Goal: Feedback & Contribution: Contribute content

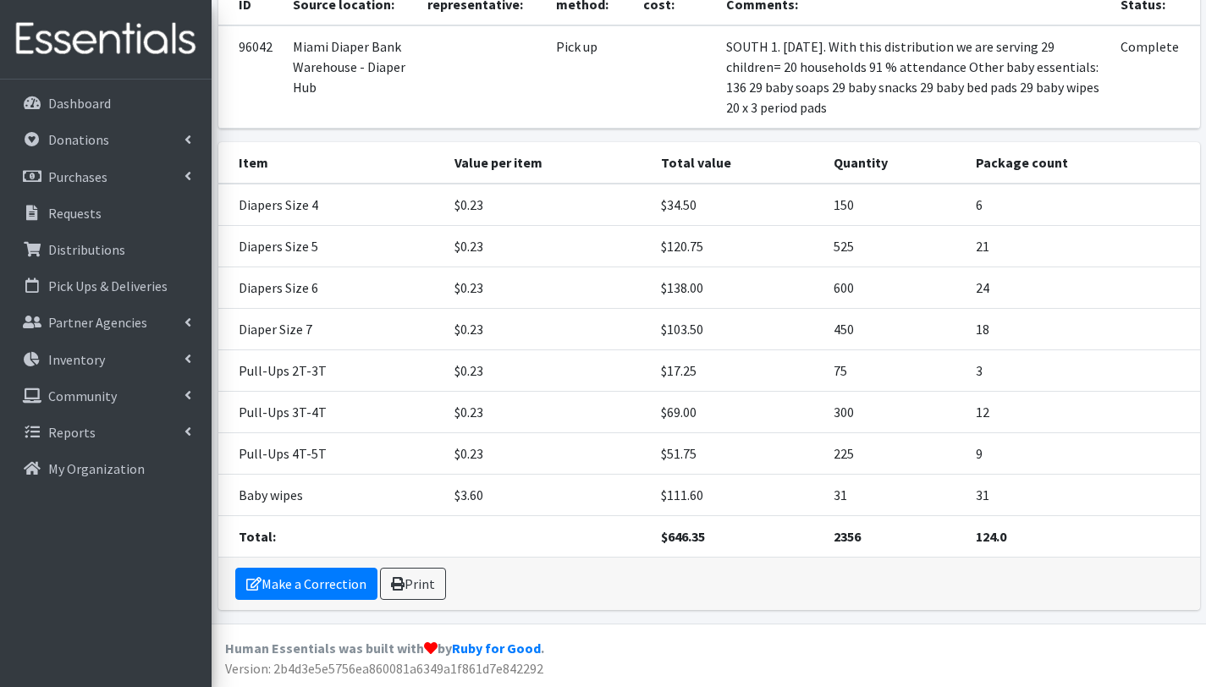
scroll to position [175, 0]
click at [76, 245] on p "Distributions" at bounding box center [86, 249] width 77 height 17
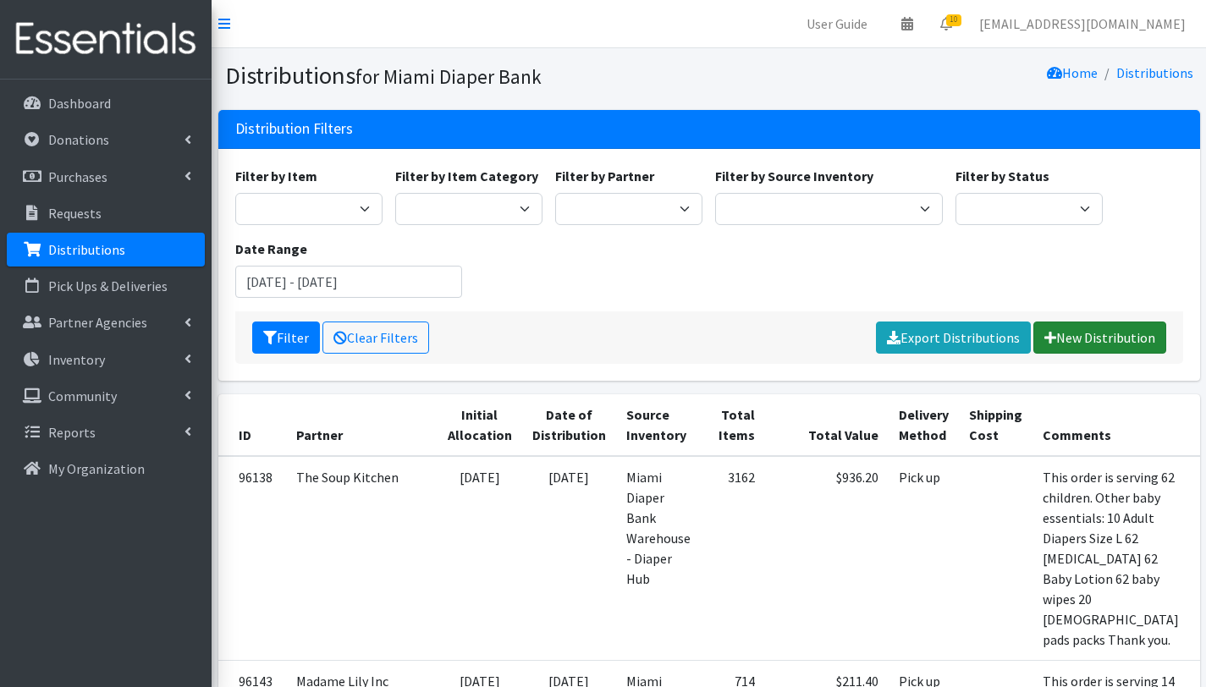
click at [1111, 338] on link "New Distribution" at bounding box center [1099, 338] width 133 height 32
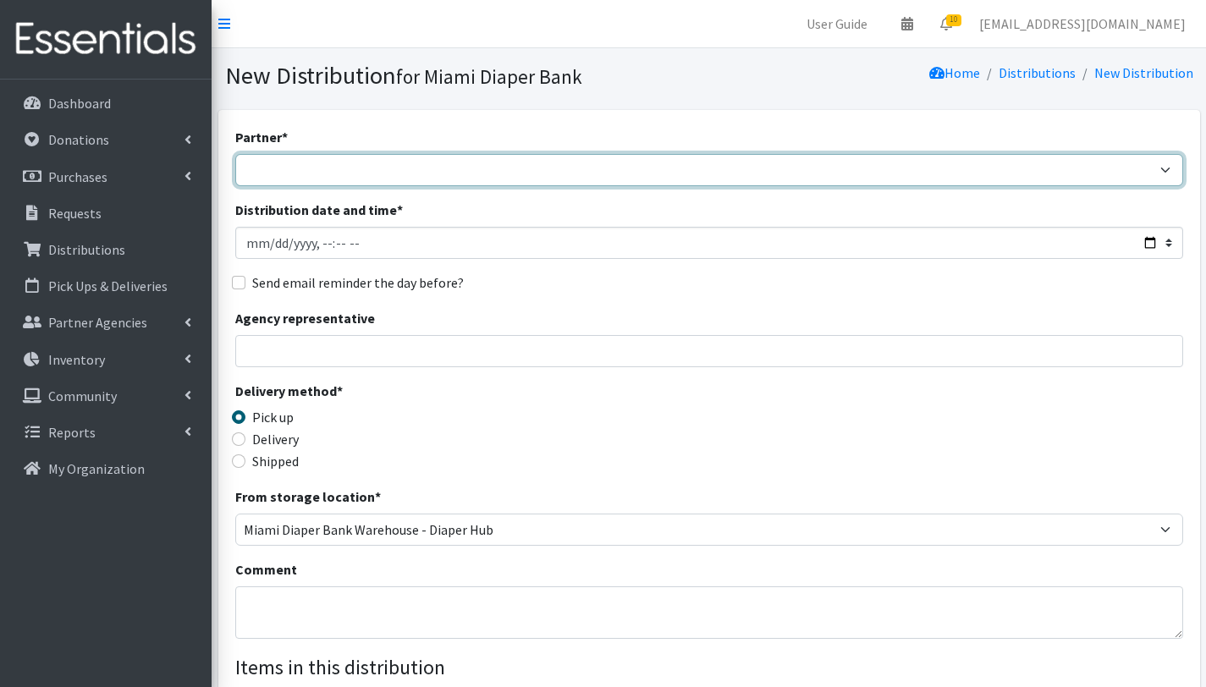
click at [349, 172] on select "305 Pink Pack A Safe Haven for Newborns Basic Needs Miami Belafonte TACOLCY Cen…" at bounding box center [709, 170] width 948 height 32
select select "6808"
click at [235, 154] on select "305 Pink Pack A Safe Haven for Newborns Basic Needs Miami Belafonte TACOLCY Cen…" at bounding box center [709, 170] width 948 height 32
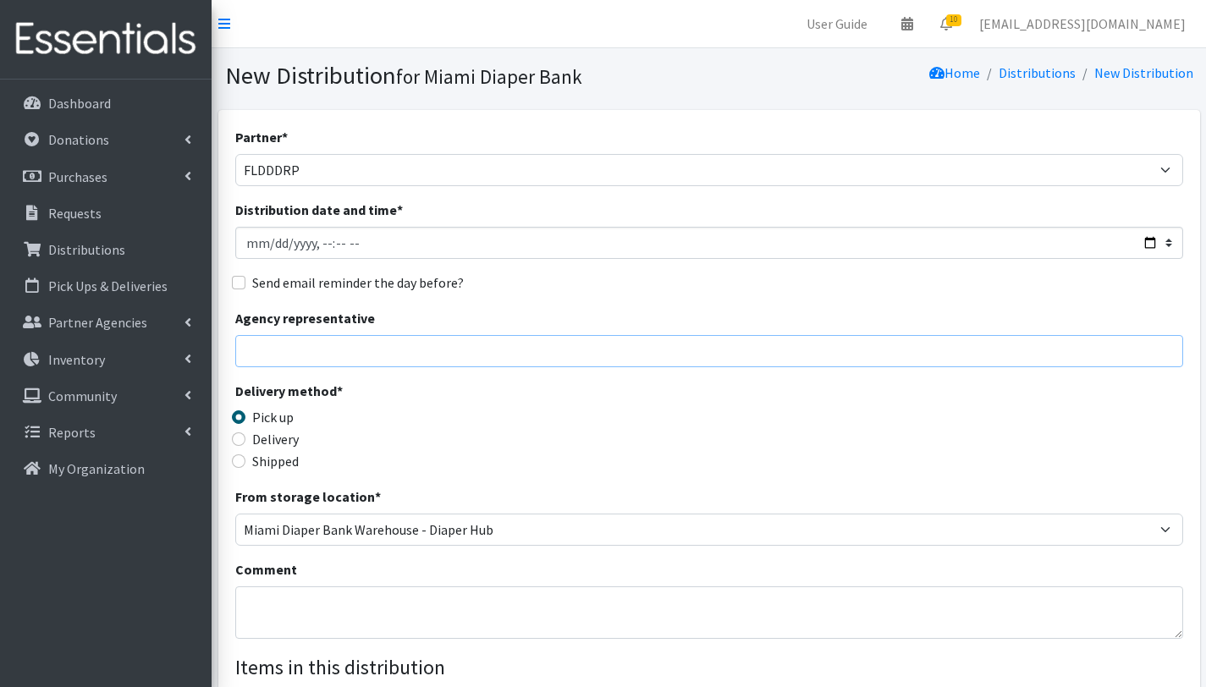
click at [318, 343] on input "Agency representative" at bounding box center [709, 351] width 948 height 32
type input "Gabriela Rojas"
drag, startPoint x: 318, startPoint y: 577, endPoint x: 315, endPoint y: 619, distance: 41.6
click at [315, 618] on div "Comment" at bounding box center [709, 599] width 948 height 80
click at [316, 610] on textarea "Comment" at bounding box center [709, 612] width 948 height 52
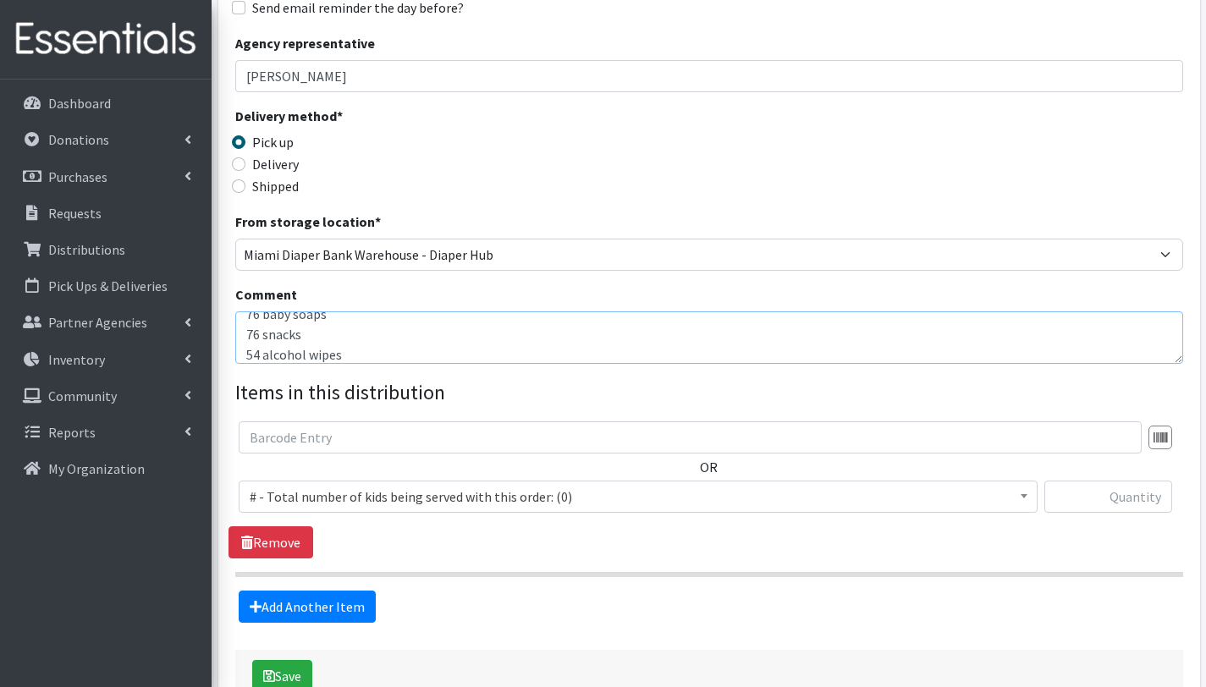
scroll to position [383, 0]
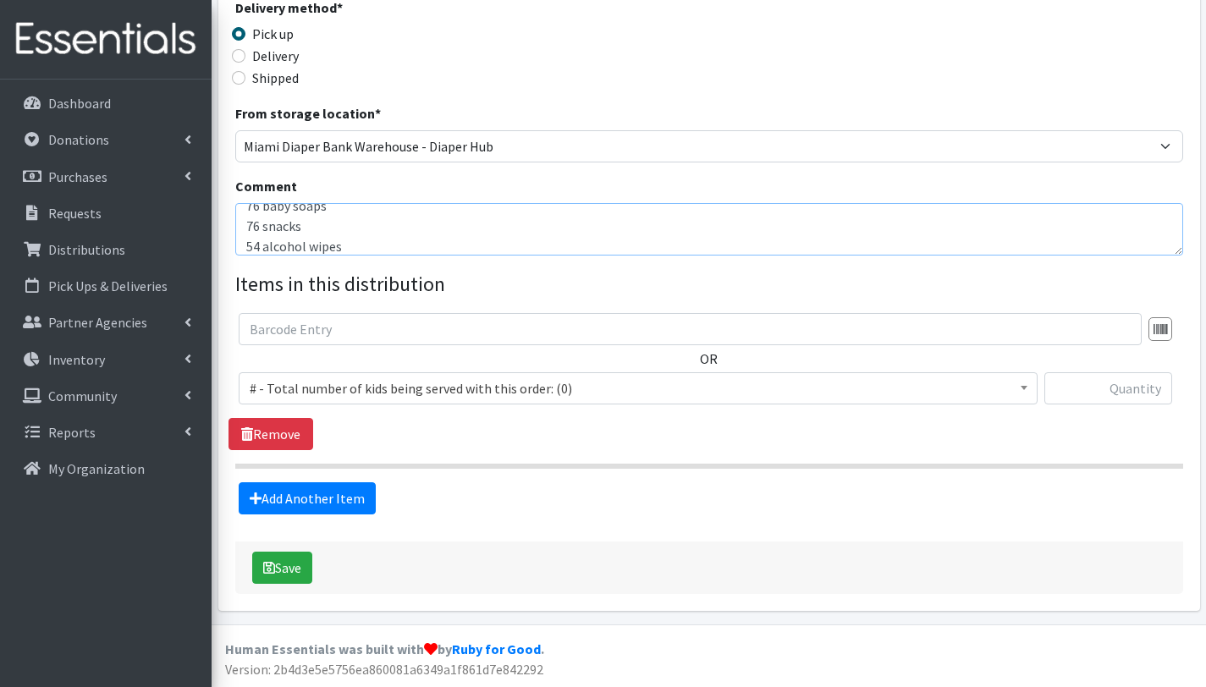
type textarea "FLDDDRP PROGRAM. CENTRAL 1 09/08/2025 With this order we are serving 76 childre…"
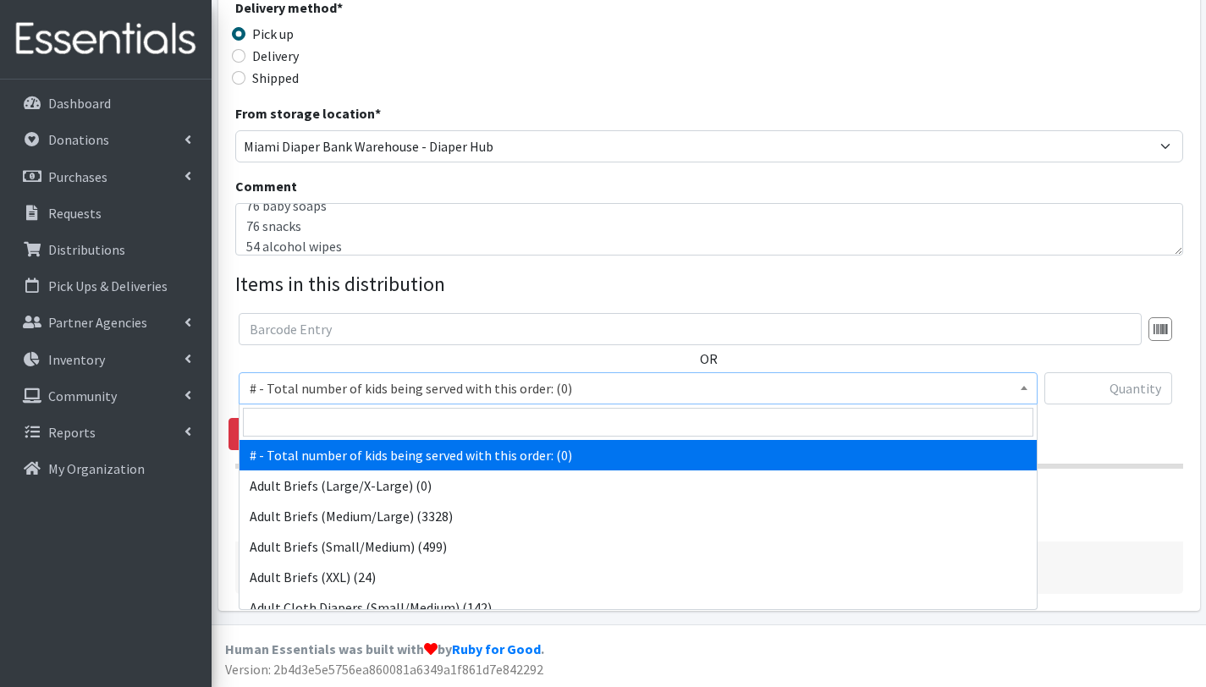
click at [349, 381] on span "# - Total number of kids being served with this order: (0)" at bounding box center [638, 389] width 777 height 24
click at [348, 416] on input "search" at bounding box center [638, 422] width 790 height 29
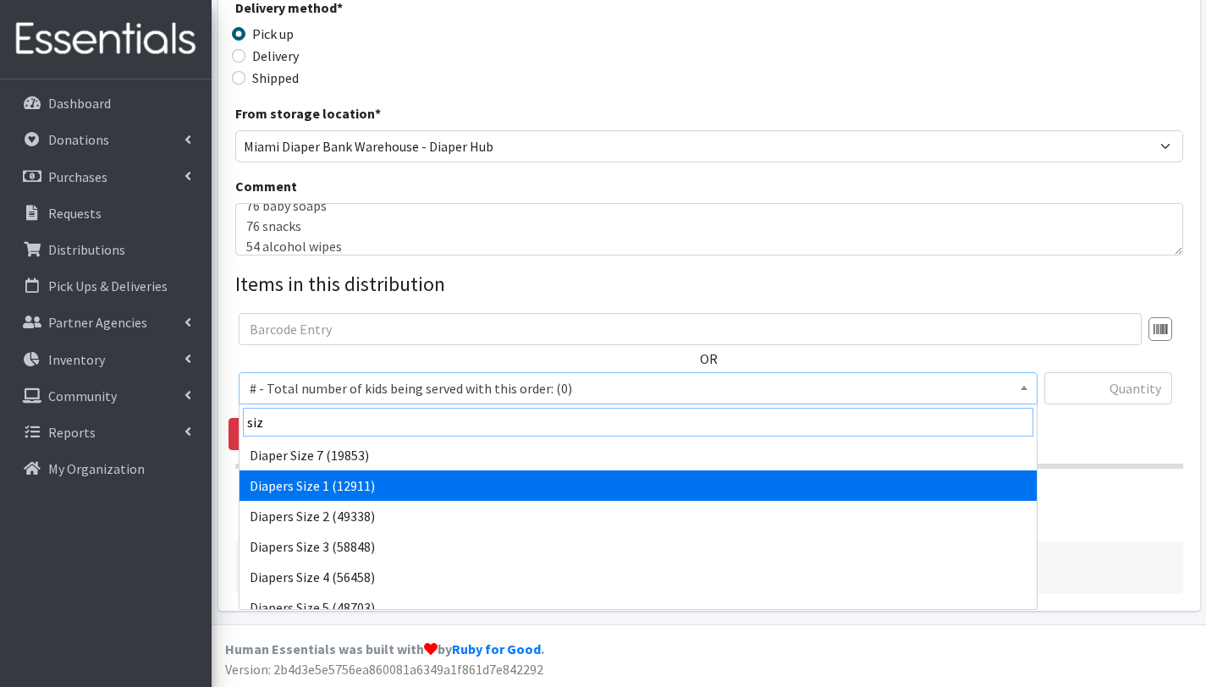
type input "siz"
drag, startPoint x: 345, startPoint y: 482, endPoint x: 338, endPoint y: 494, distance: 14.1
select select "2665"
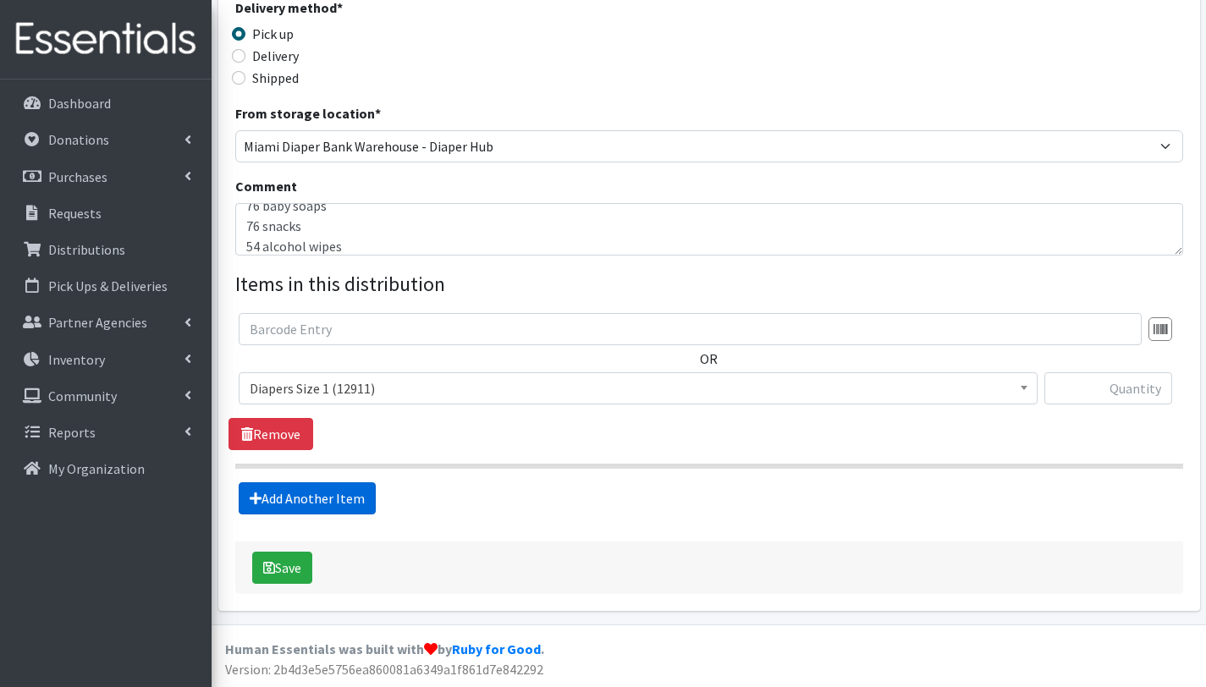
click at [303, 504] on link "Add Another Item" at bounding box center [307, 498] width 137 height 32
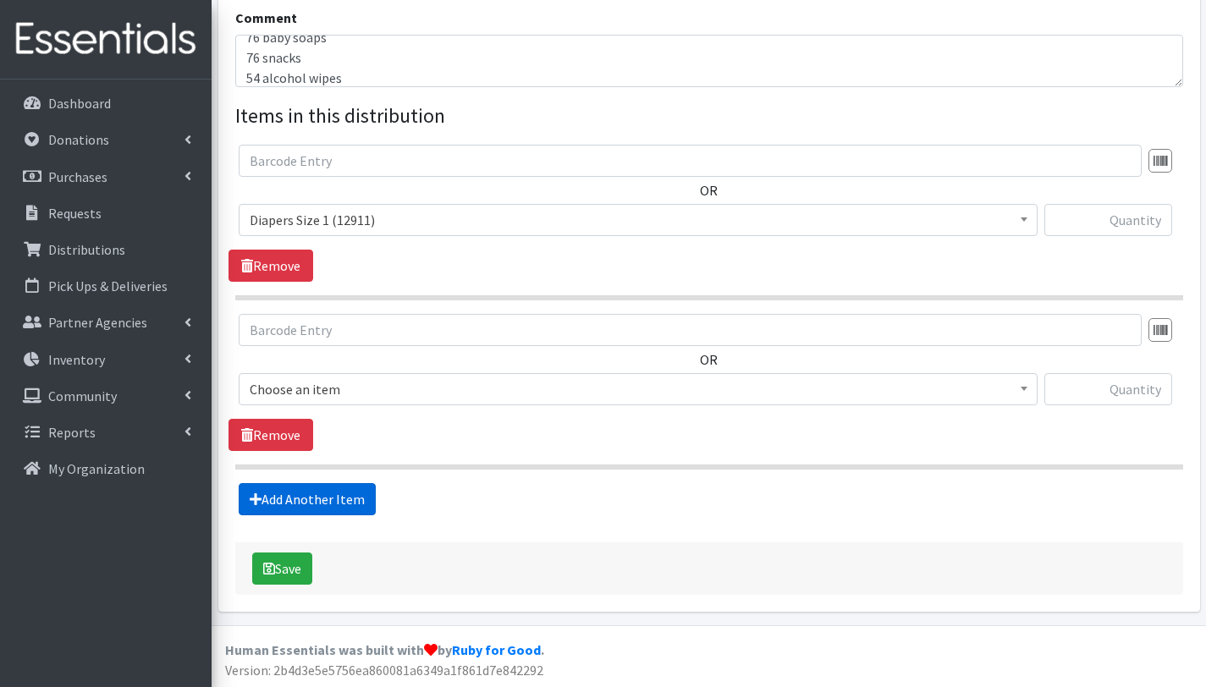
scroll to position [553, 0]
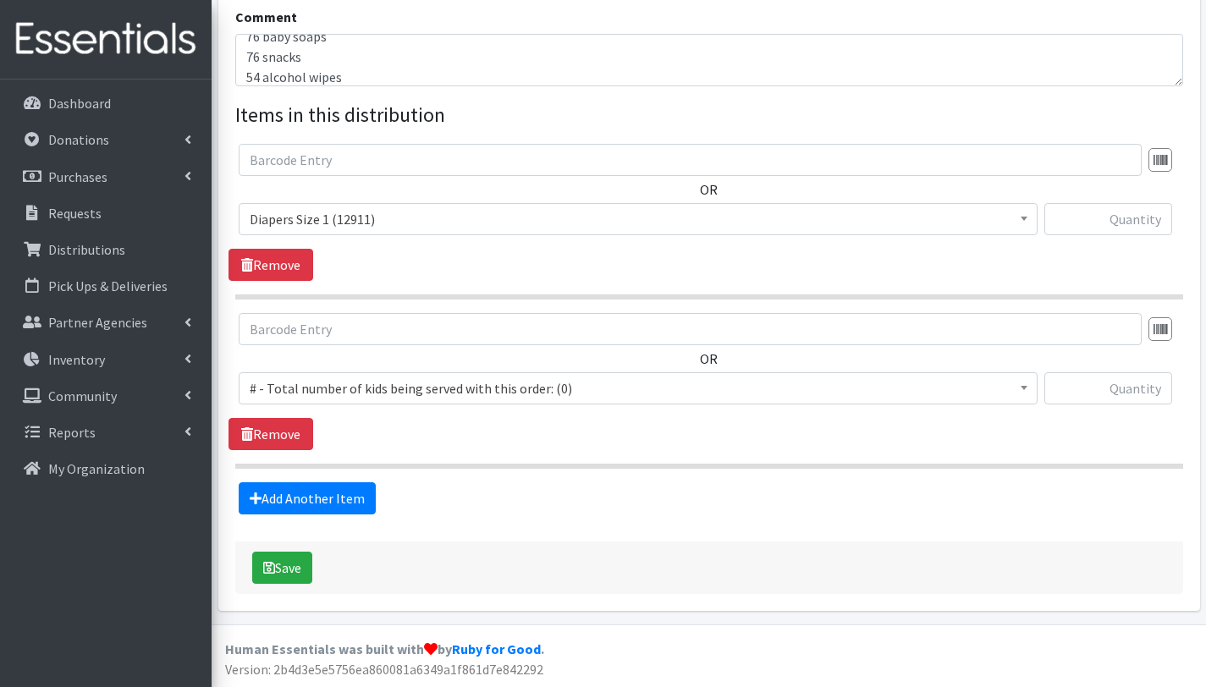
click at [337, 389] on span "# - Total number of kids being served with this order: (0)" at bounding box center [638, 389] width 777 height 24
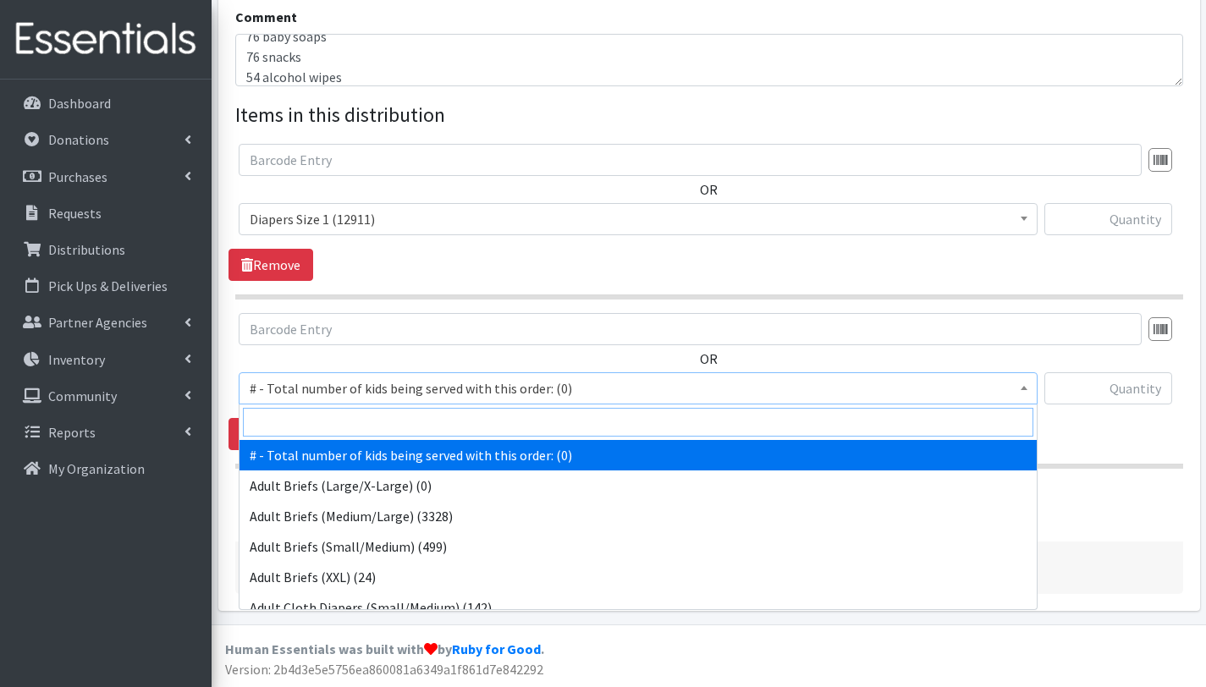
click at [344, 425] on input "search" at bounding box center [638, 422] width 790 height 29
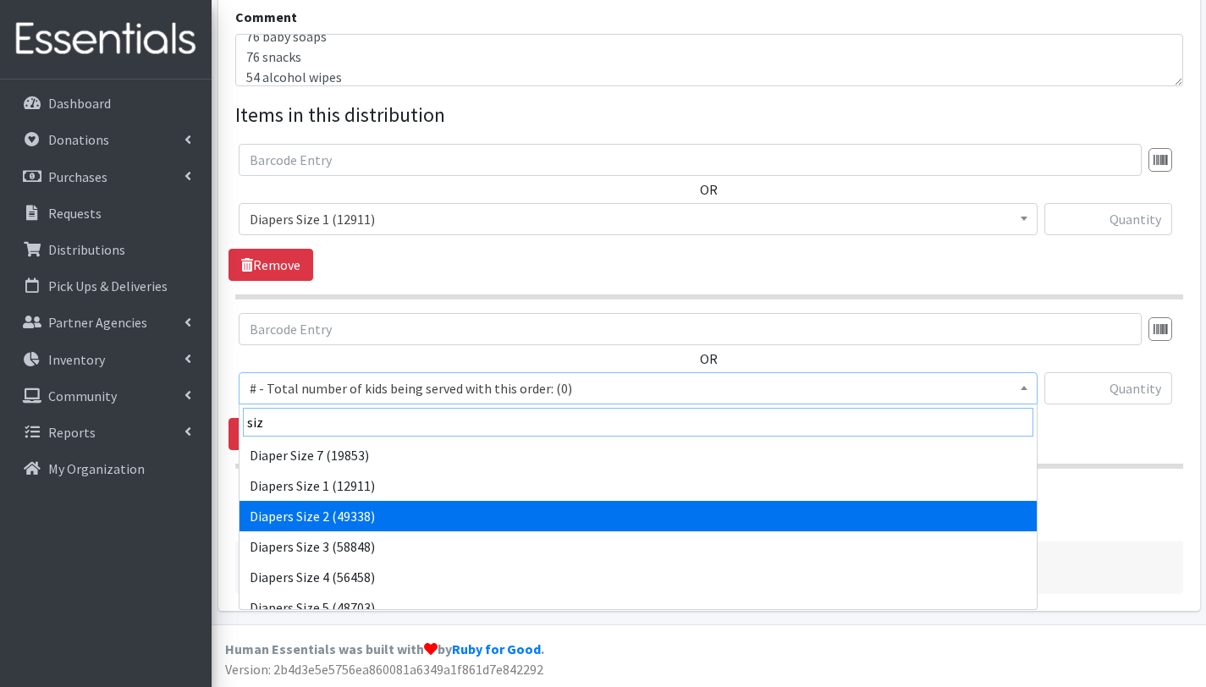
type input "siz"
select select "2668"
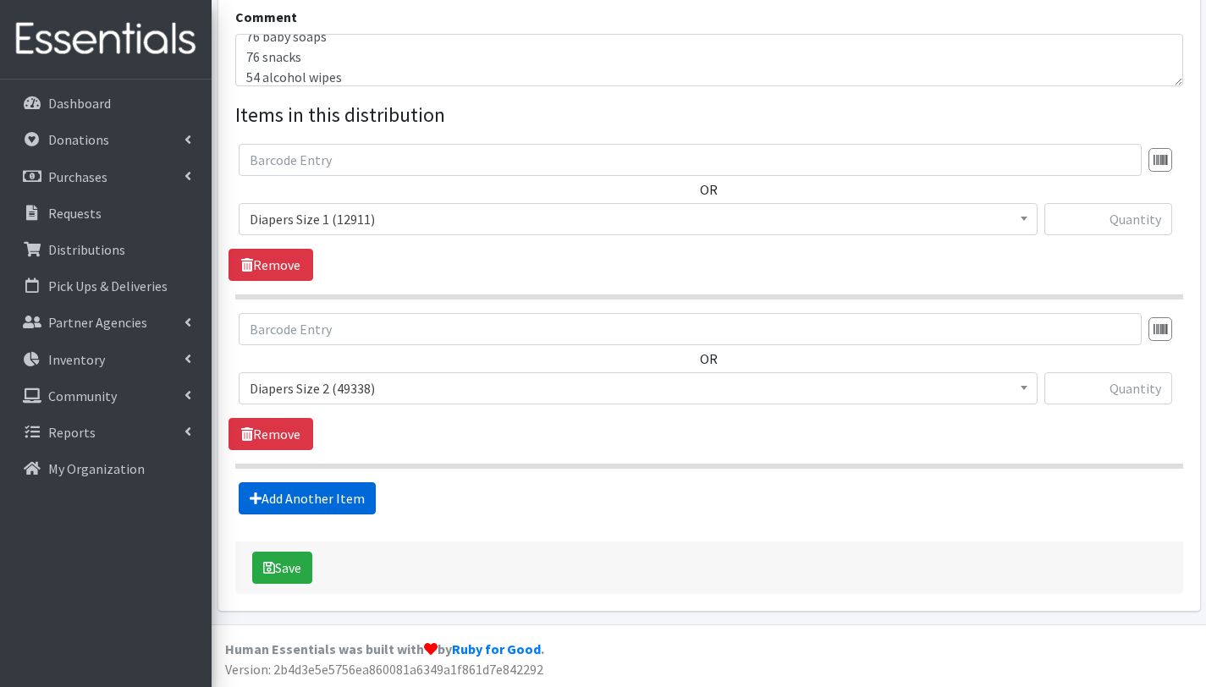
click at [350, 494] on link "Add Another Item" at bounding box center [307, 498] width 137 height 32
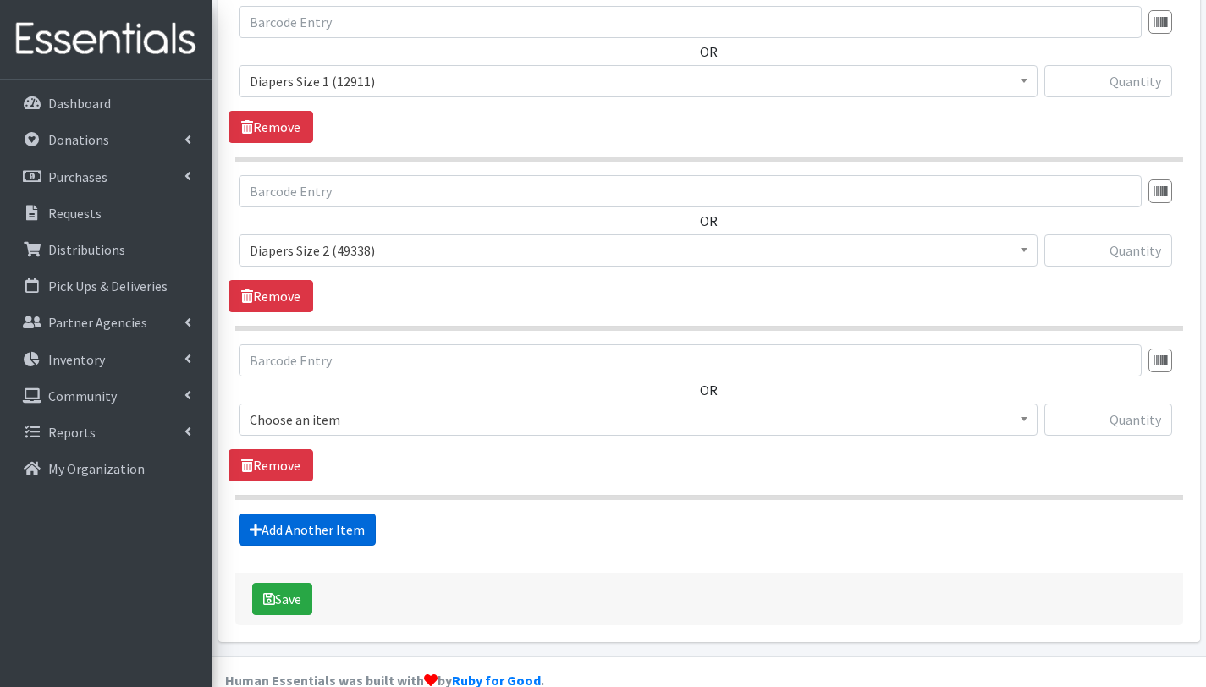
scroll to position [722, 0]
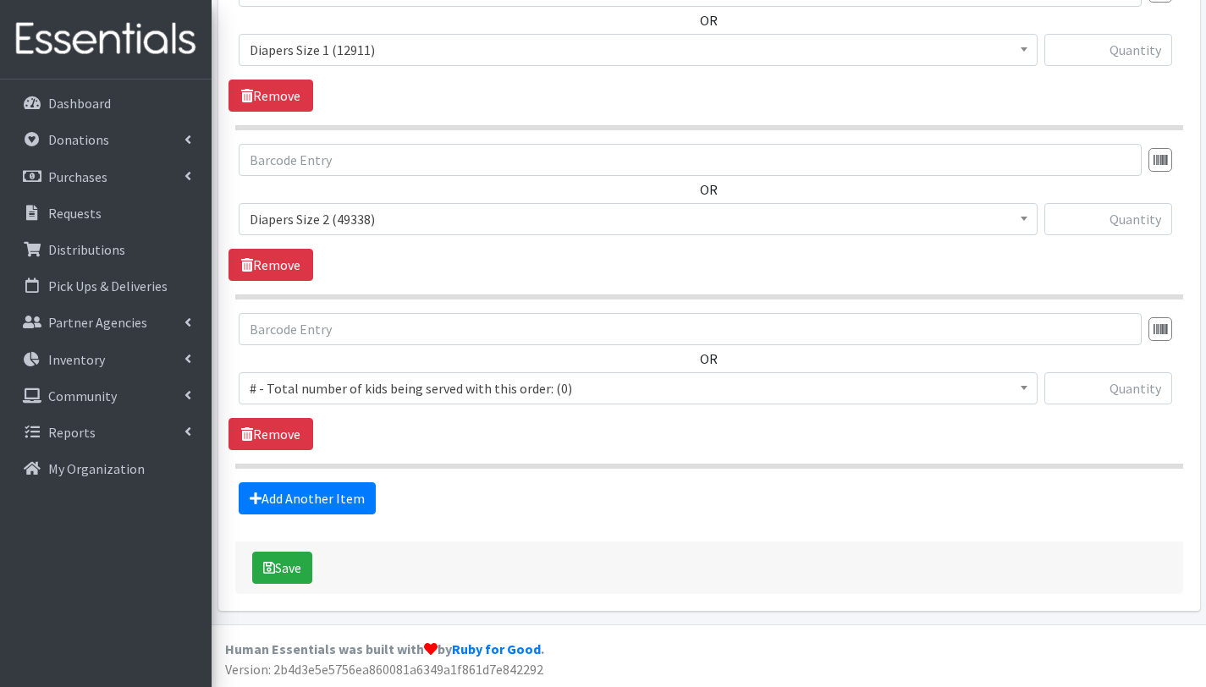
click at [366, 388] on span "# - Total number of kids being served with this order: (0)" at bounding box center [638, 389] width 777 height 24
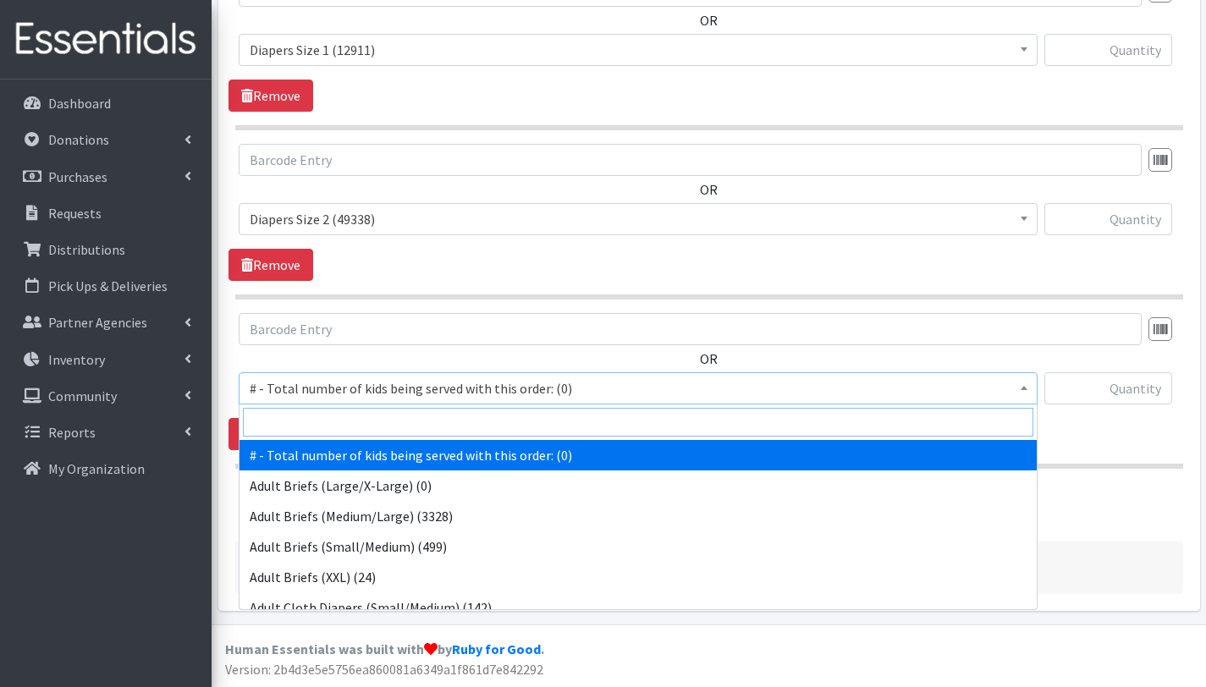
click at [370, 420] on input "search" at bounding box center [638, 422] width 790 height 29
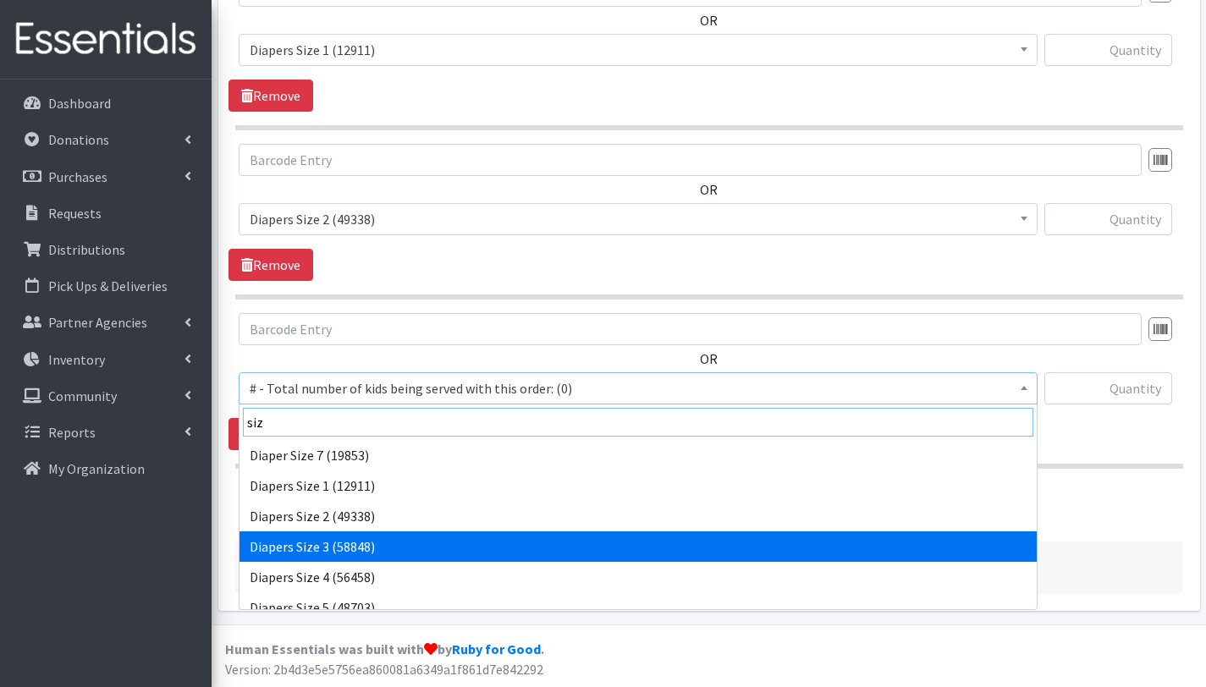
type input "siz"
select select "2655"
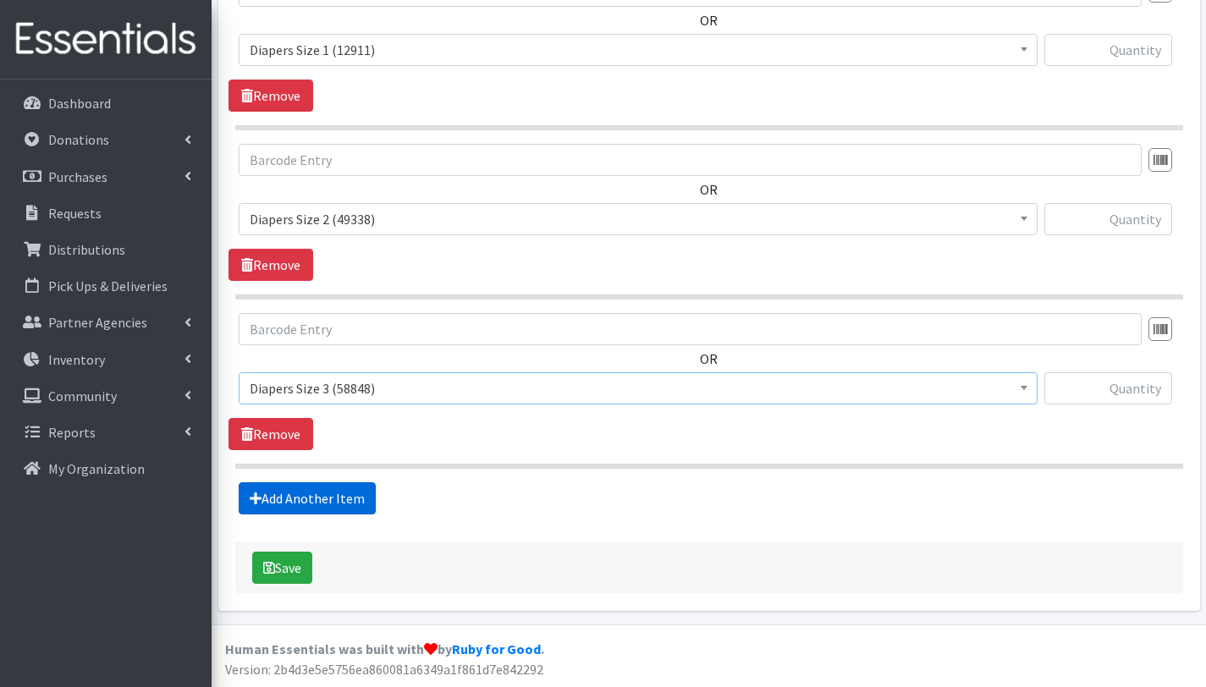
click at [345, 498] on link "Add Another Item" at bounding box center [307, 498] width 137 height 32
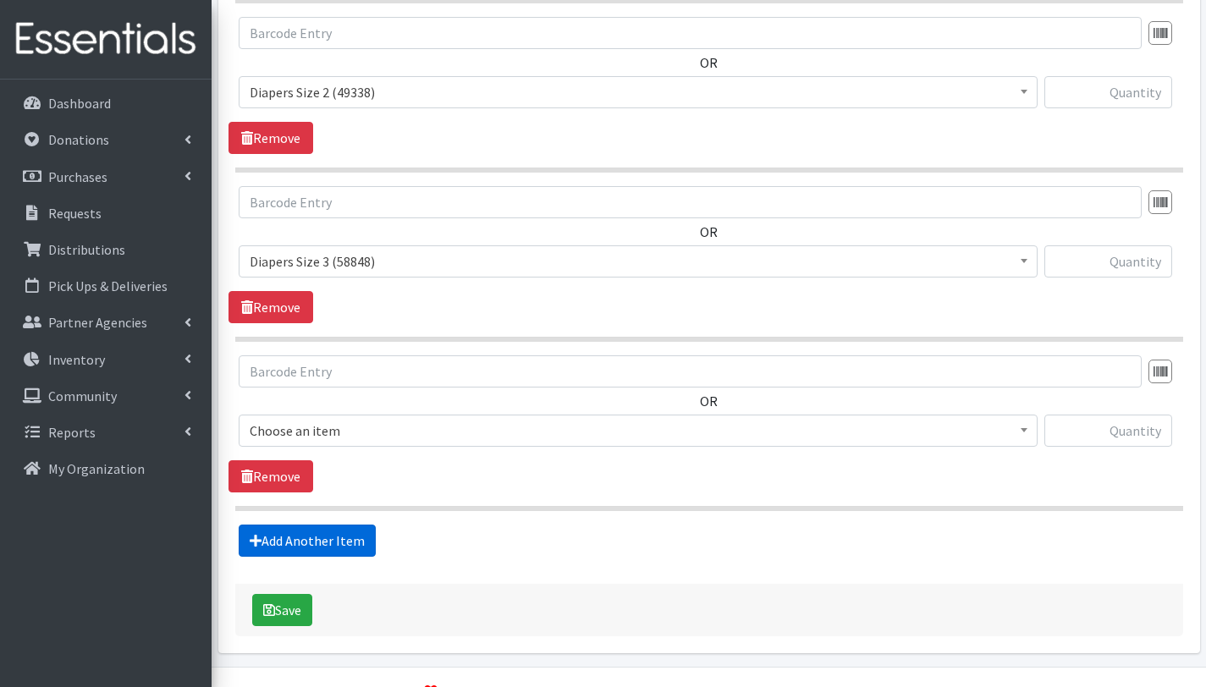
scroll to position [891, 0]
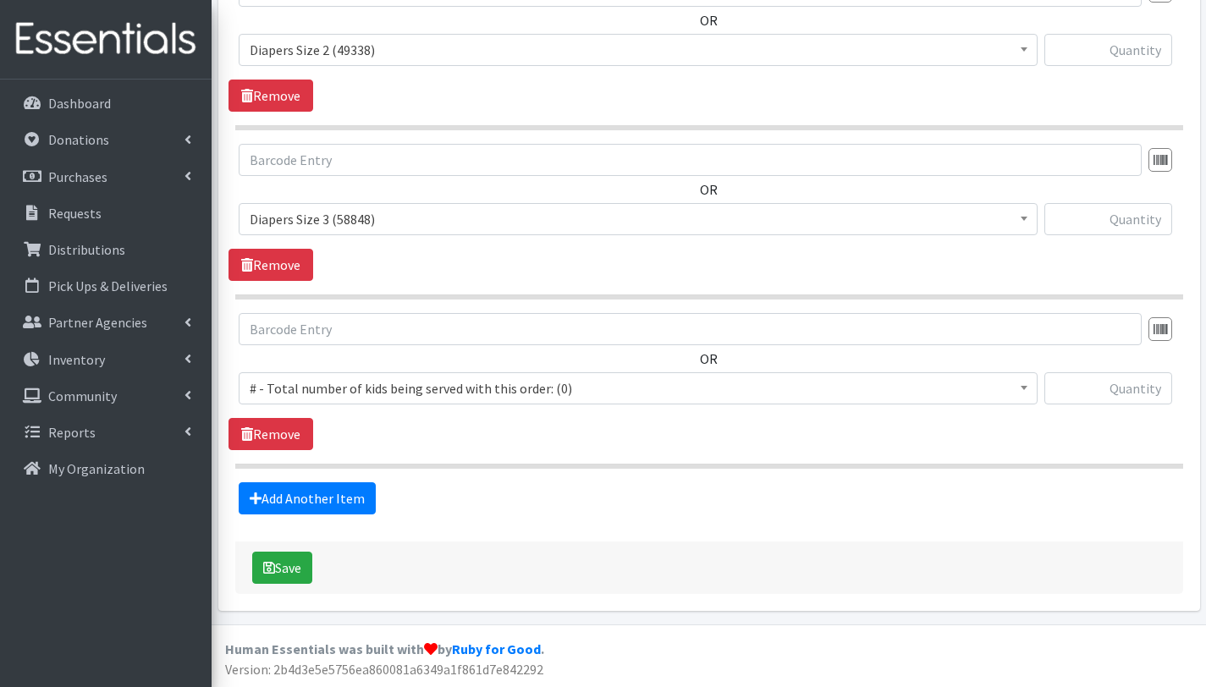
click at [369, 382] on span "# - Total number of kids being served with this order: (0)" at bounding box center [638, 389] width 777 height 24
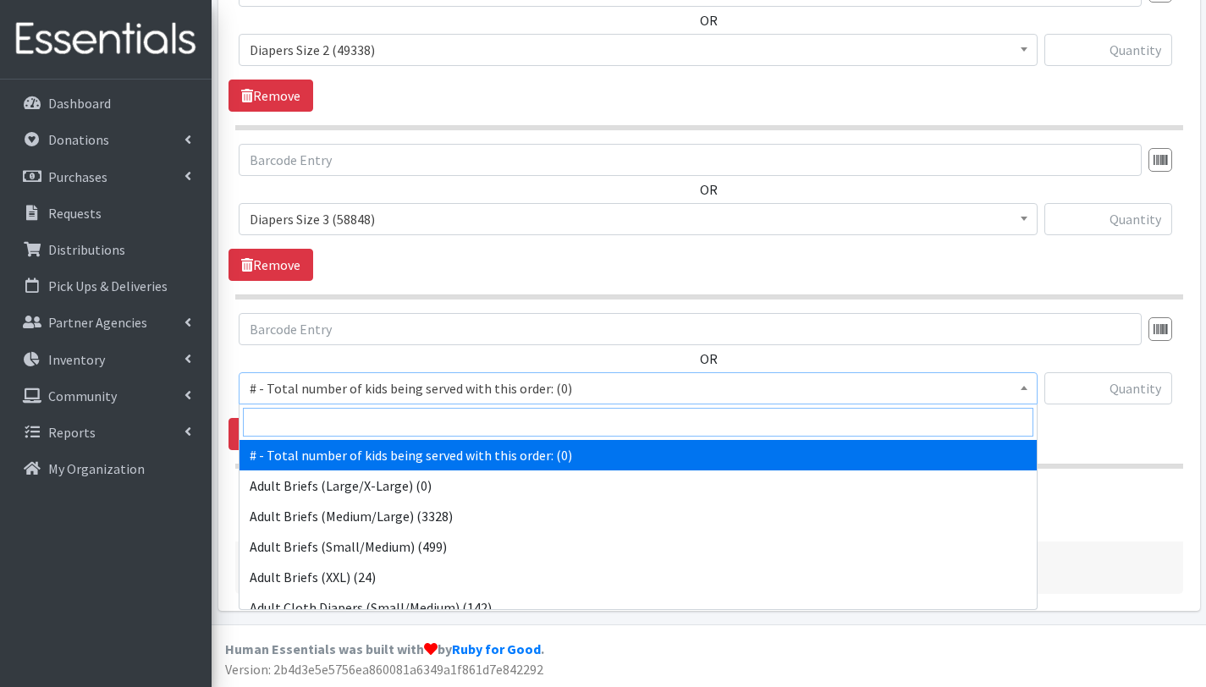
click at [368, 416] on input "search" at bounding box center [638, 422] width 790 height 29
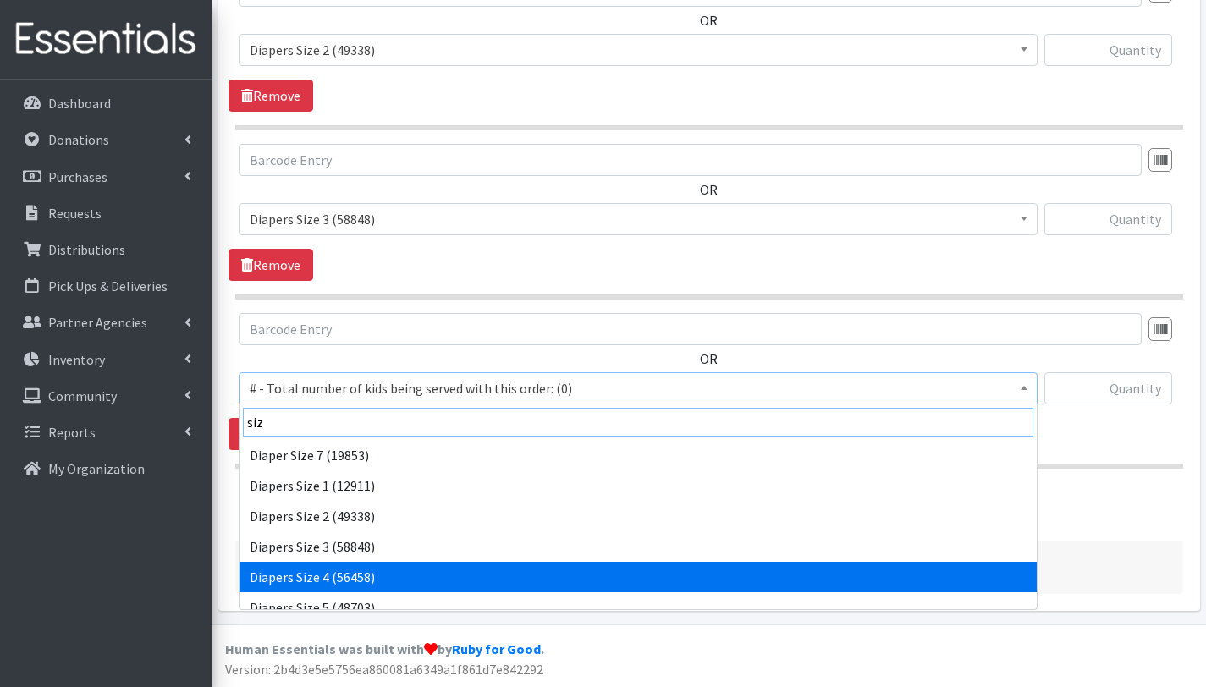
type input "siz"
select select "2661"
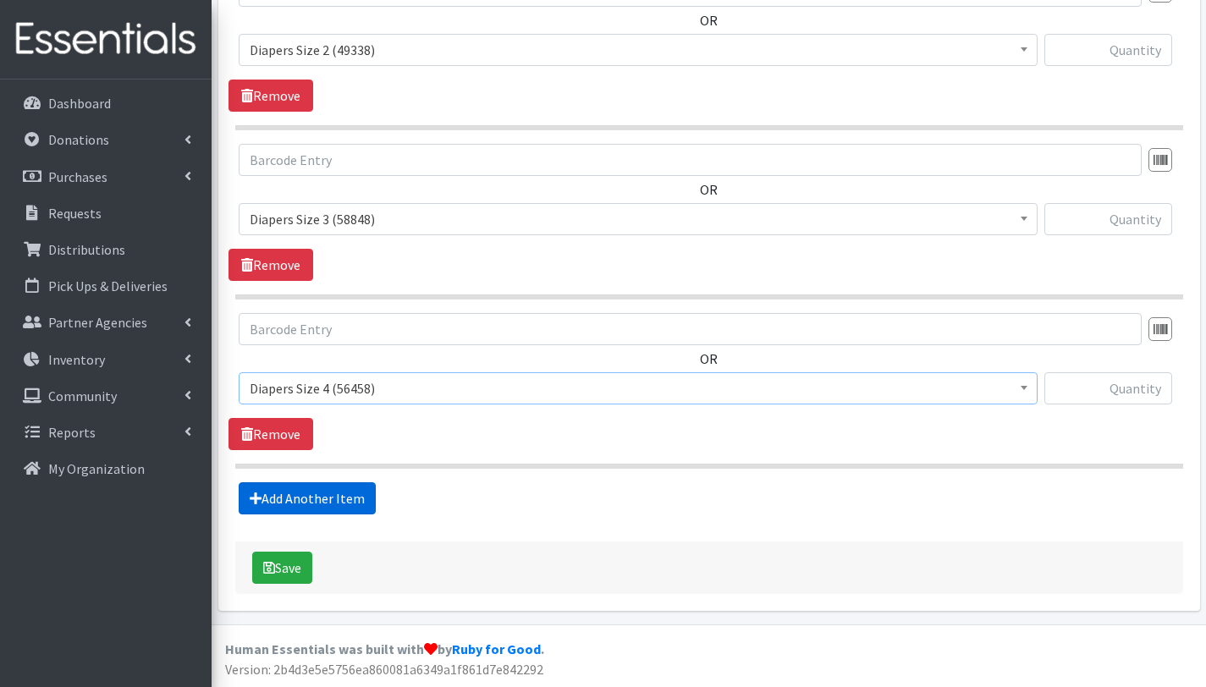
click at [355, 492] on link "Add Another Item" at bounding box center [307, 498] width 137 height 32
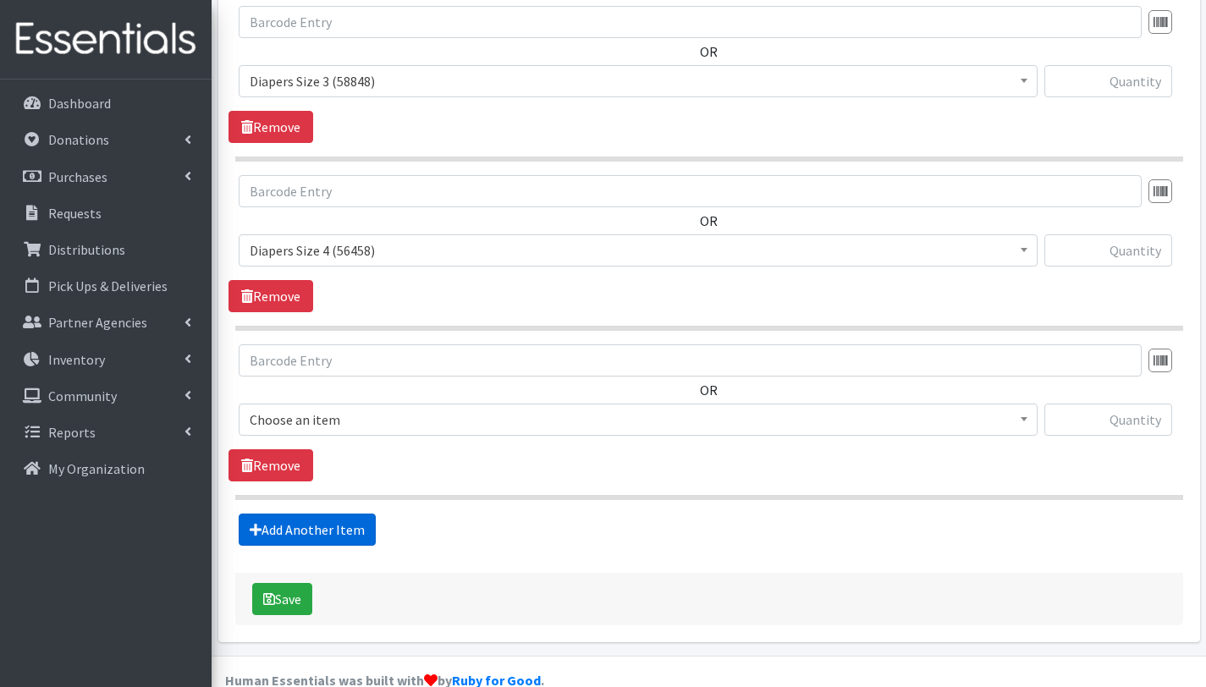
scroll to position [1060, 0]
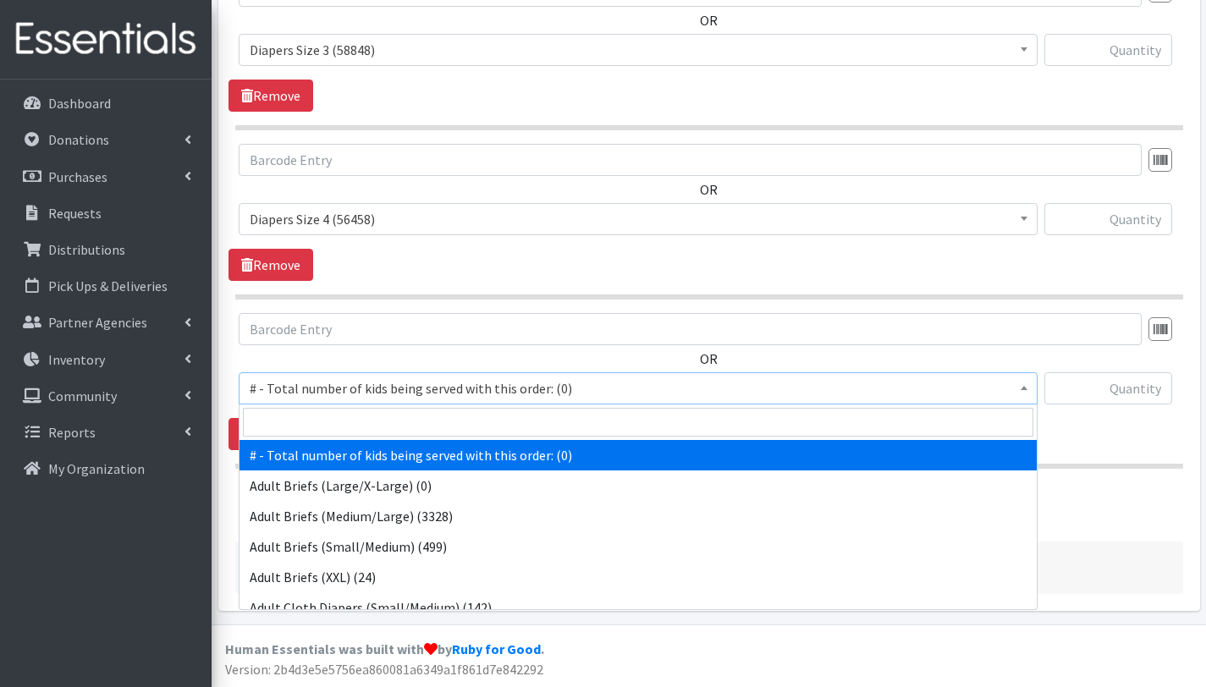
click at [381, 380] on span "# - Total number of kids being served with this order: (0)" at bounding box center [638, 389] width 777 height 24
click at [377, 420] on input "search" at bounding box center [638, 422] width 790 height 29
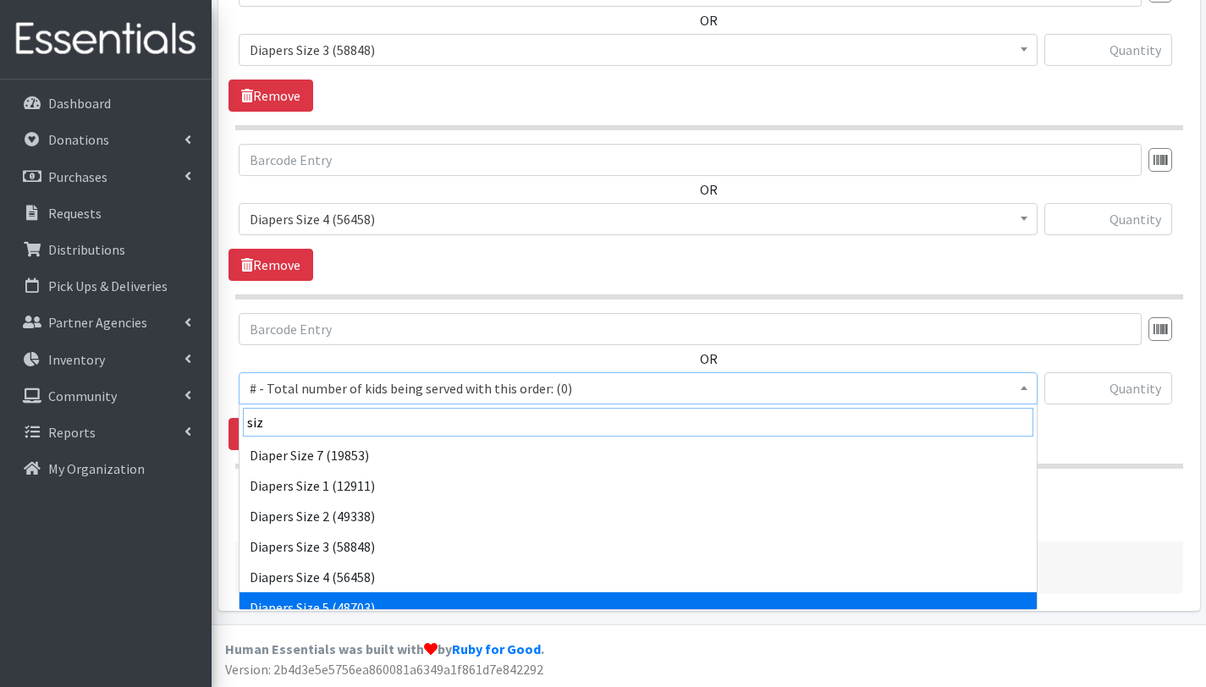
type input "siz"
select select "2652"
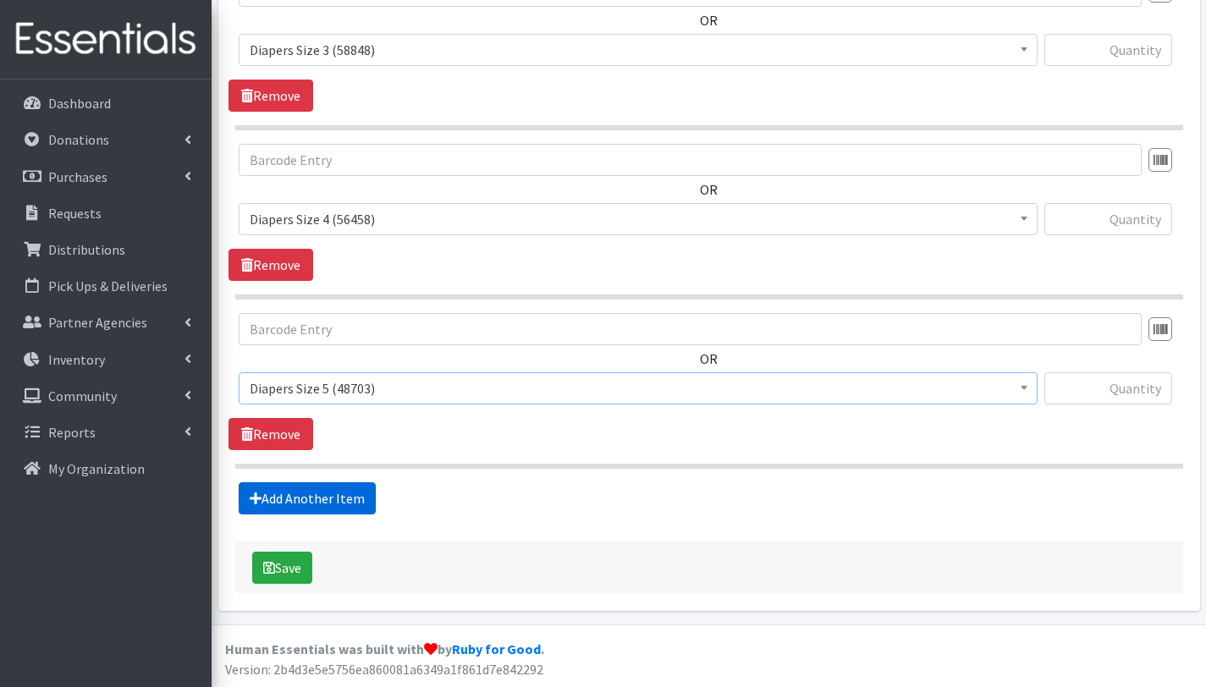
click at [327, 503] on link "Add Another Item" at bounding box center [307, 498] width 137 height 32
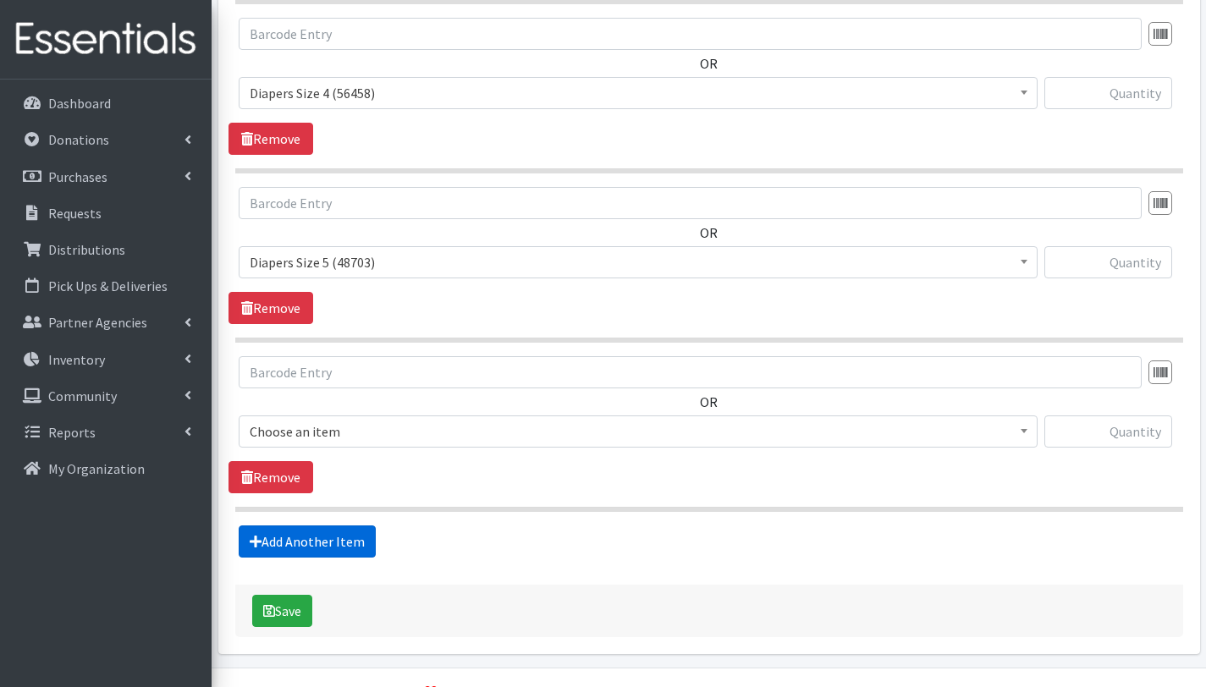
scroll to position [1229, 0]
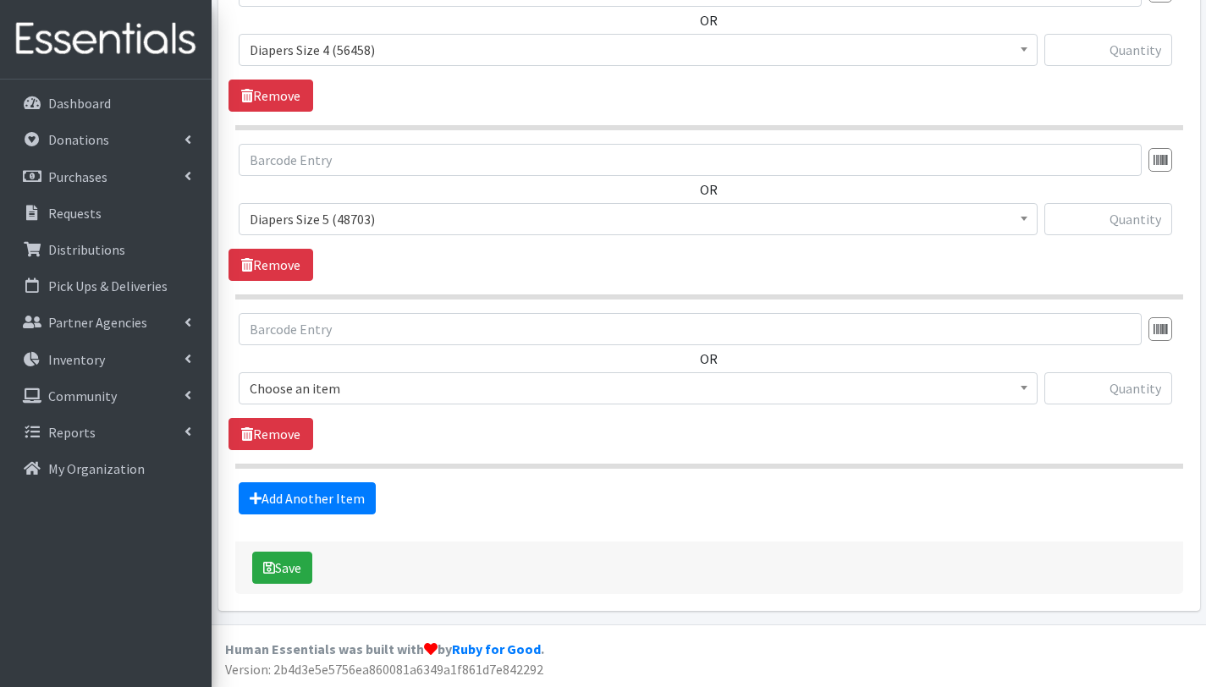
click at [343, 380] on span "Choose an item" at bounding box center [638, 389] width 777 height 24
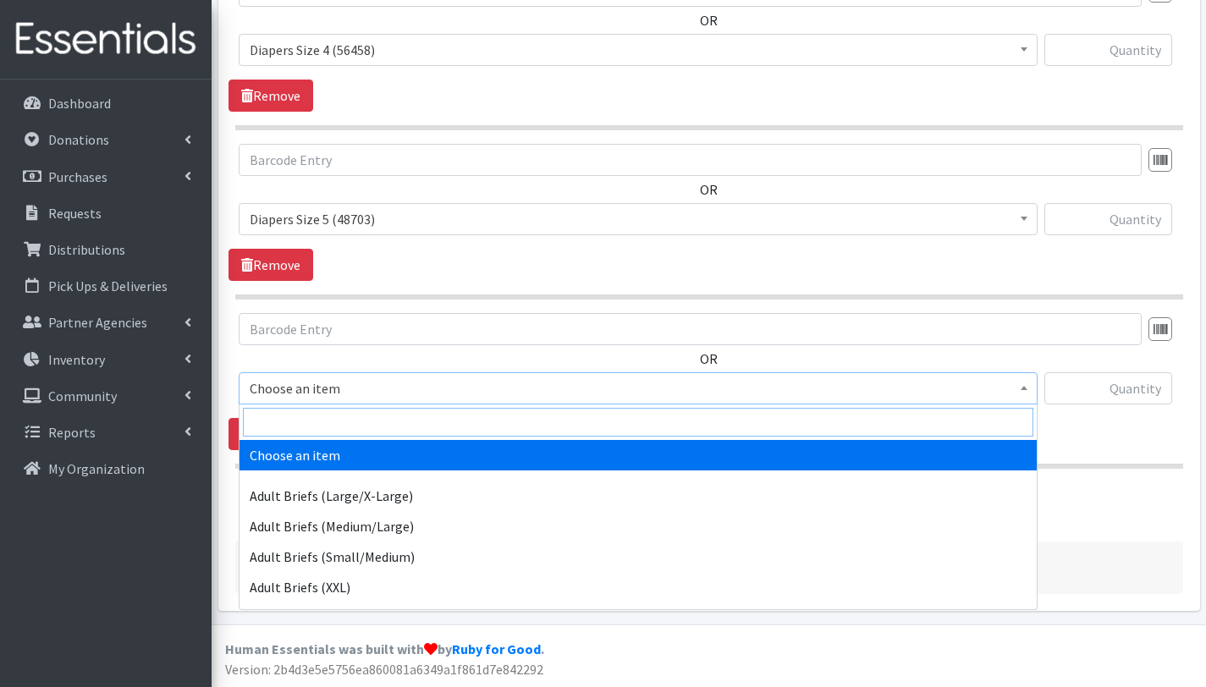
click at [351, 429] on input "search" at bounding box center [638, 422] width 790 height 29
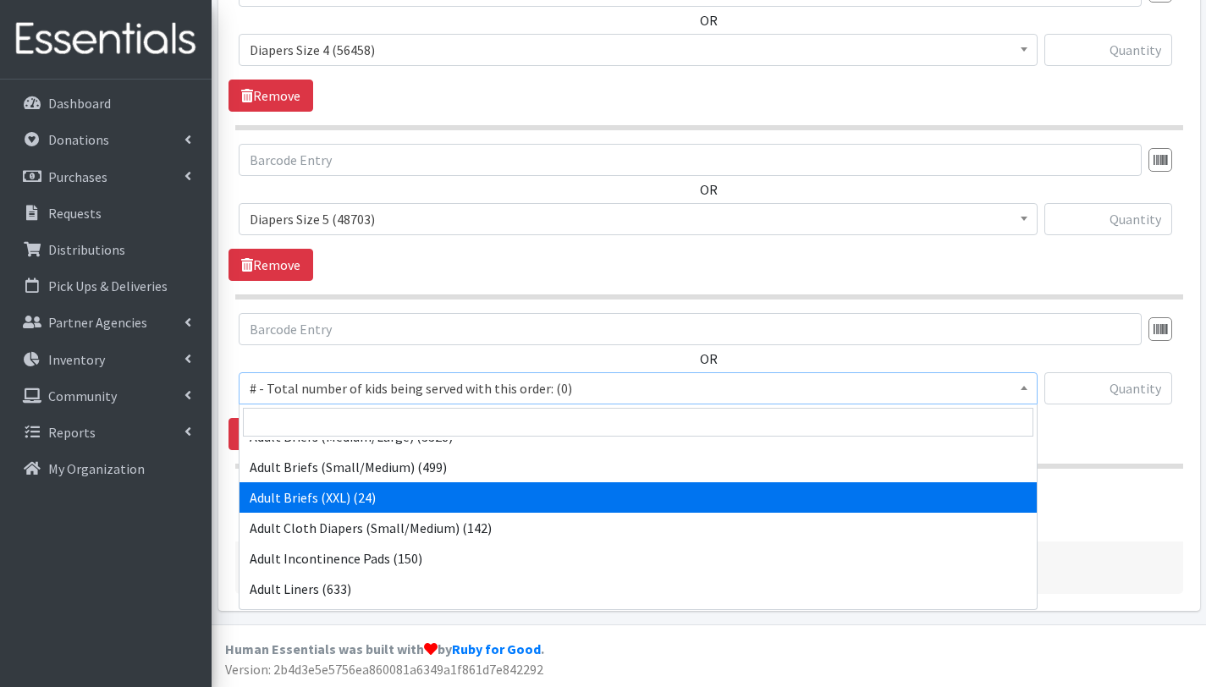
scroll to position [83, 0]
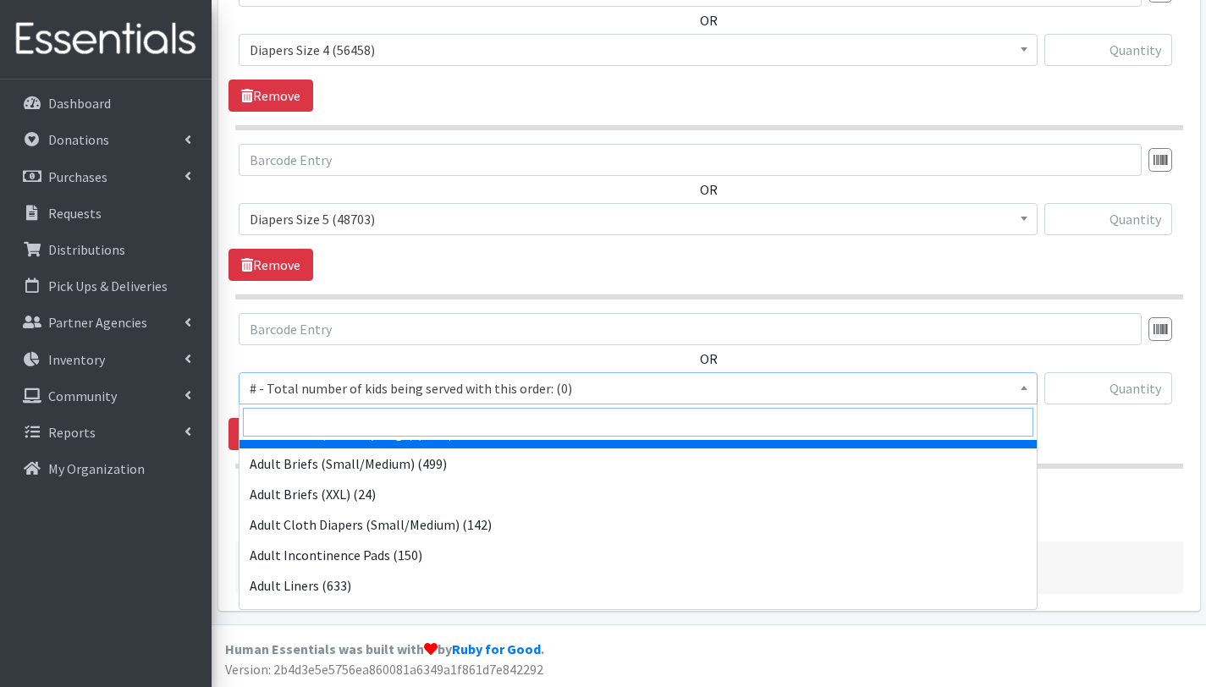
click at [356, 426] on input "search" at bounding box center [638, 422] width 790 height 29
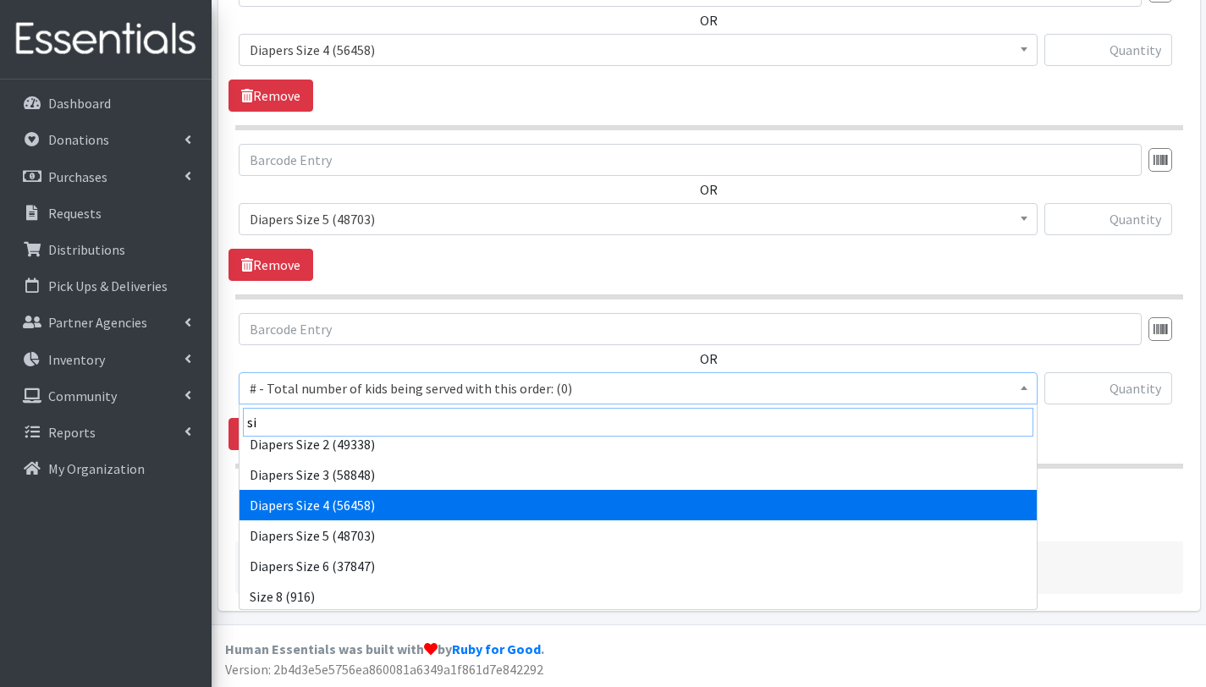
scroll to position [73, 0]
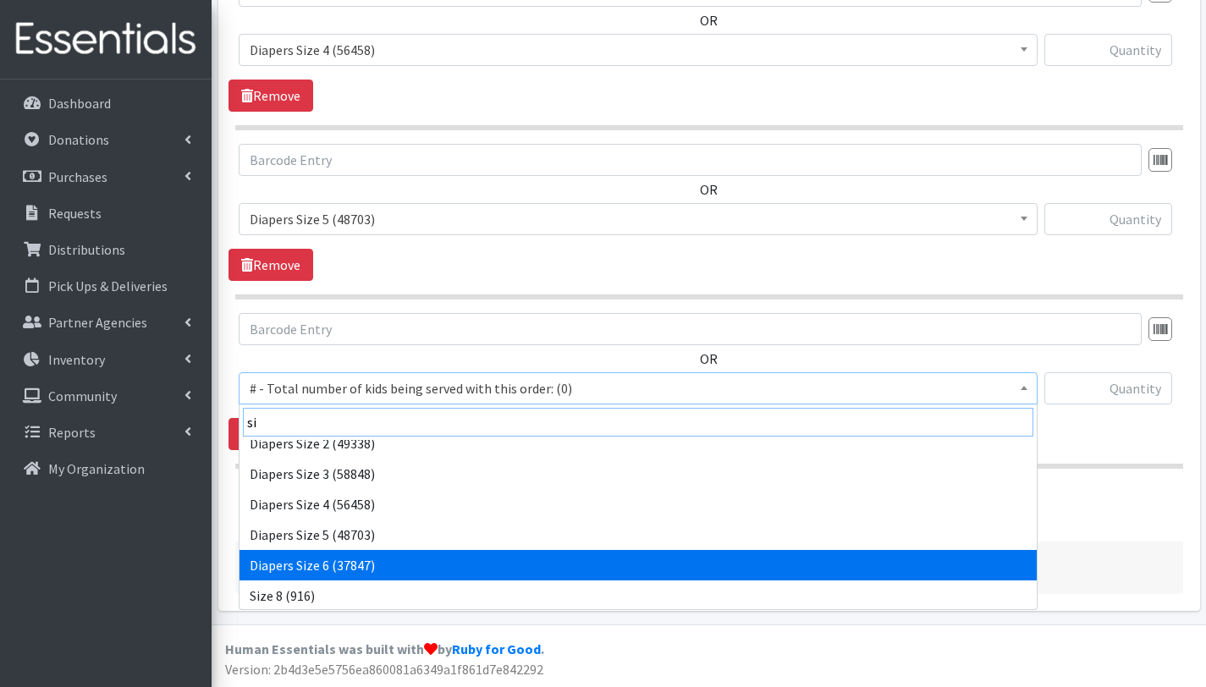
type input "si"
select select "2674"
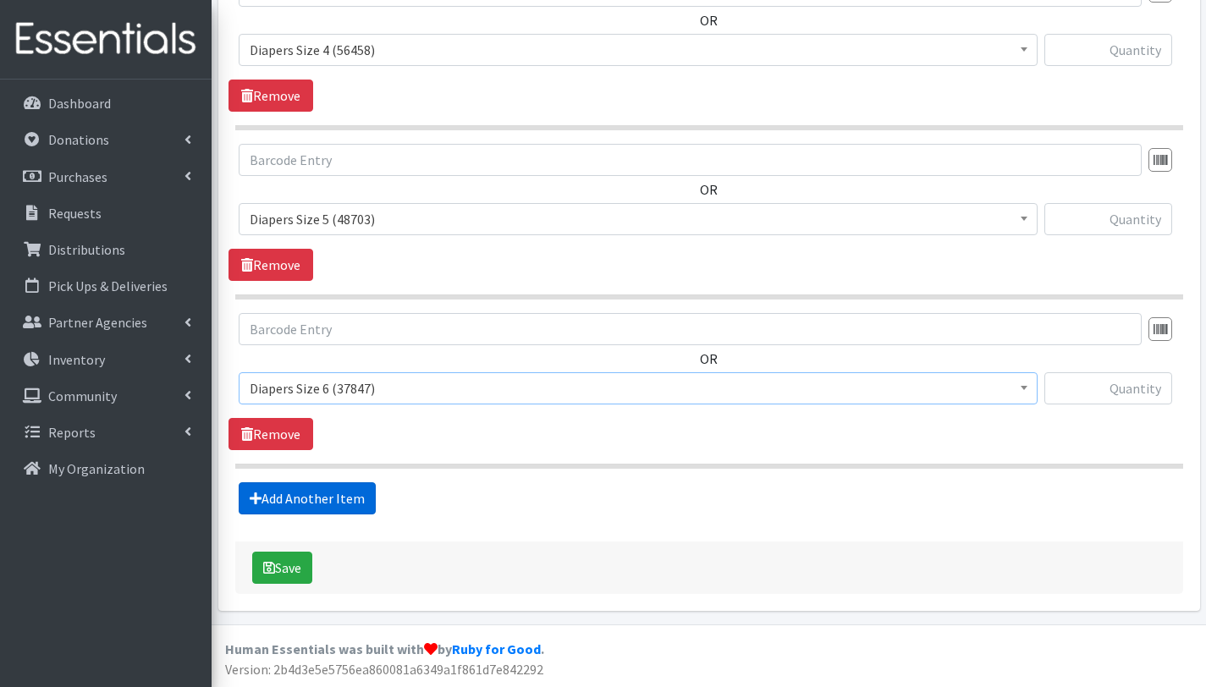
click at [345, 494] on link "Add Another Item" at bounding box center [307, 498] width 137 height 32
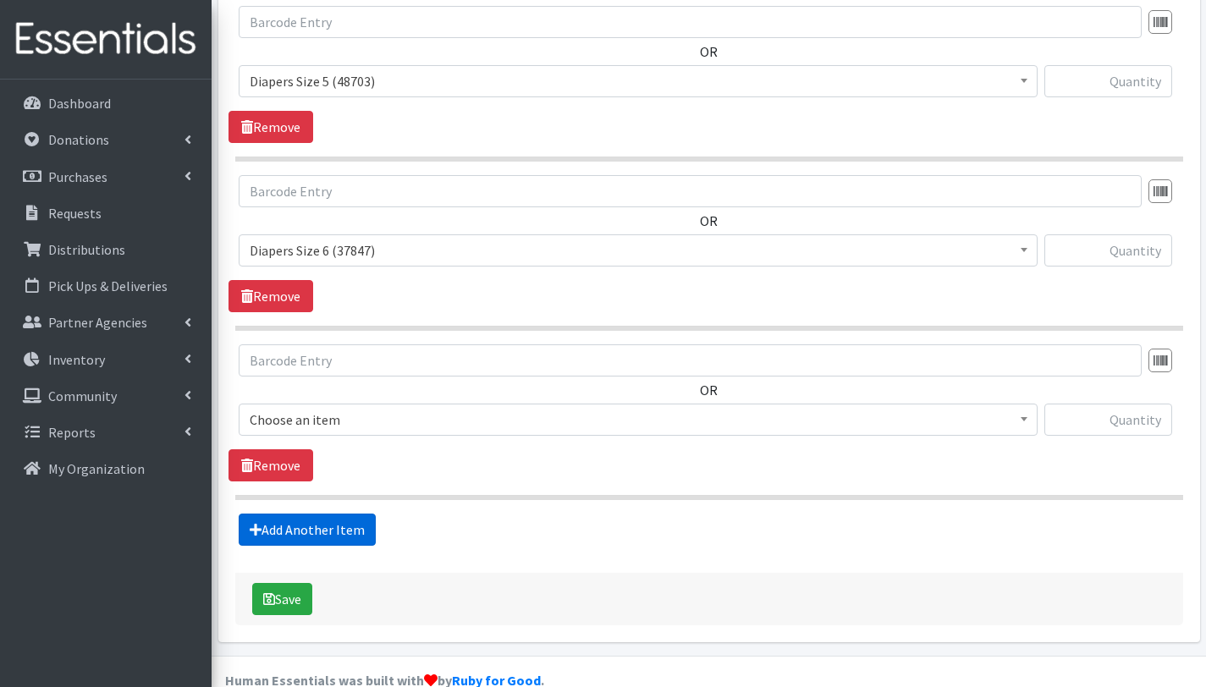
scroll to position [1399, 0]
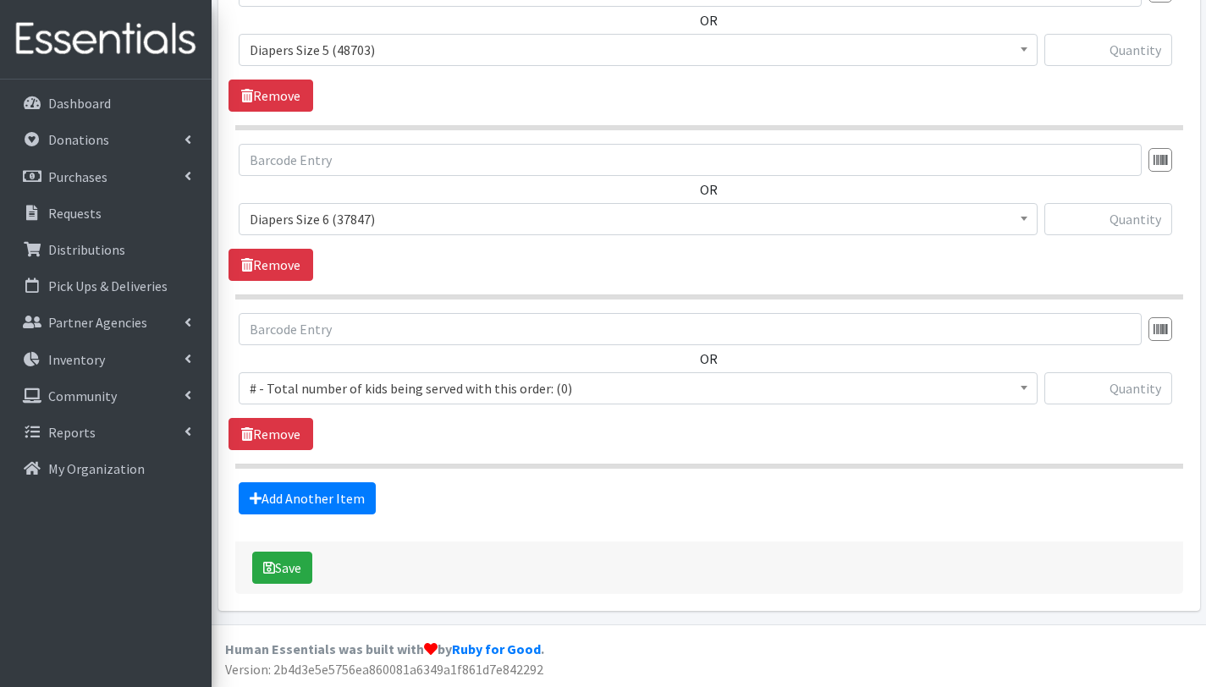
click at [378, 393] on span "# - Total number of kids being served with this order: (0)" at bounding box center [638, 389] width 777 height 24
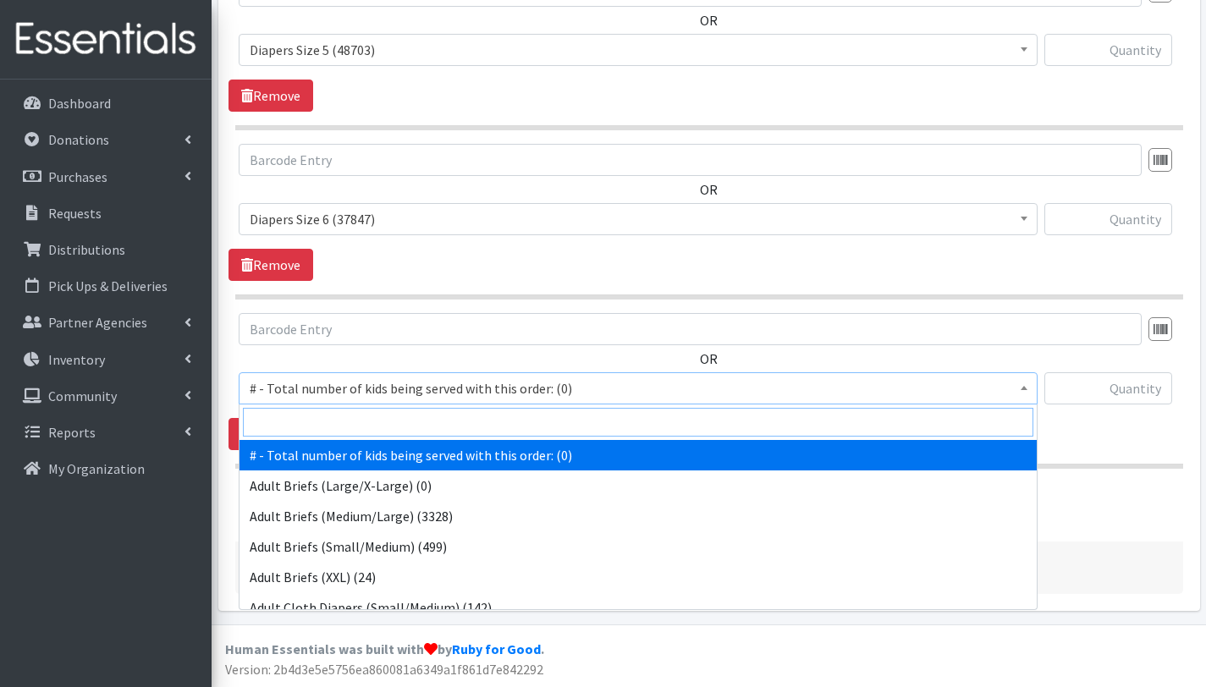
click at [382, 422] on input "search" at bounding box center [638, 422] width 790 height 29
type input "siz"
select select "12644"
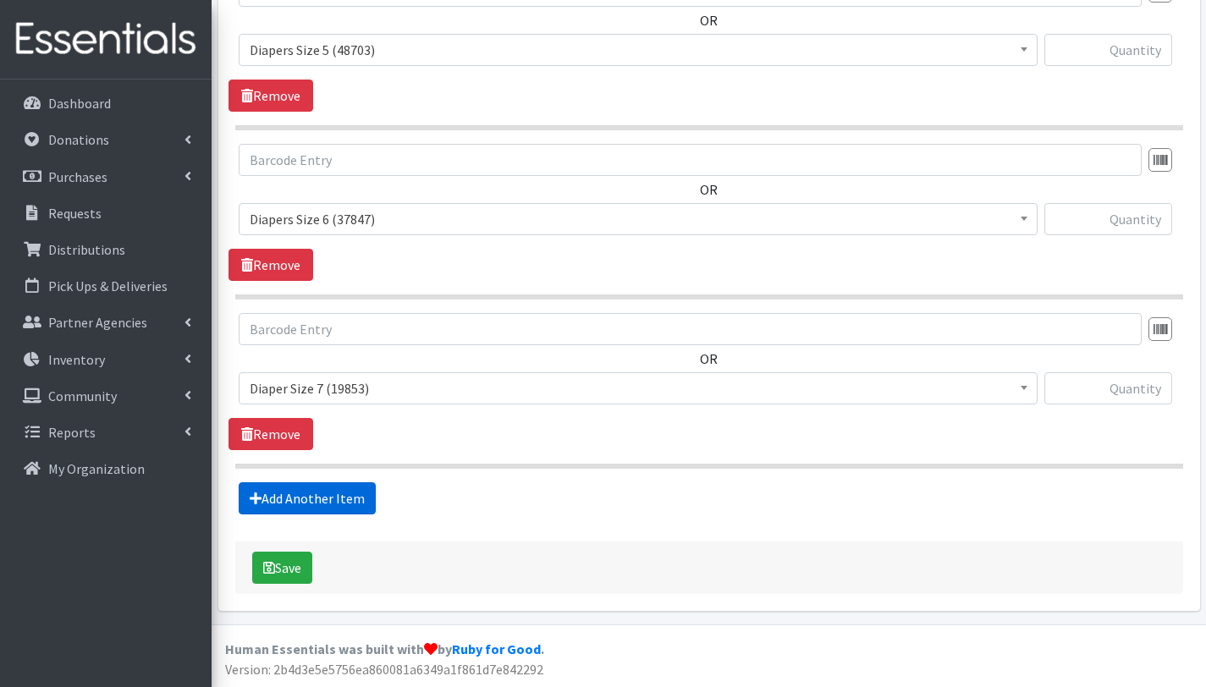
click at [311, 498] on link "Add Another Item" at bounding box center [307, 498] width 137 height 32
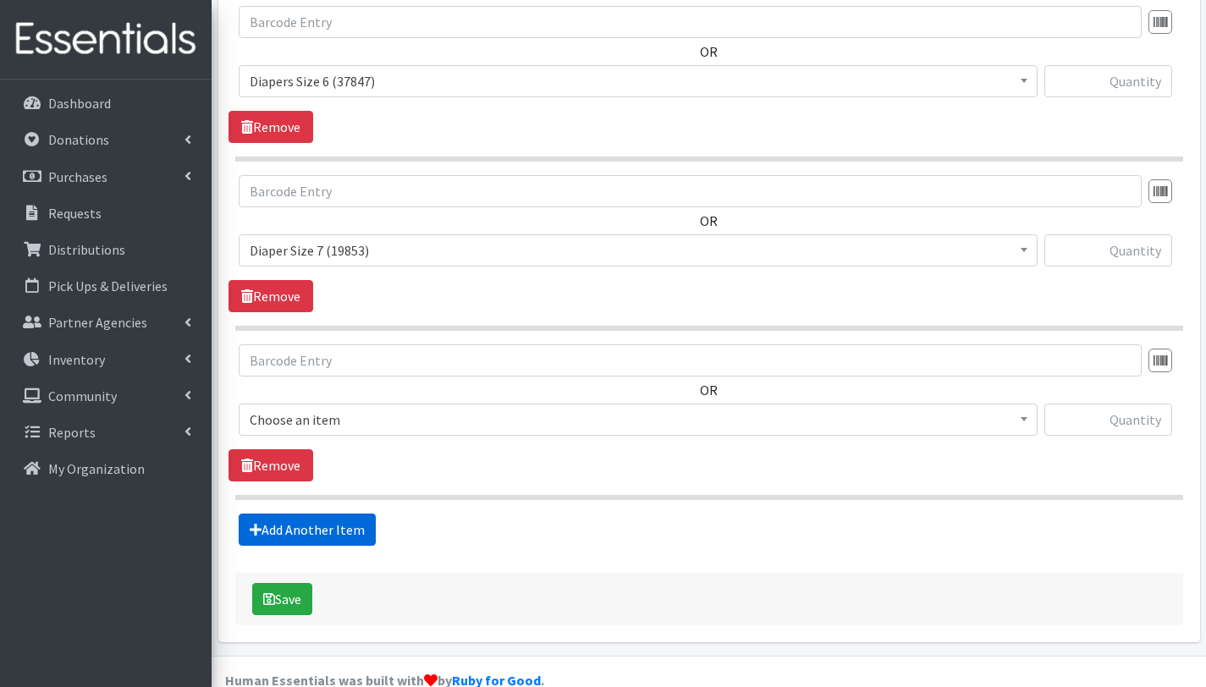
scroll to position [1568, 0]
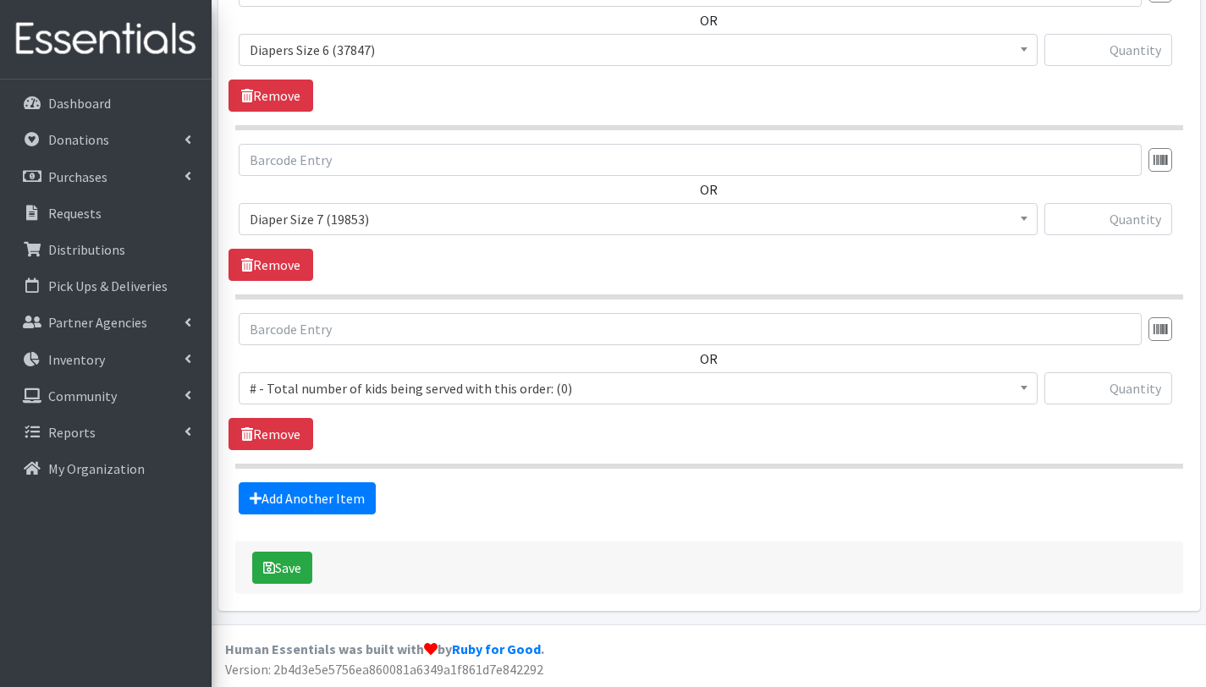
click at [349, 391] on span "# - Total number of kids being served with this order: (0)" at bounding box center [638, 389] width 777 height 24
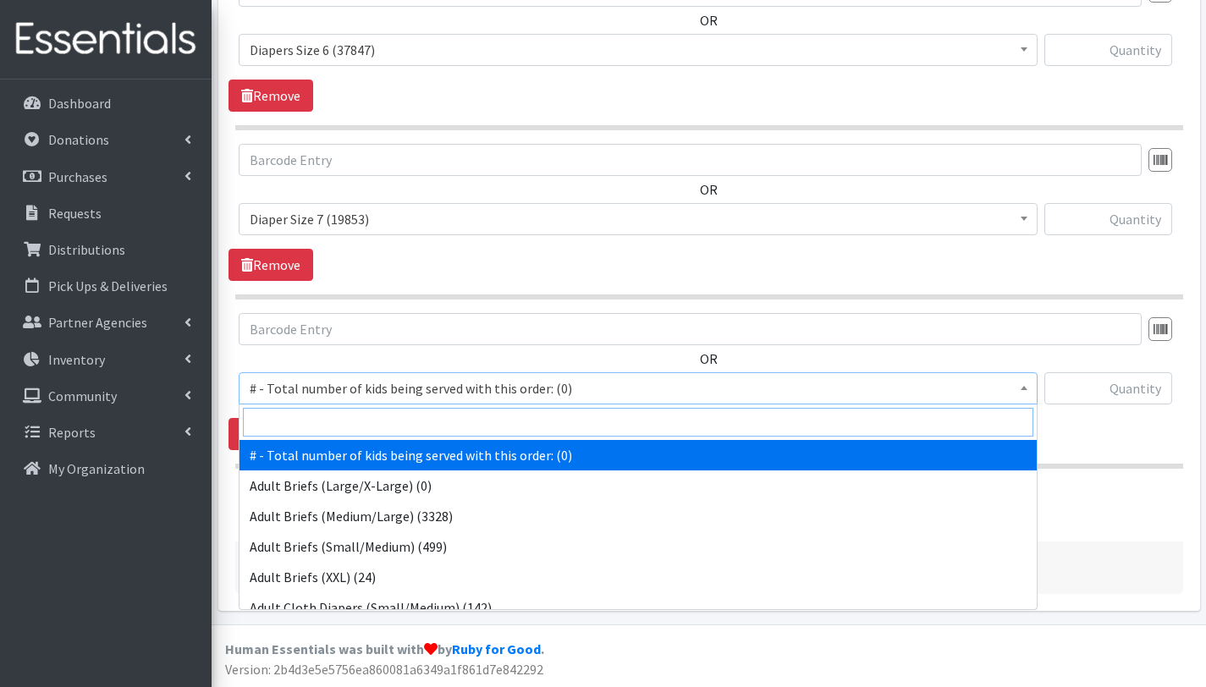
click at [341, 426] on input "search" at bounding box center [638, 422] width 790 height 29
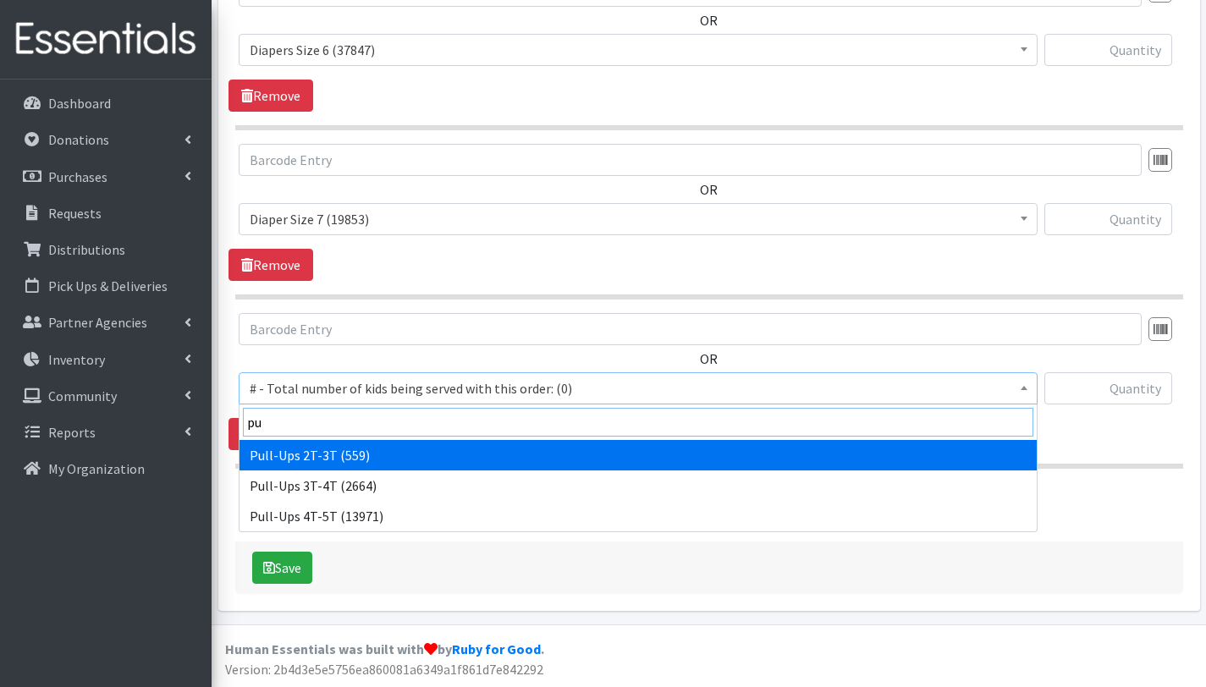
type input "pu"
select select "2644"
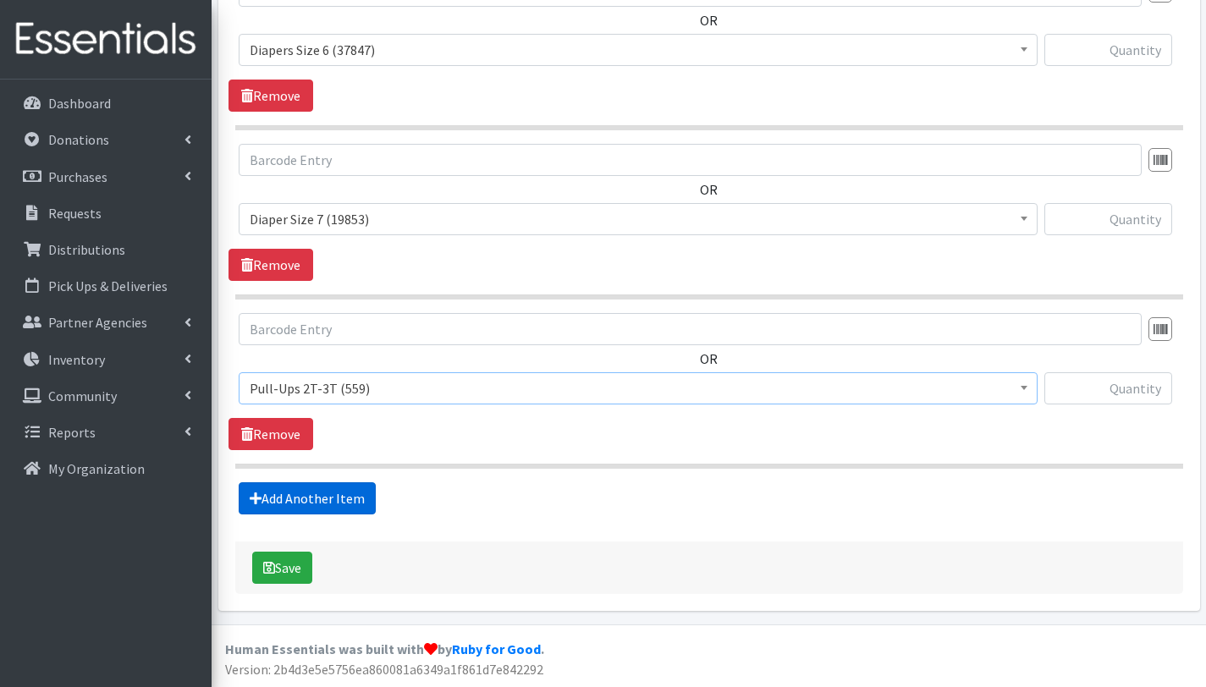
click at [333, 498] on link "Add Another Item" at bounding box center [307, 498] width 137 height 32
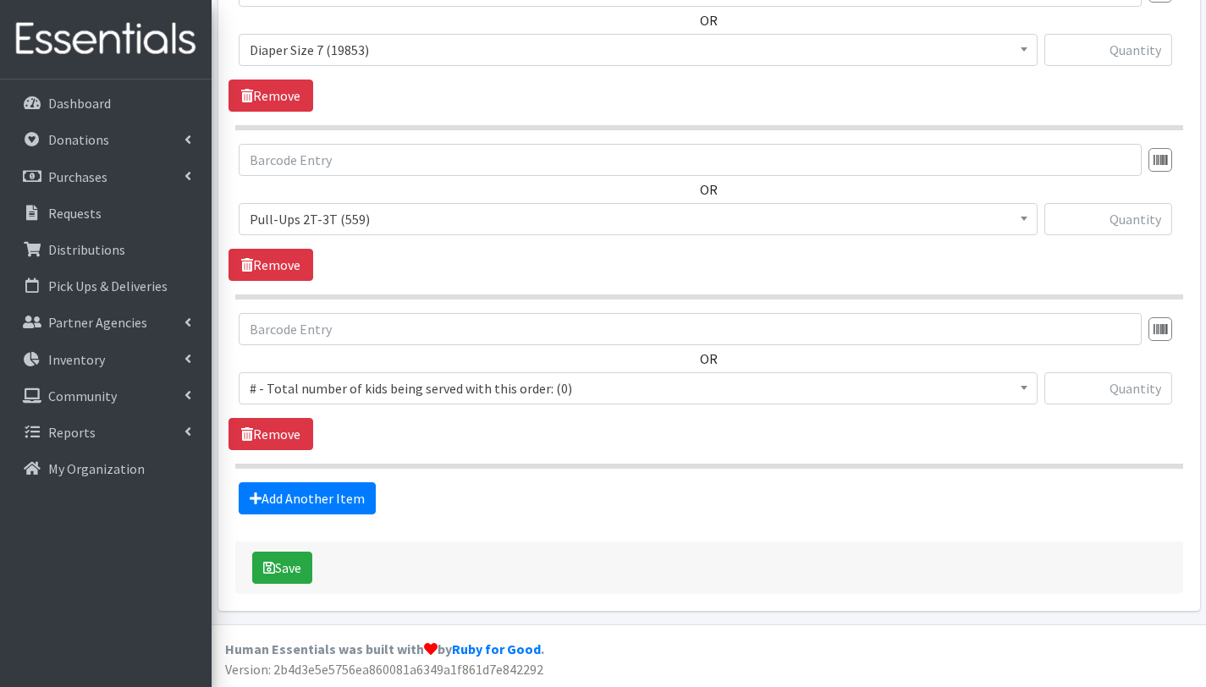
click at [333, 385] on span "# - Total number of kids being served with this order: (0)" at bounding box center [638, 389] width 777 height 24
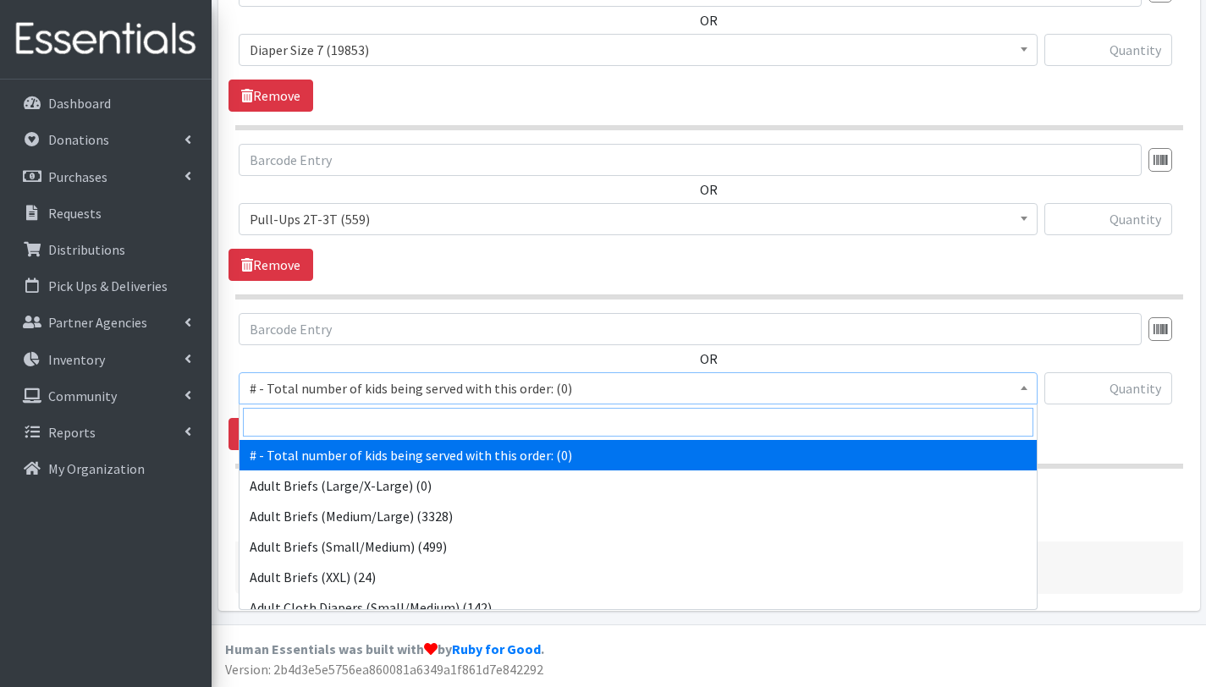
click at [344, 419] on input "search" at bounding box center [638, 422] width 790 height 29
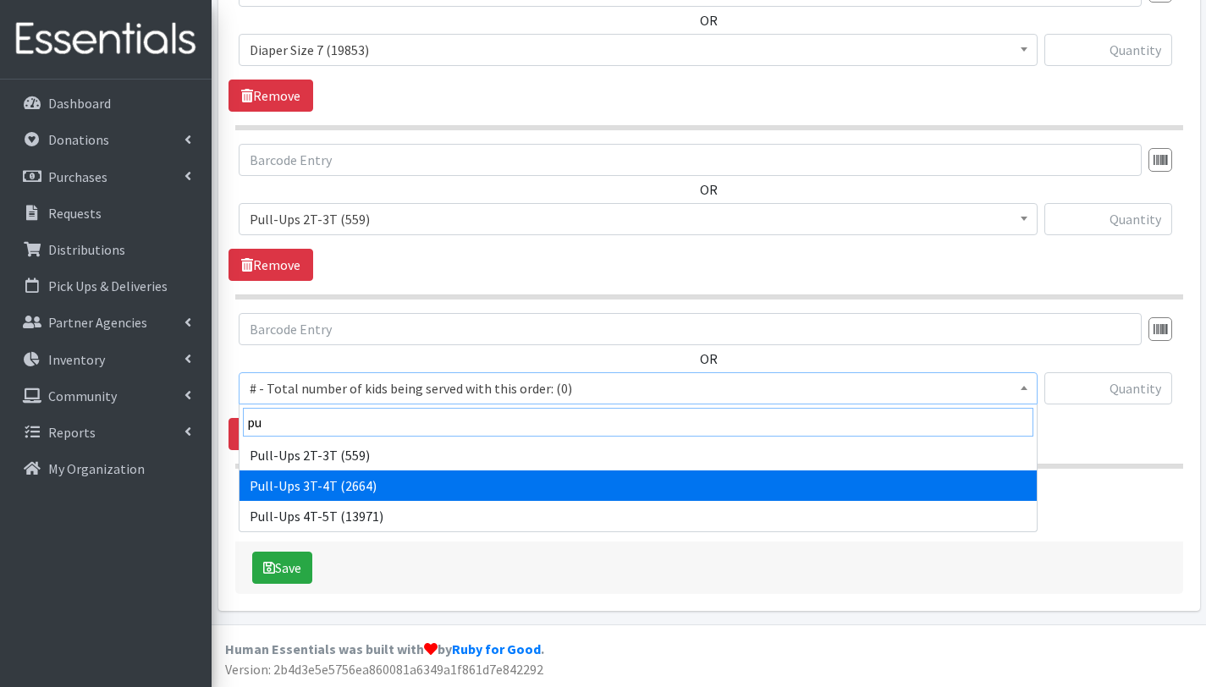
type input "pu"
select select "2679"
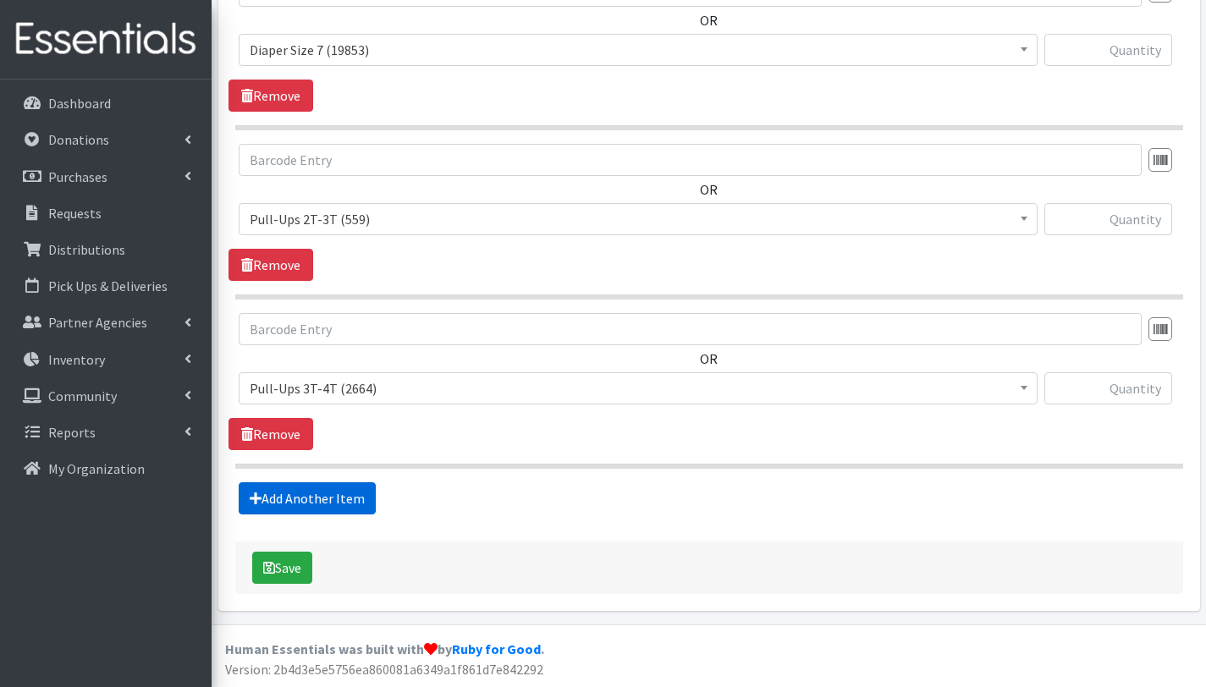
click at [333, 496] on link "Add Another Item" at bounding box center [307, 498] width 137 height 32
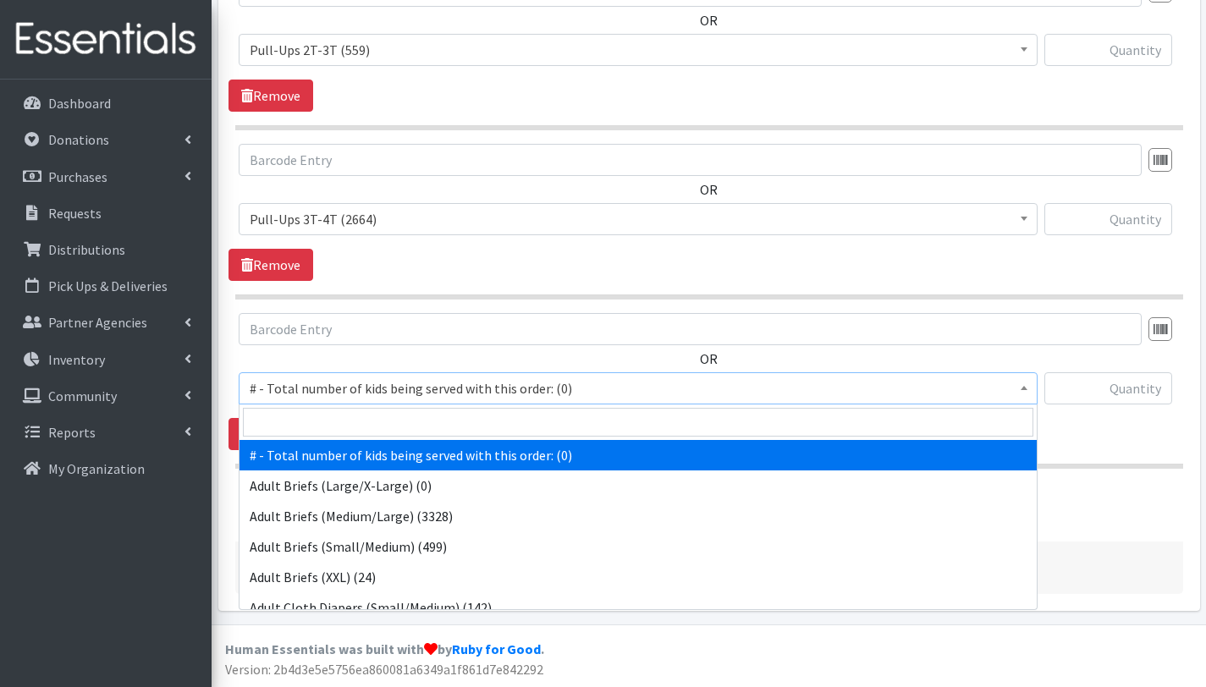
click at [368, 391] on span "# - Total number of kids being served with this order: (0)" at bounding box center [638, 389] width 777 height 24
click at [370, 426] on input "search" at bounding box center [638, 422] width 790 height 29
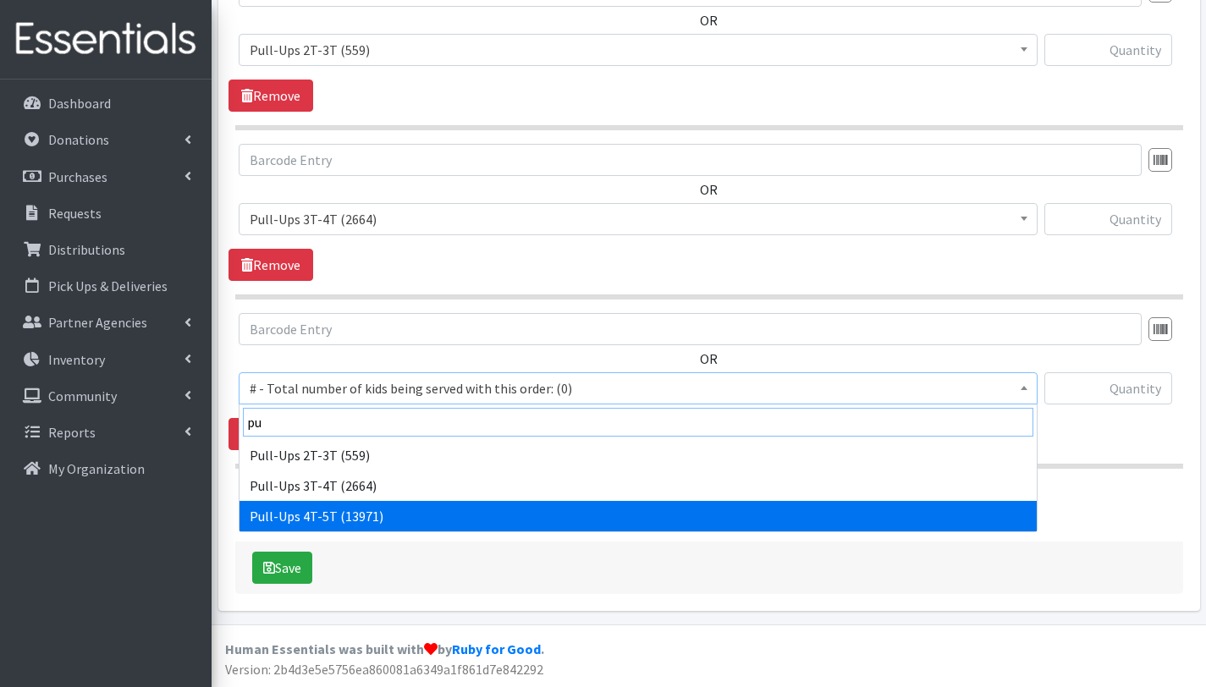
type input "pu"
select select "2680"
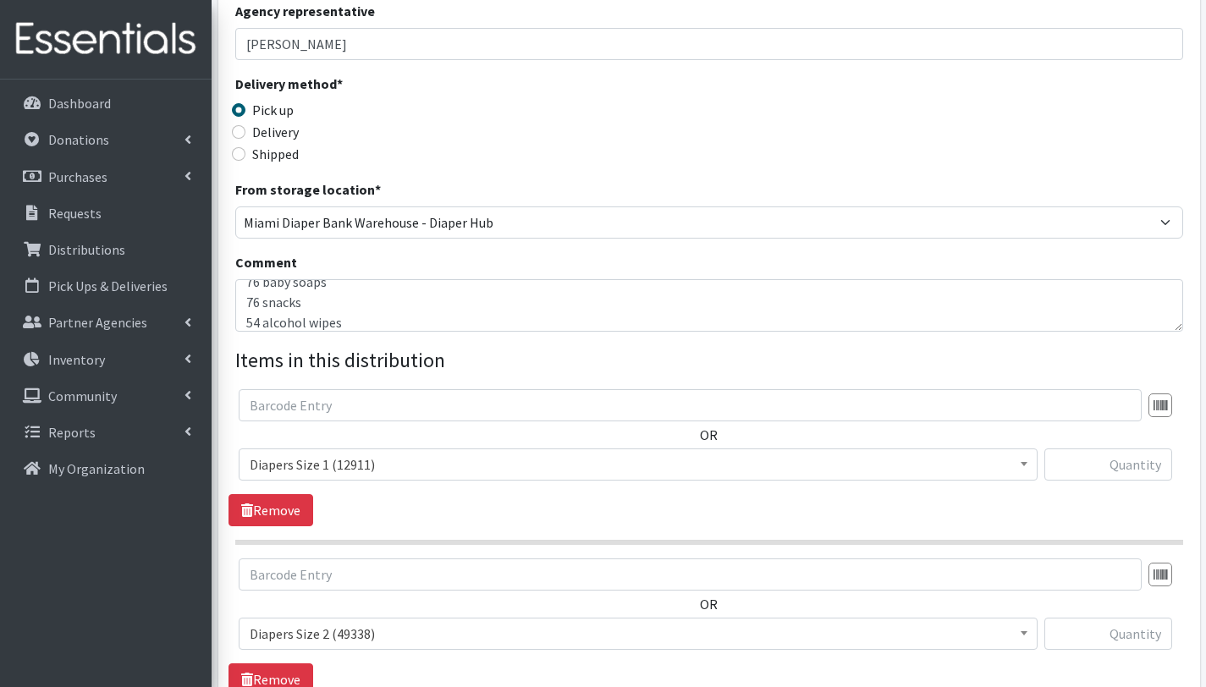
scroll to position [122, 0]
click at [1111, 470] on input "text" at bounding box center [1108, 464] width 128 height 32
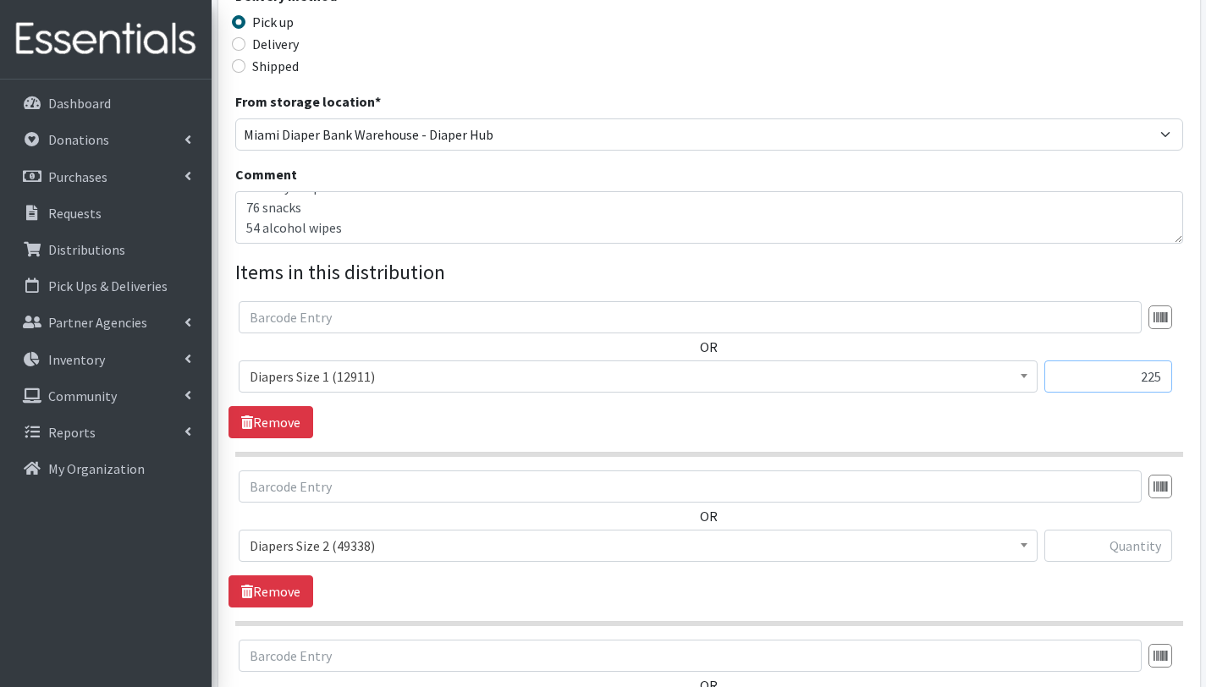
scroll to position [410, 0]
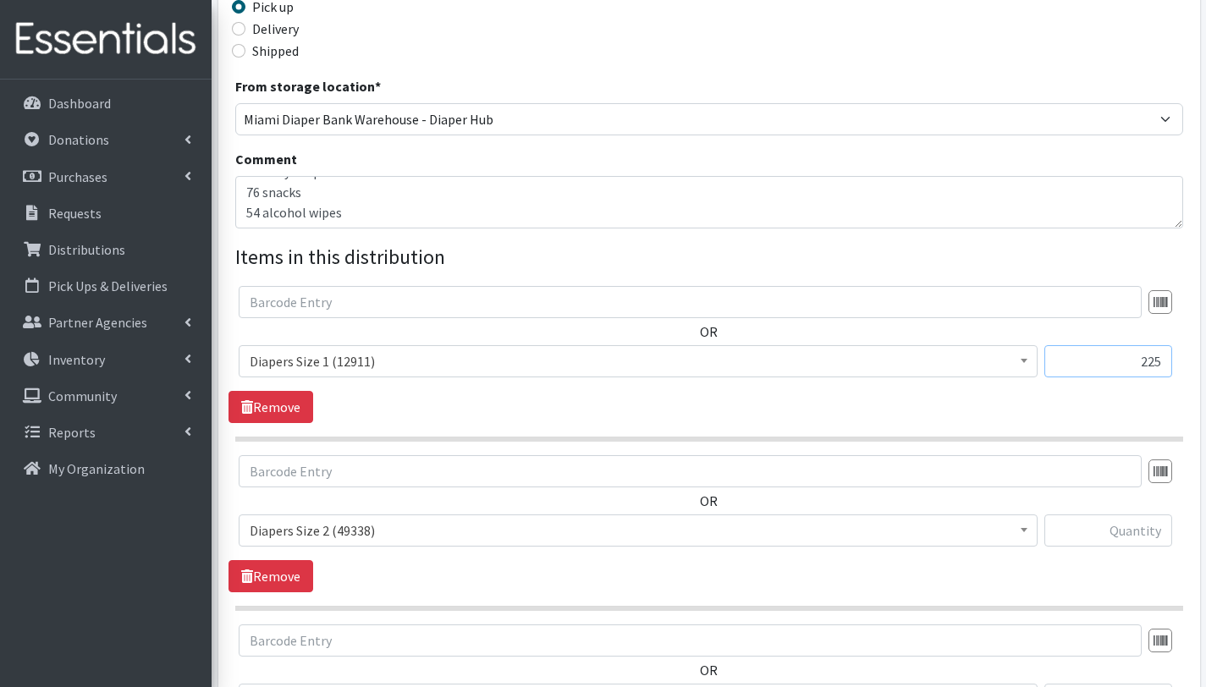
type input "225"
click at [1129, 534] on input "text" at bounding box center [1108, 530] width 128 height 32
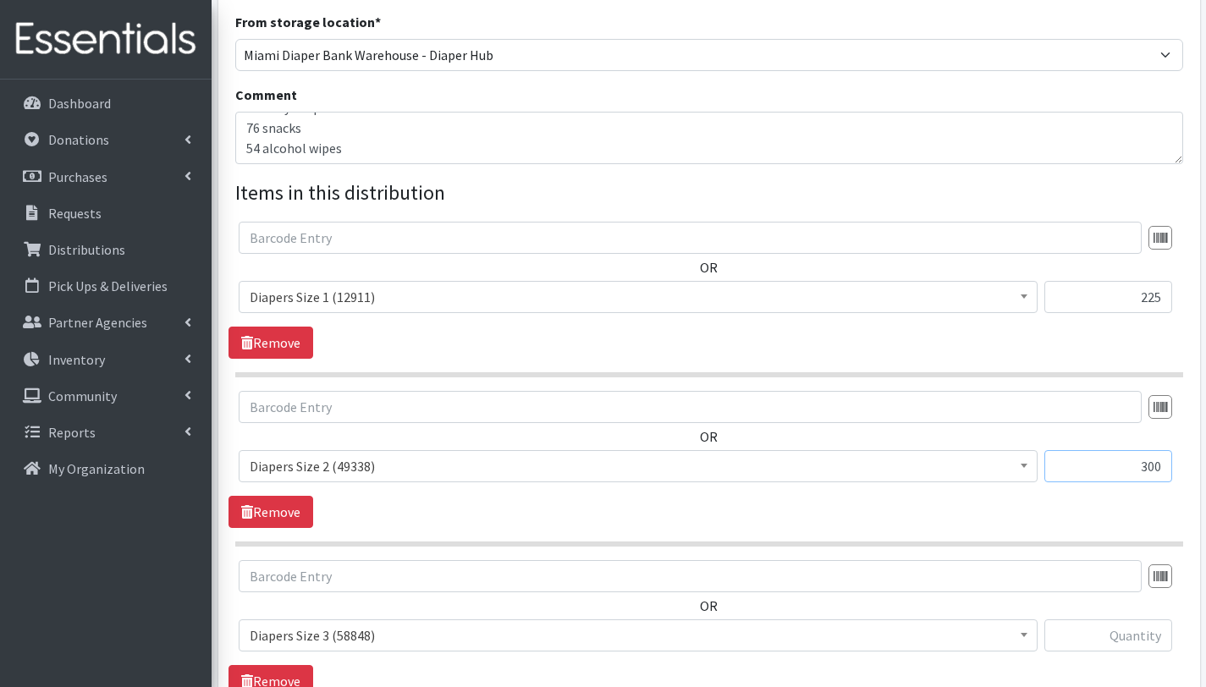
scroll to position [503, 0]
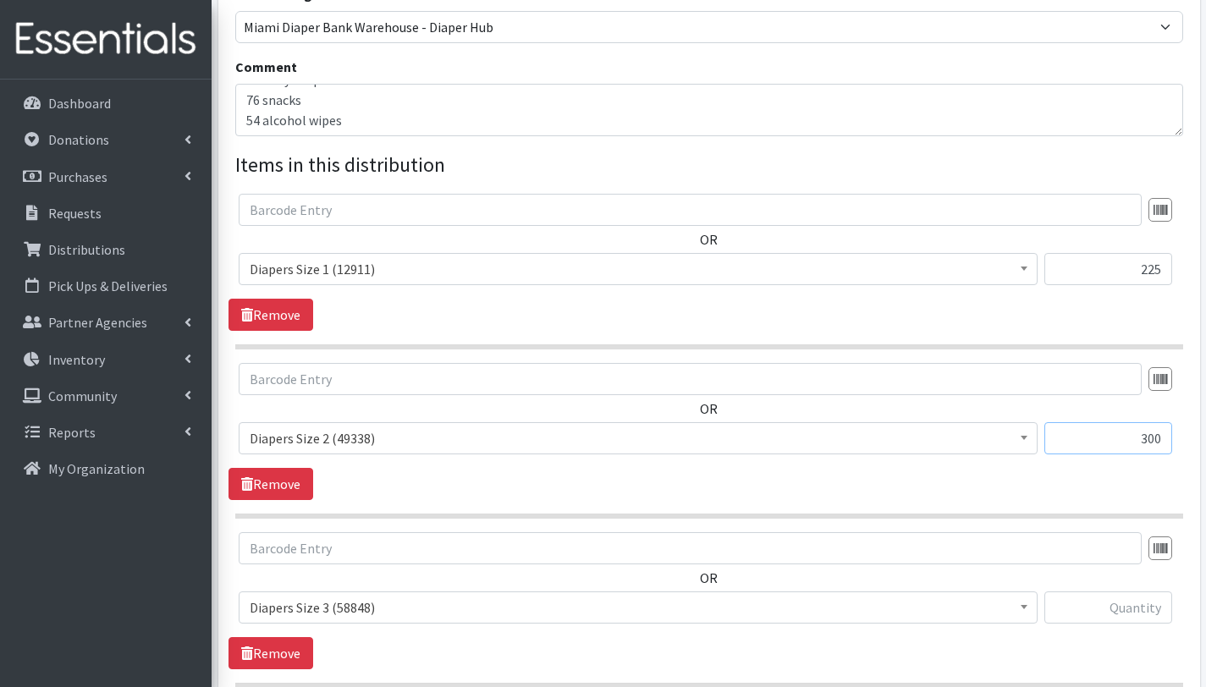
type input "300"
click at [1141, 606] on input "text" at bounding box center [1108, 607] width 128 height 32
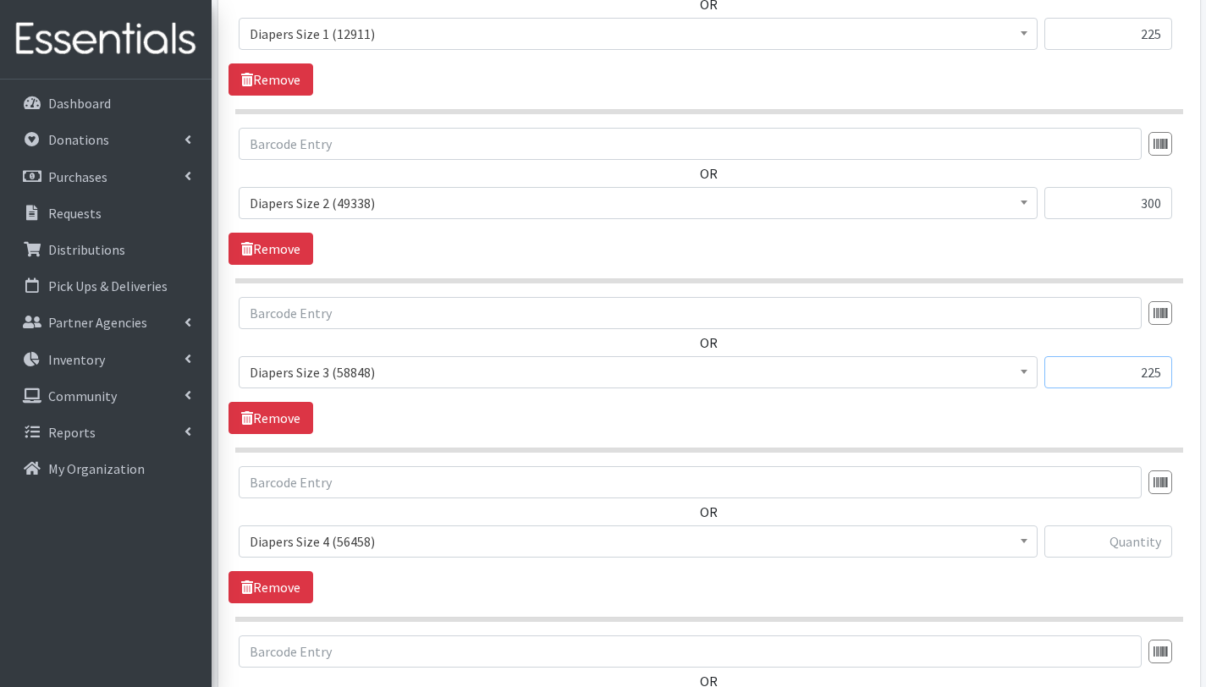
scroll to position [762, 0]
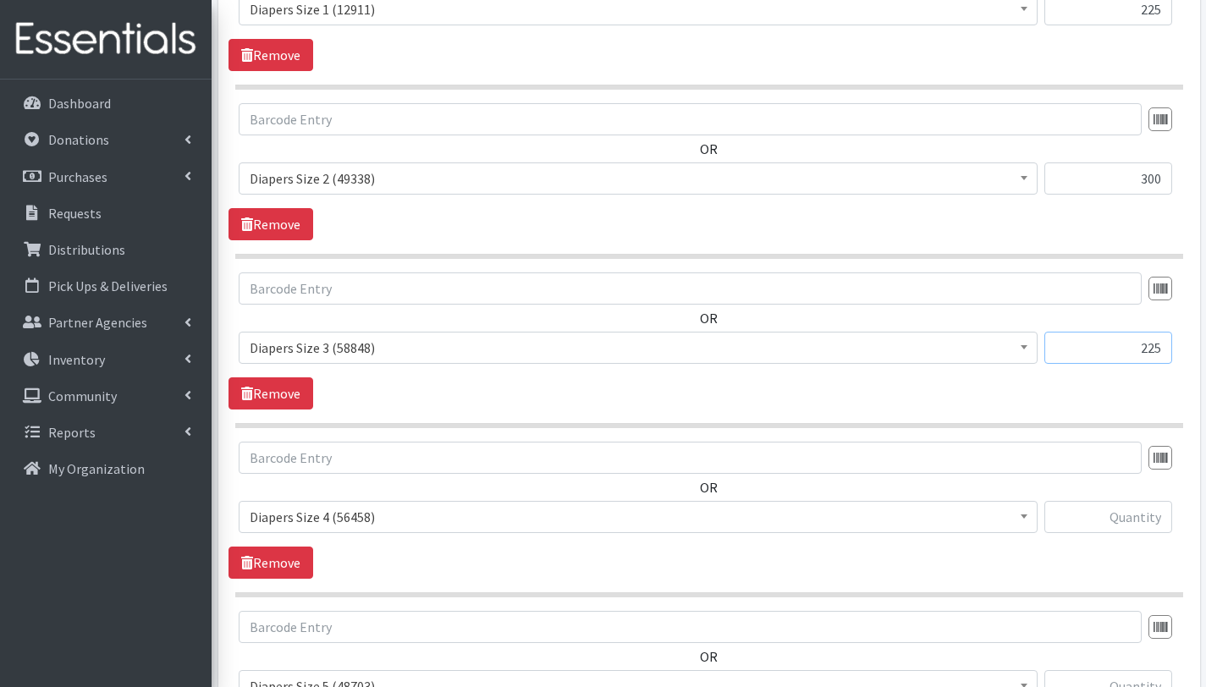
type input "225"
click at [1148, 520] on input "text" at bounding box center [1108, 517] width 128 height 32
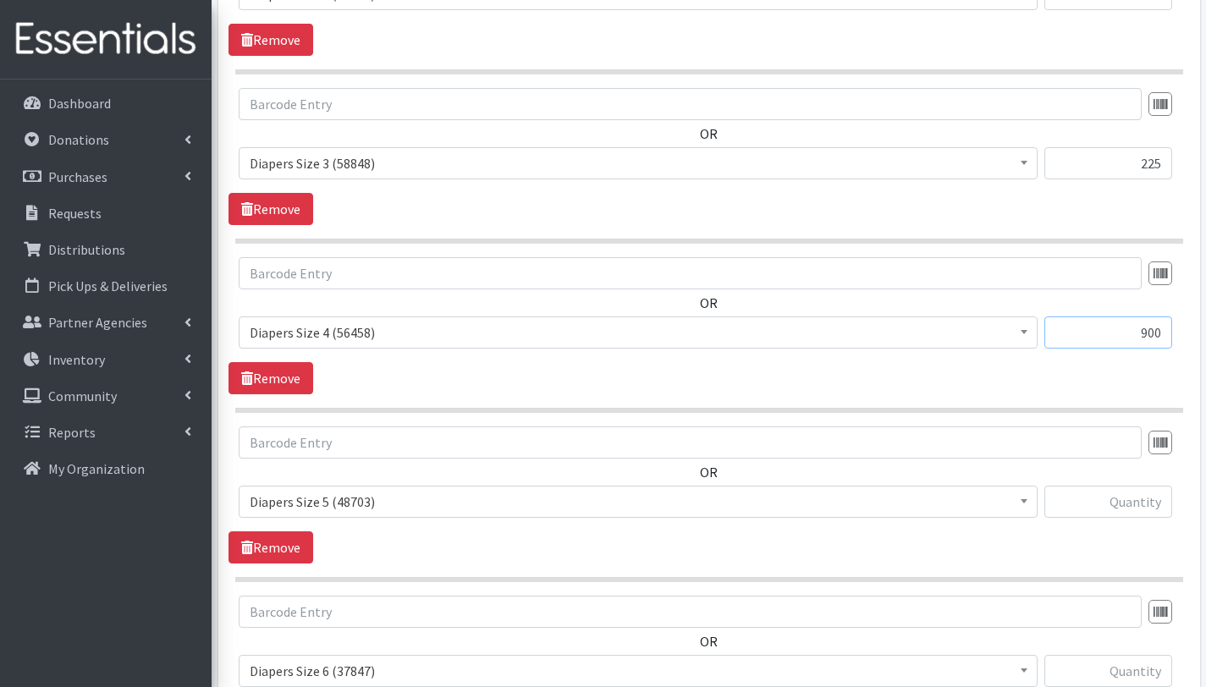
scroll to position [947, 0]
type input "900"
click at [1130, 498] on input "text" at bounding box center [1108, 502] width 128 height 32
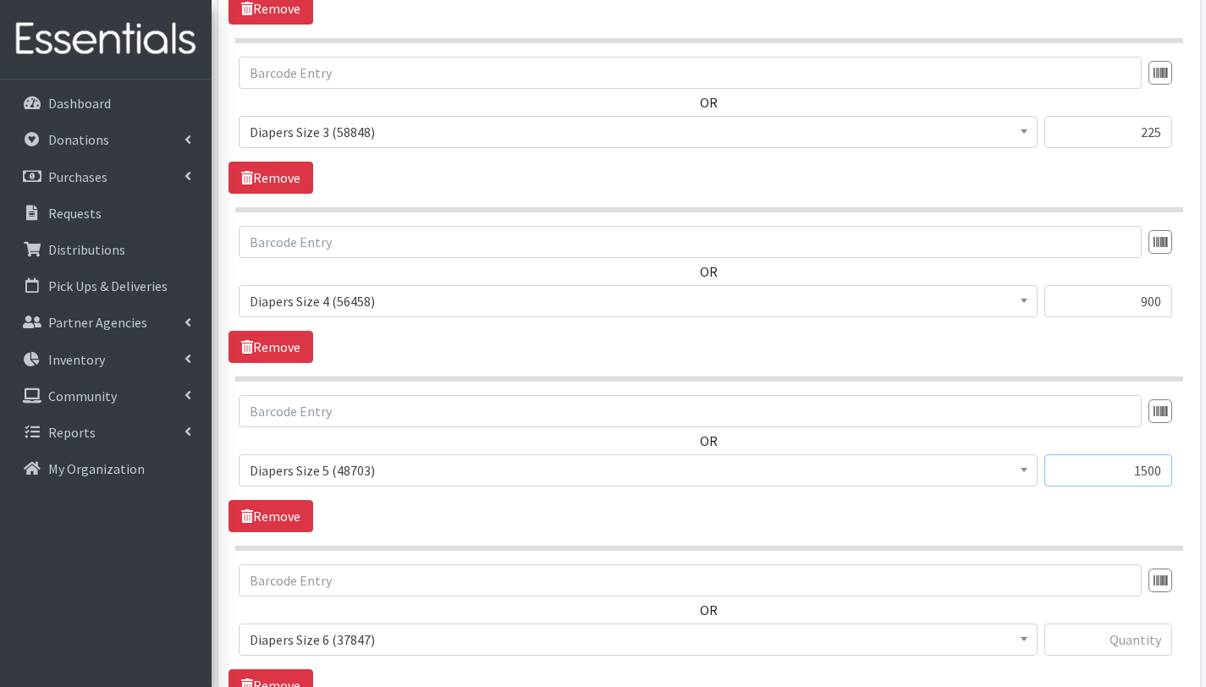
scroll to position [1015, 0]
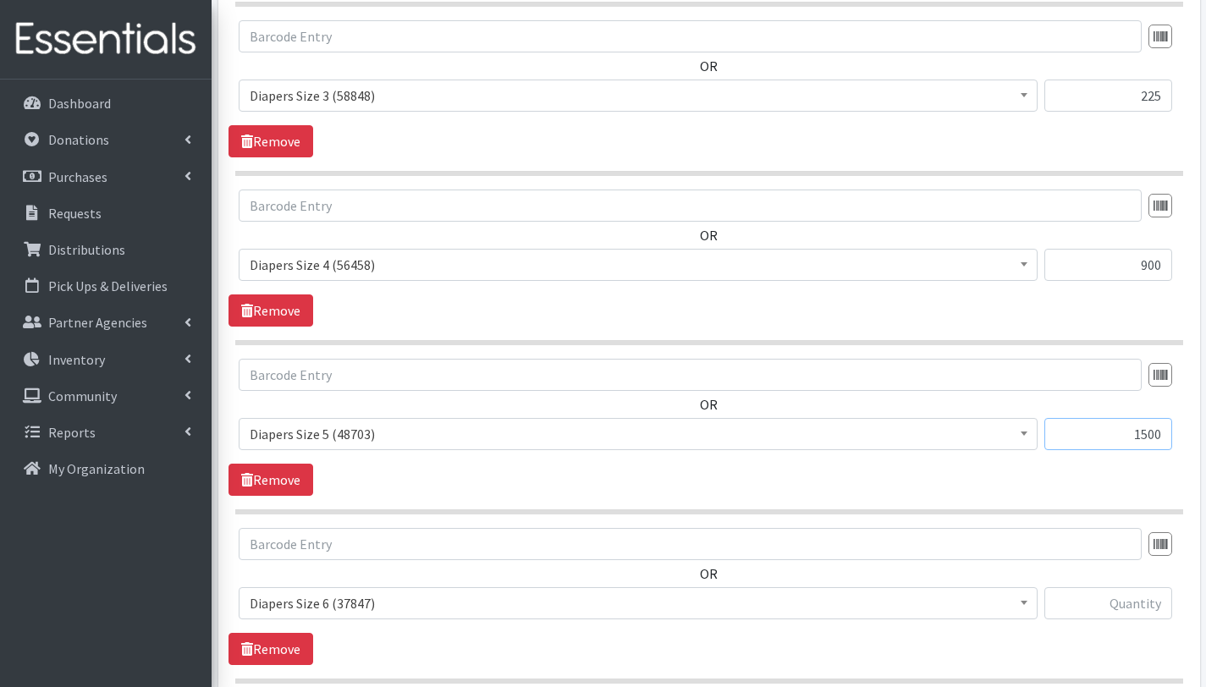
type input "1500"
click at [1141, 607] on input "text" at bounding box center [1108, 603] width 128 height 32
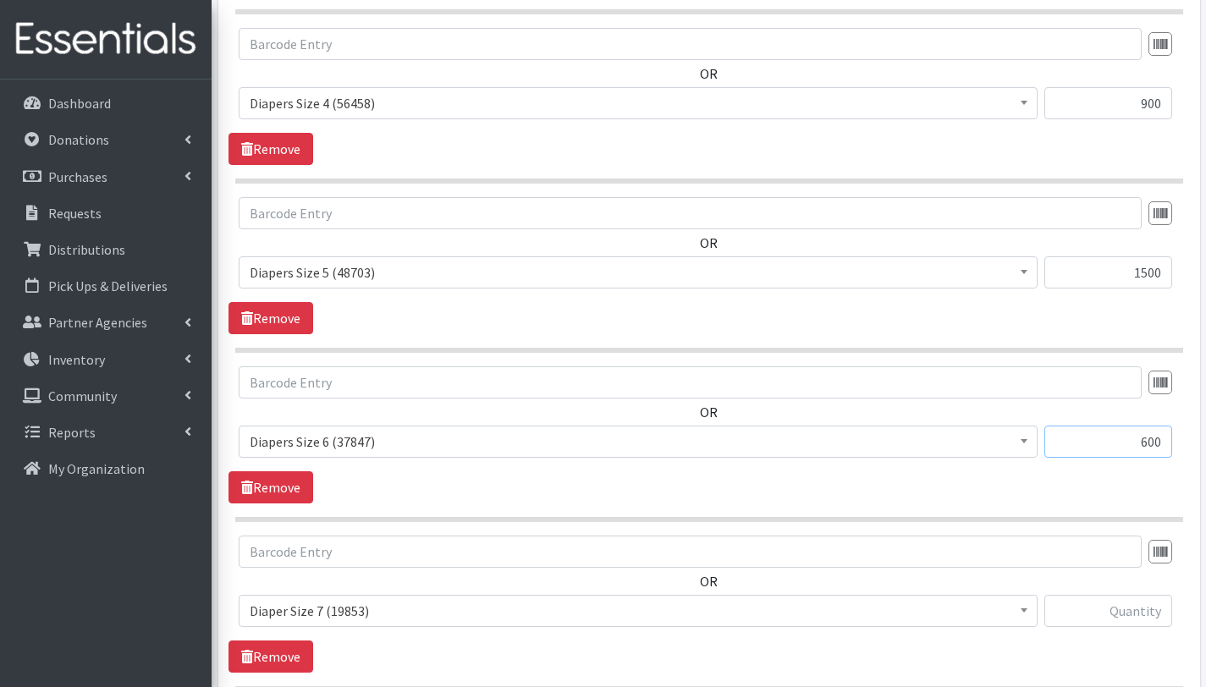
scroll to position [1177, 0]
type input "600"
click at [1118, 606] on input "text" at bounding box center [1108, 610] width 128 height 32
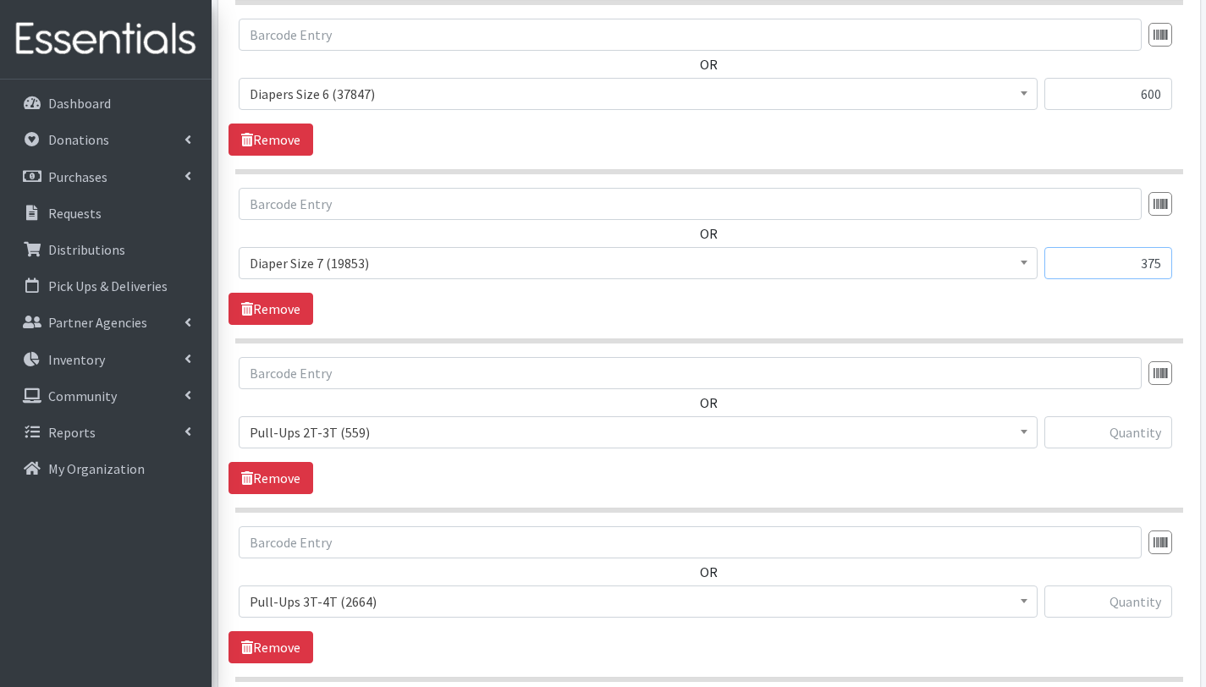
scroll to position [1551, 0]
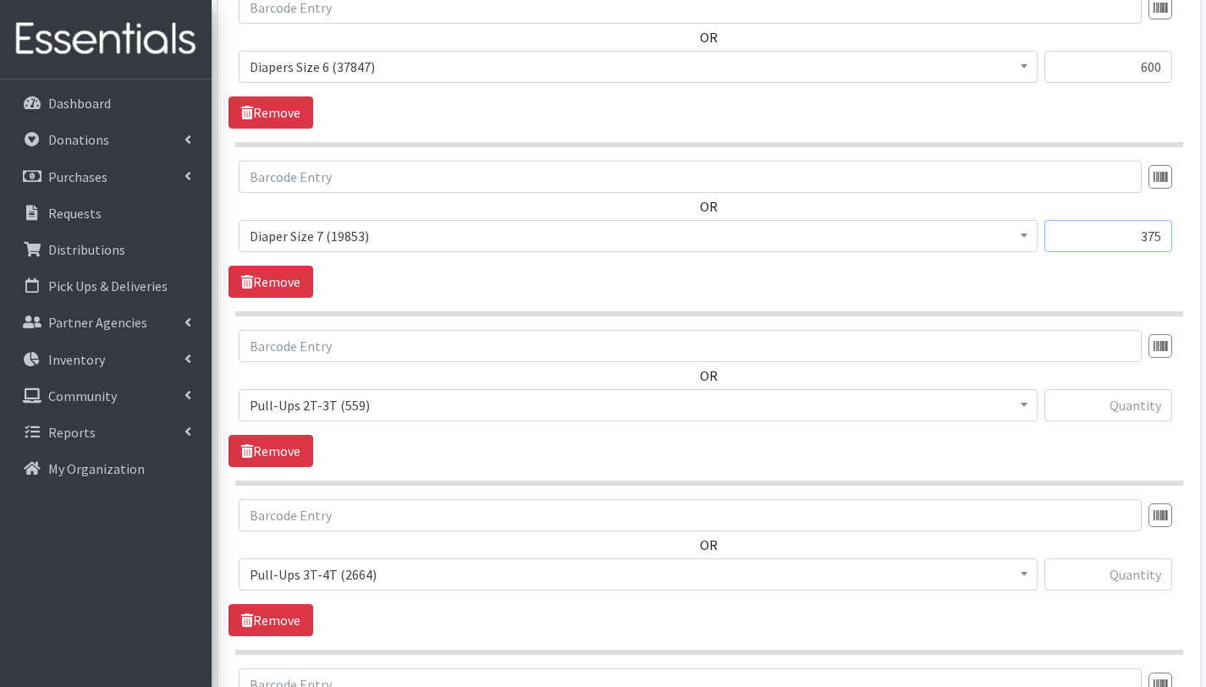
type input "375"
click at [1150, 412] on input "text" at bounding box center [1108, 405] width 128 height 32
type input "450"
click at [1151, 585] on input "text" at bounding box center [1108, 574] width 128 height 32
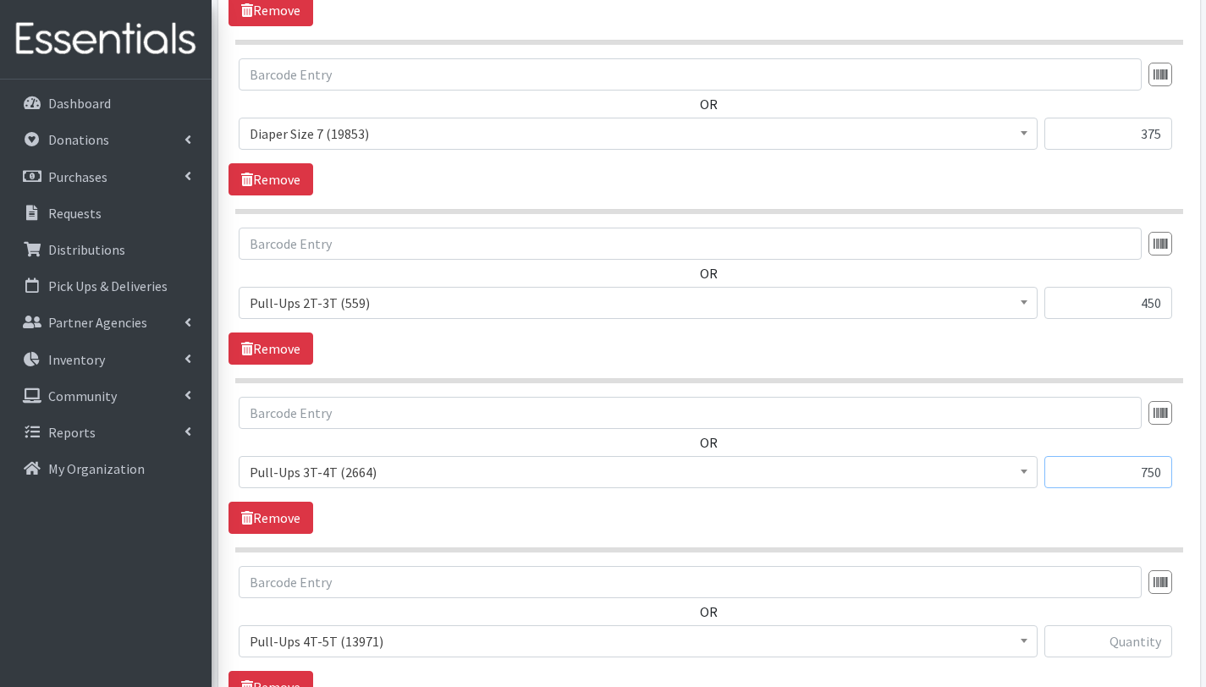
scroll to position [1656, 0]
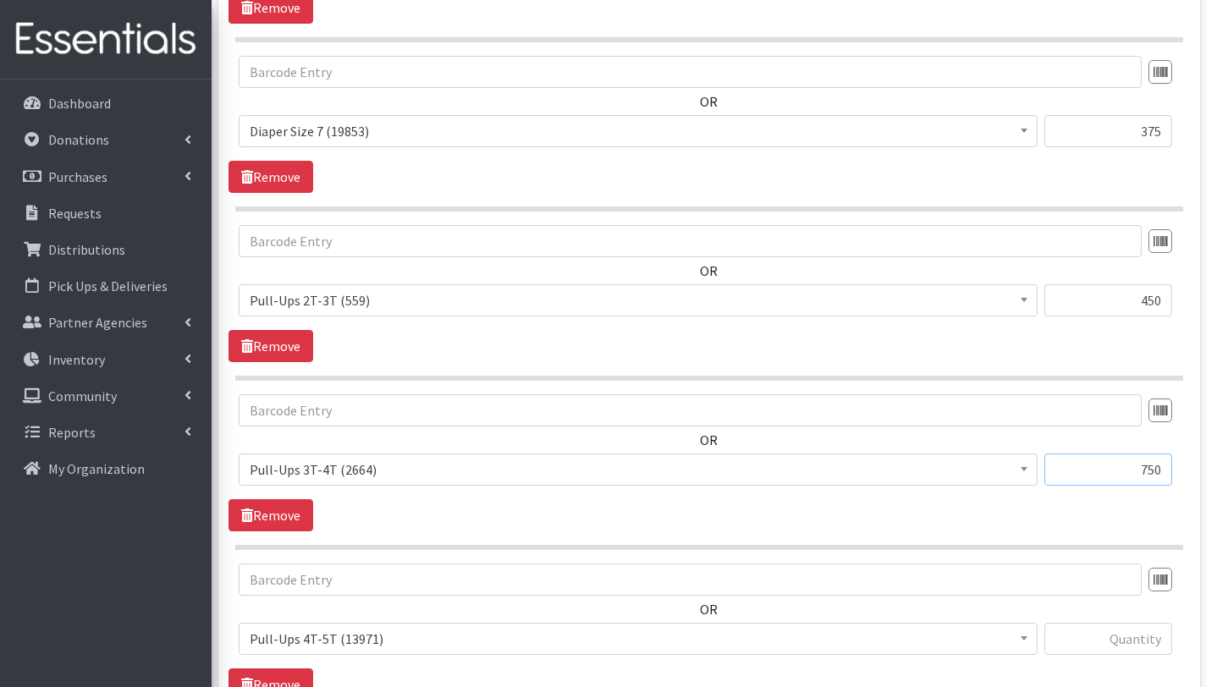
type input "750"
click at [1119, 643] on input "text" at bounding box center [1108, 639] width 128 height 32
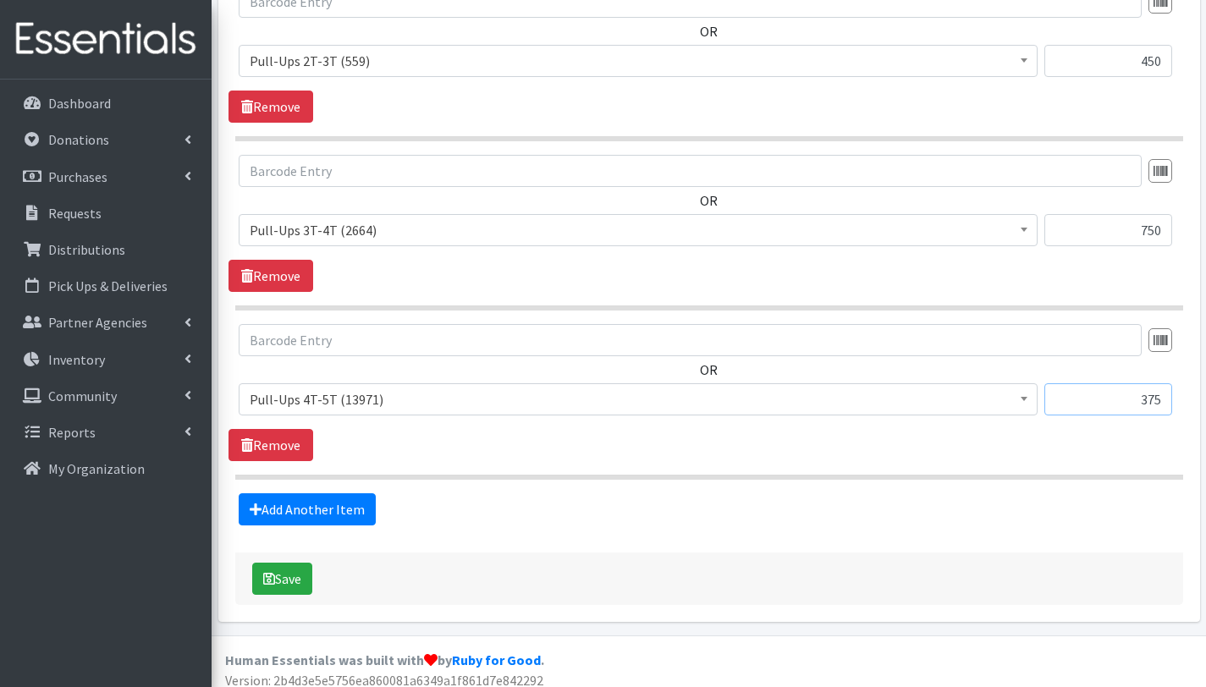
scroll to position [1906, 0]
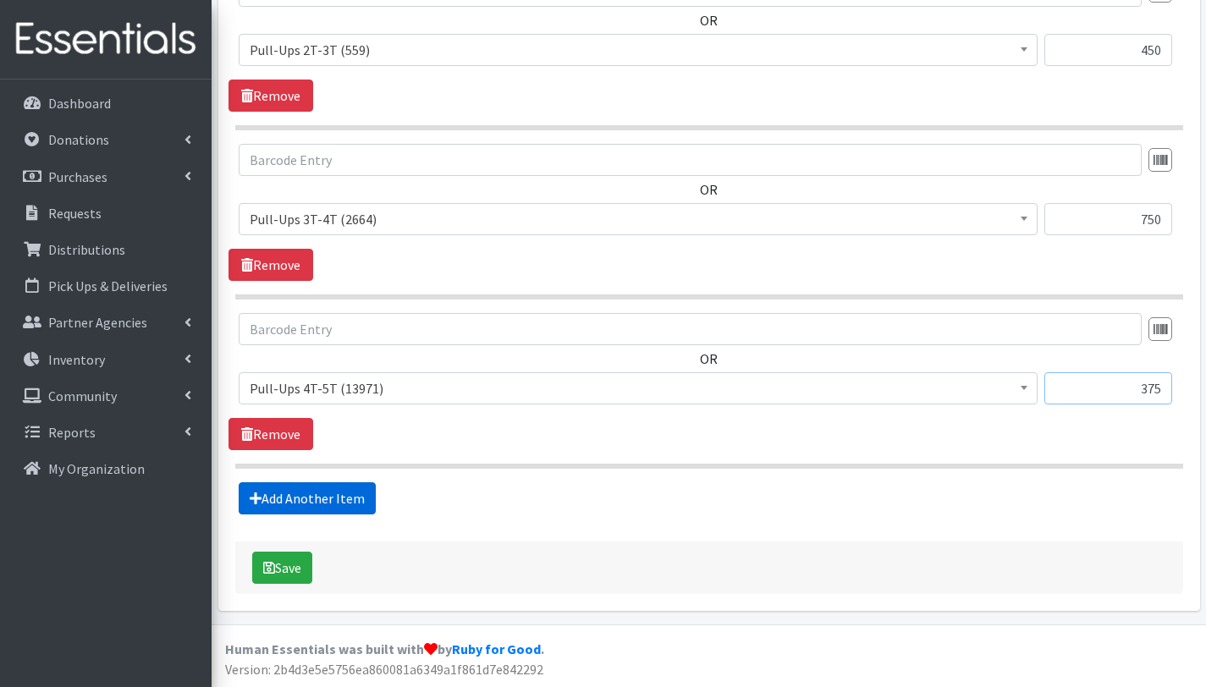
type input "375"
click at [349, 505] on link "Add Another Item" at bounding box center [307, 498] width 137 height 32
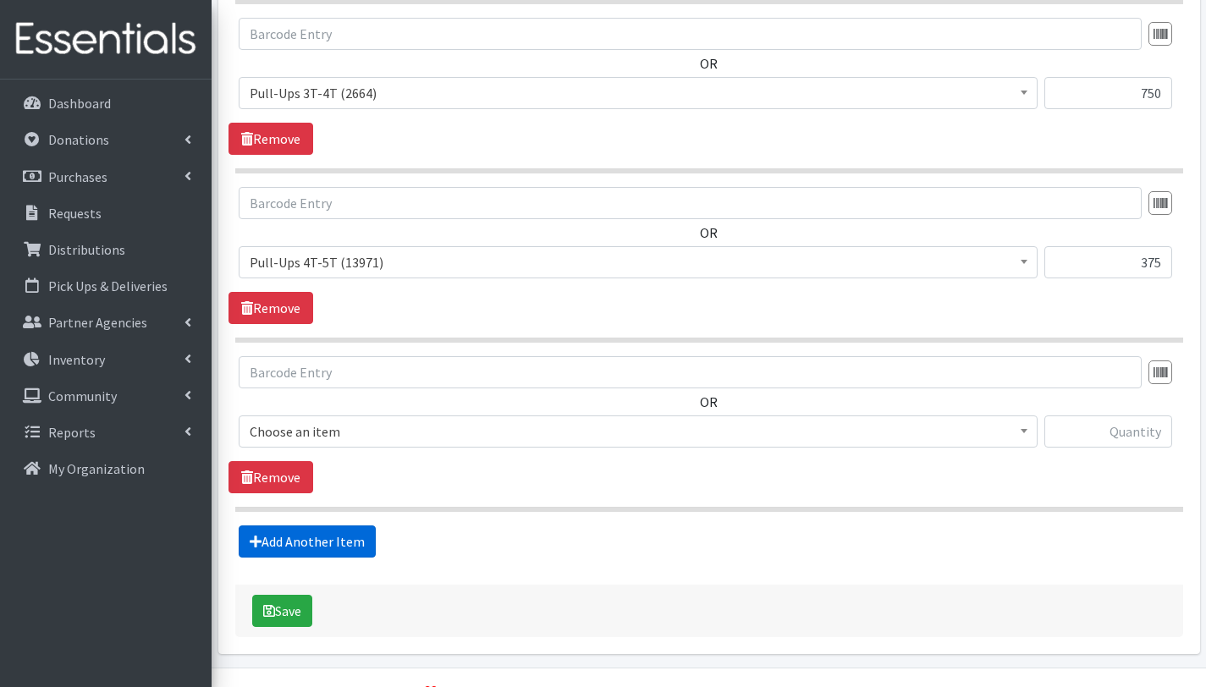
scroll to position [2076, 0]
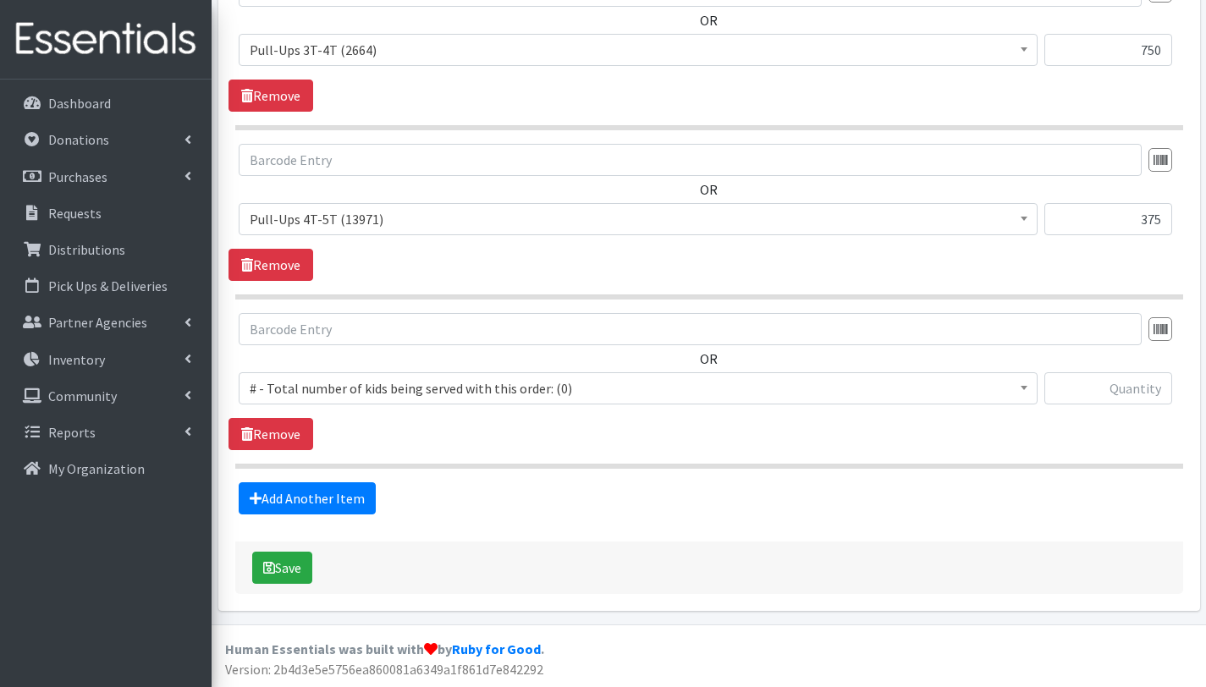
click at [399, 381] on span "# - Total number of kids being served with this order: (0)" at bounding box center [638, 389] width 777 height 24
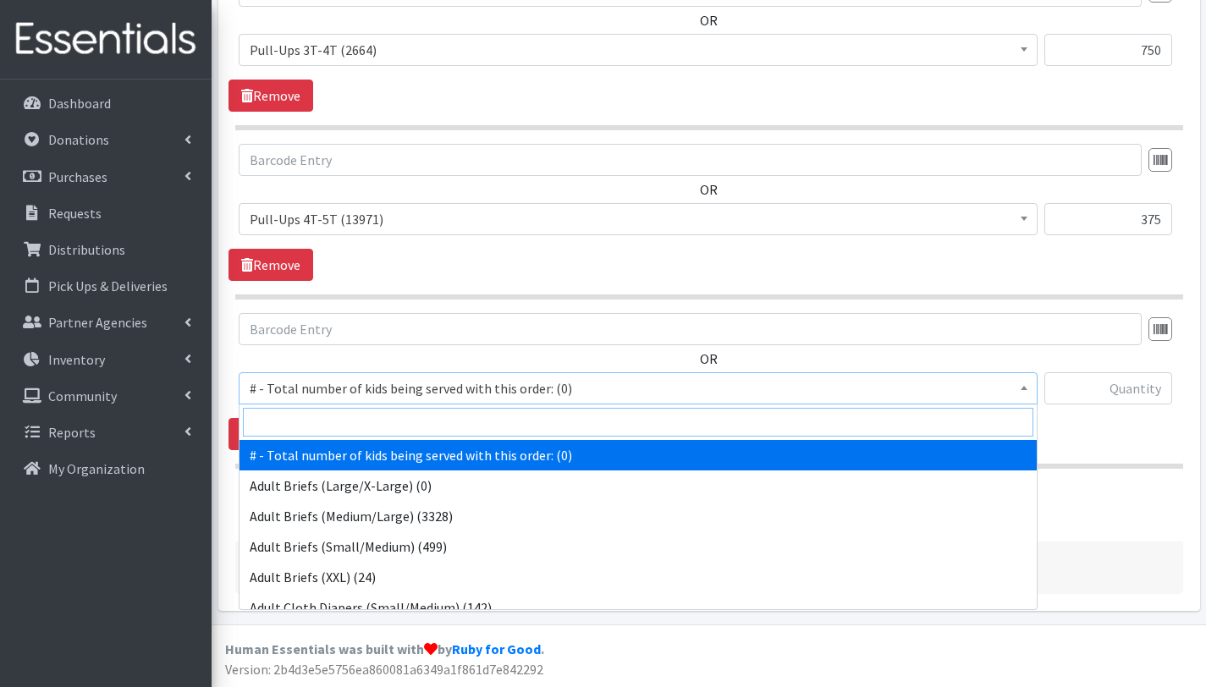
click at [405, 426] on input "search" at bounding box center [638, 422] width 790 height 29
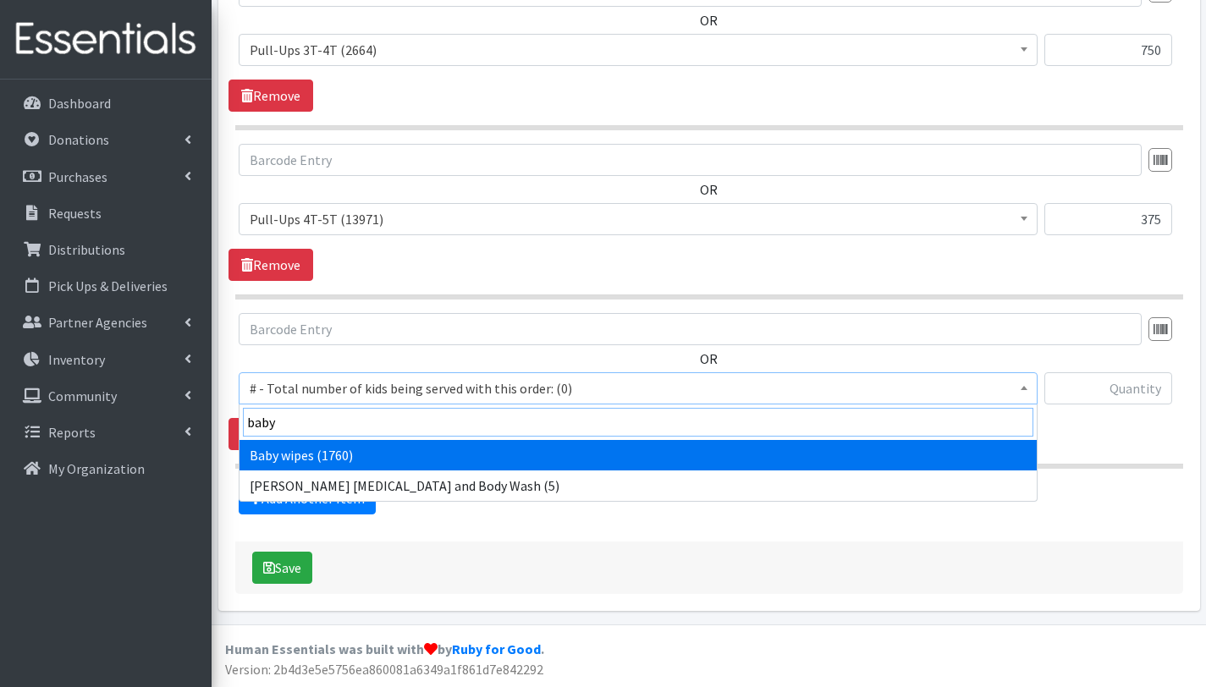
type input "baby"
select select "2649"
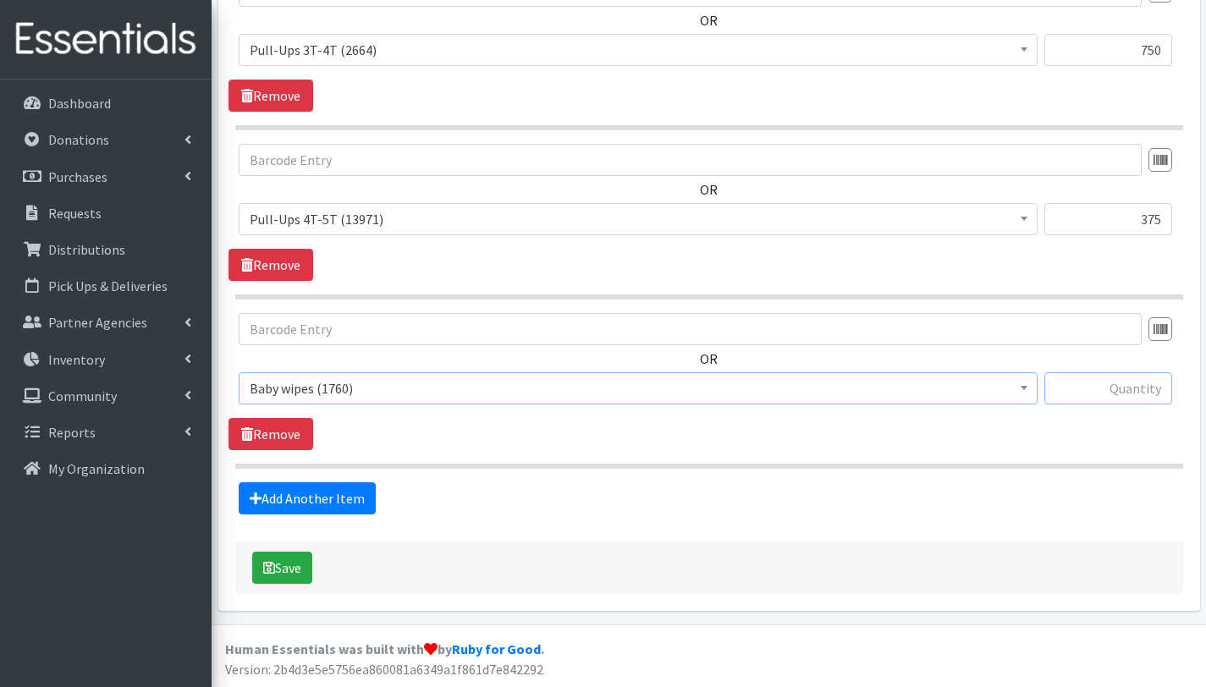
click at [1116, 383] on input "text" at bounding box center [1108, 388] width 128 height 32
type input "76"
click at [294, 570] on button "Save" at bounding box center [282, 568] width 60 height 32
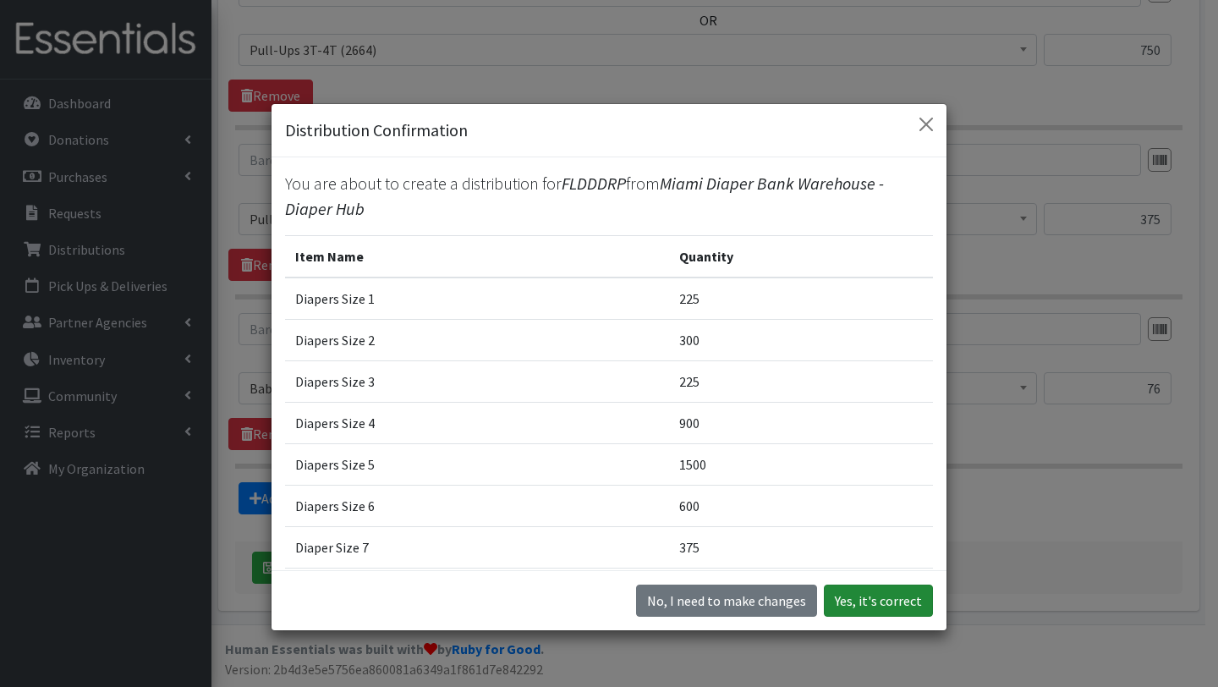
click at [898, 594] on button "Yes, it's correct" at bounding box center [878, 601] width 109 height 32
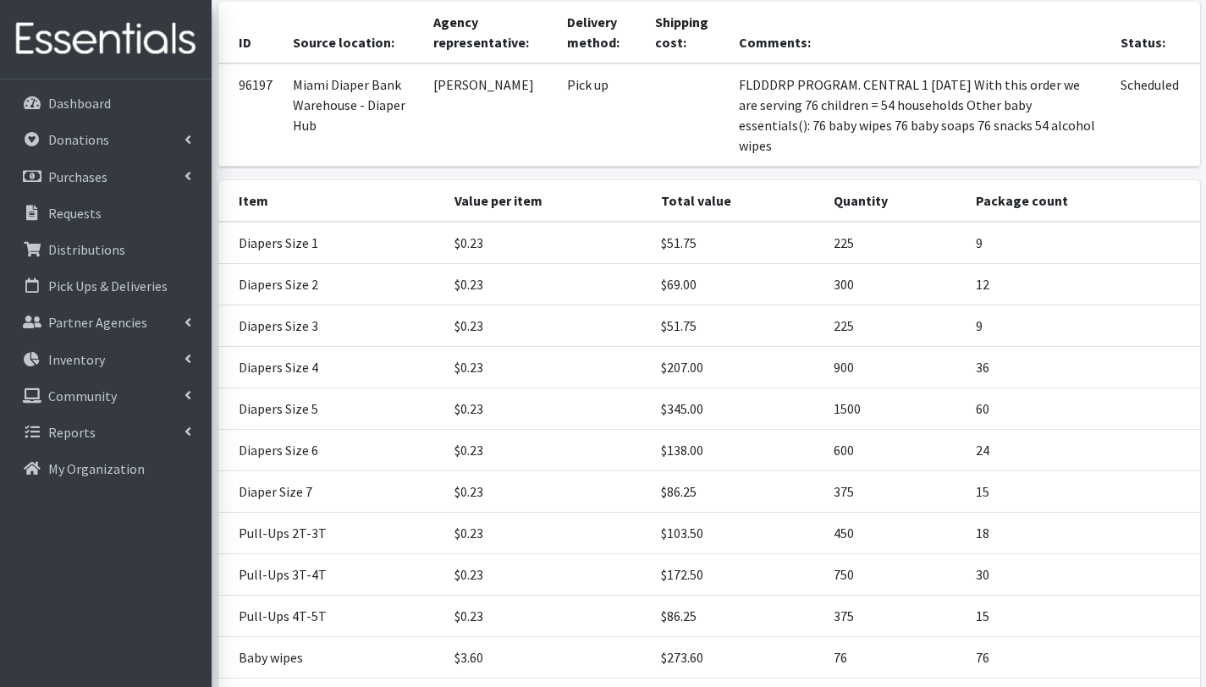
scroll to position [411, 0]
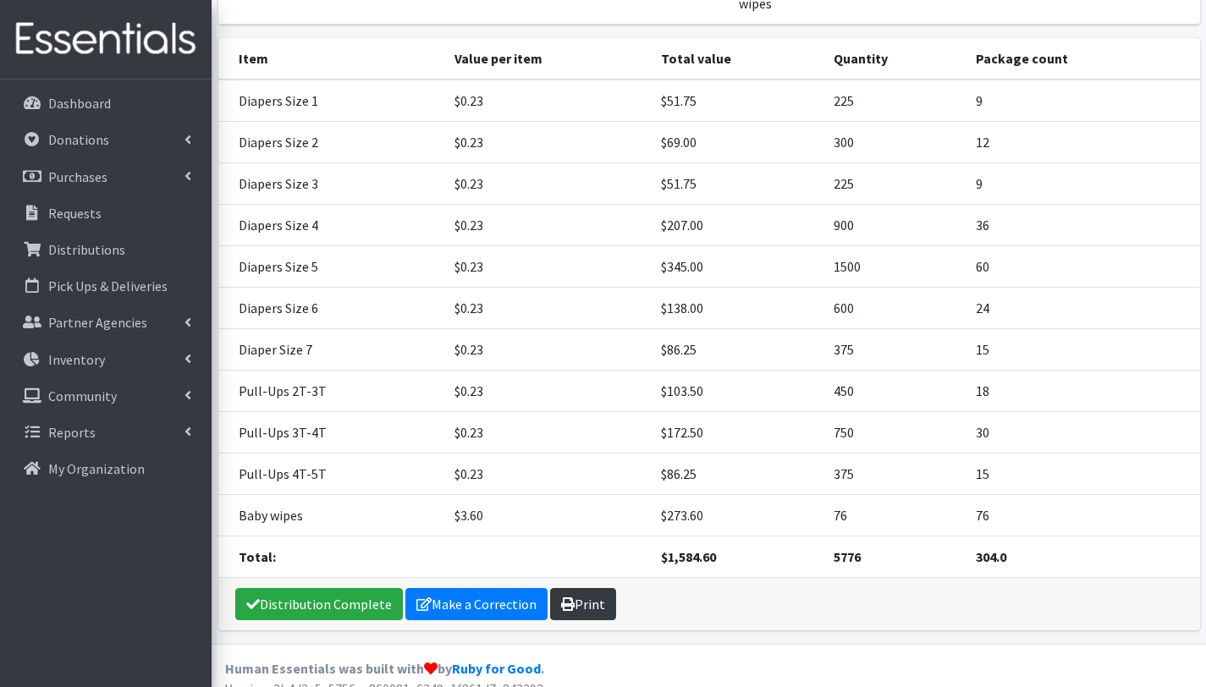
click at [592, 588] on link "Print" at bounding box center [583, 604] width 66 height 32
click at [57, 176] on p "Purchases" at bounding box center [77, 176] width 59 height 17
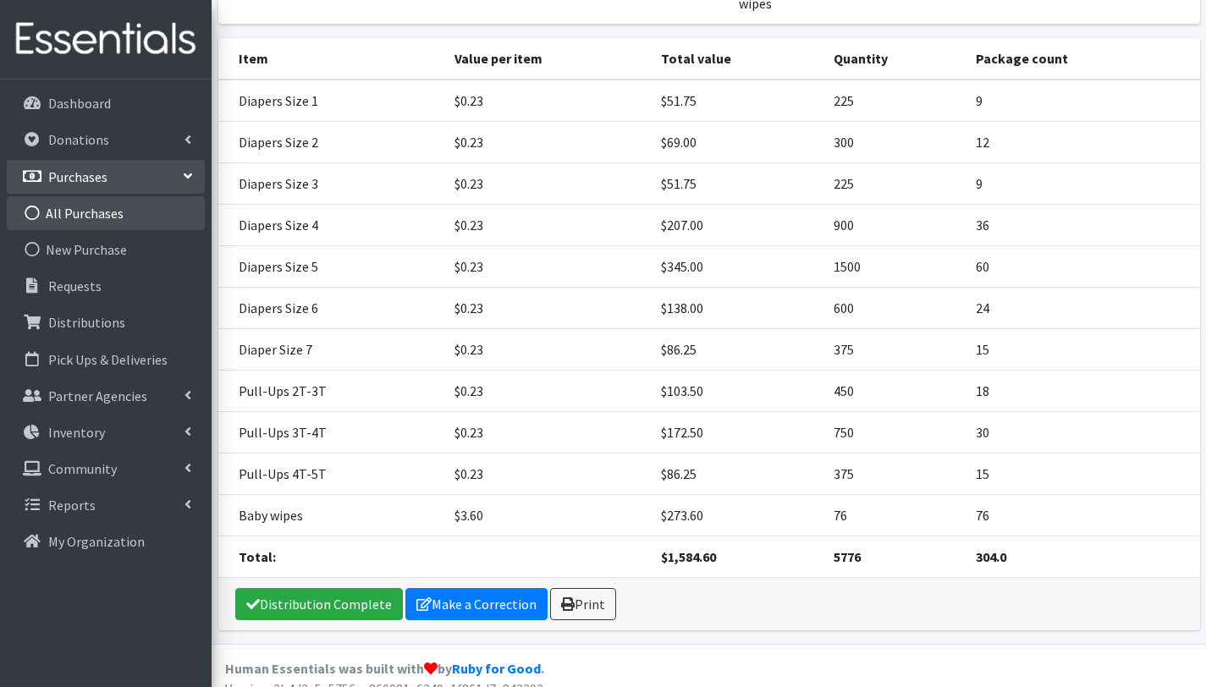
click at [68, 205] on link "All Purchases" at bounding box center [106, 213] width 198 height 34
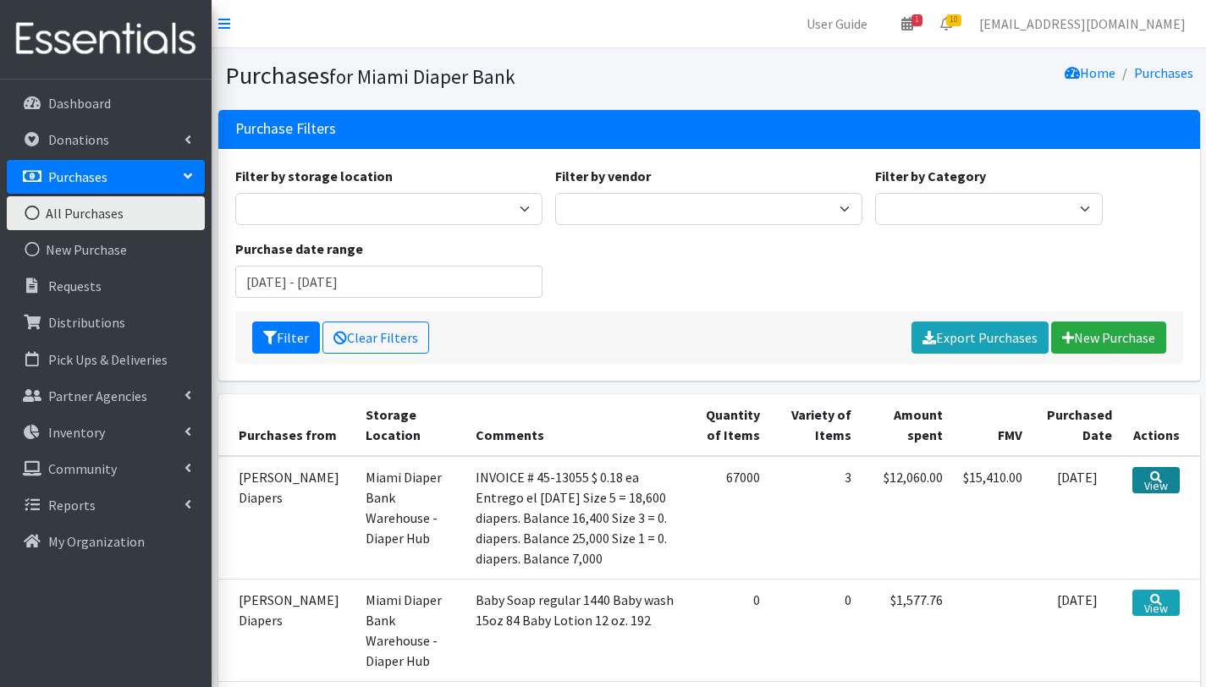
click at [1159, 485] on link "View" at bounding box center [1155, 480] width 47 height 26
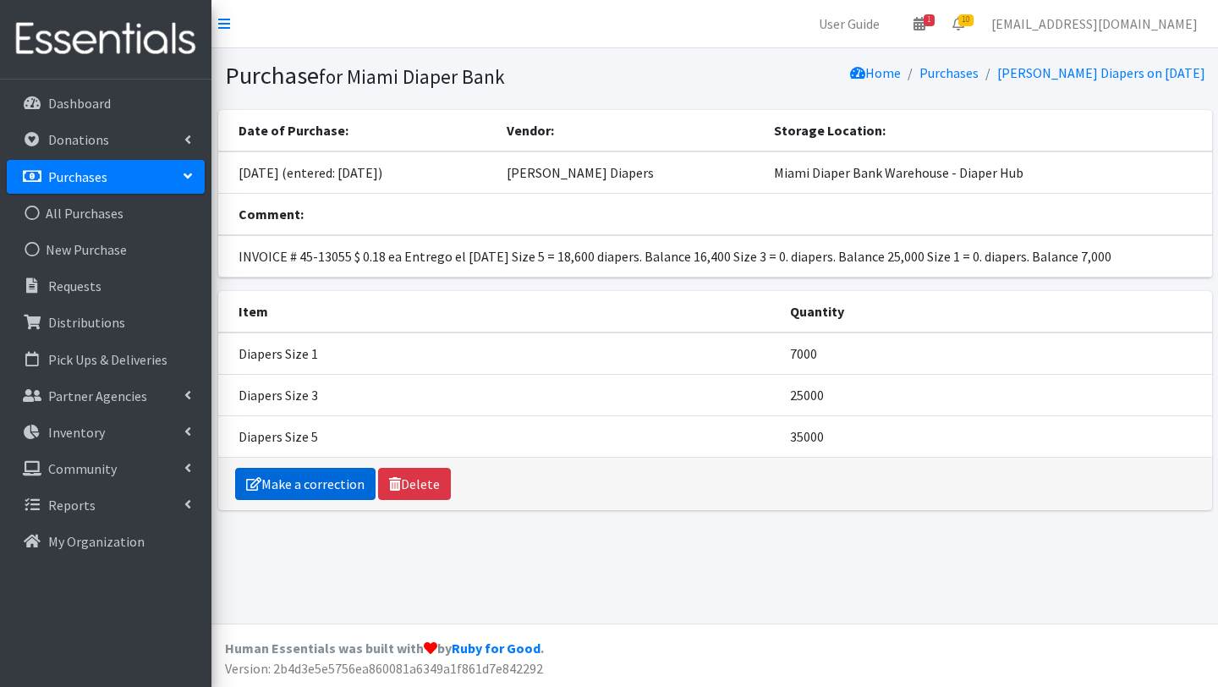
click at [346, 482] on link "Make a correction" at bounding box center [305, 484] width 140 height 32
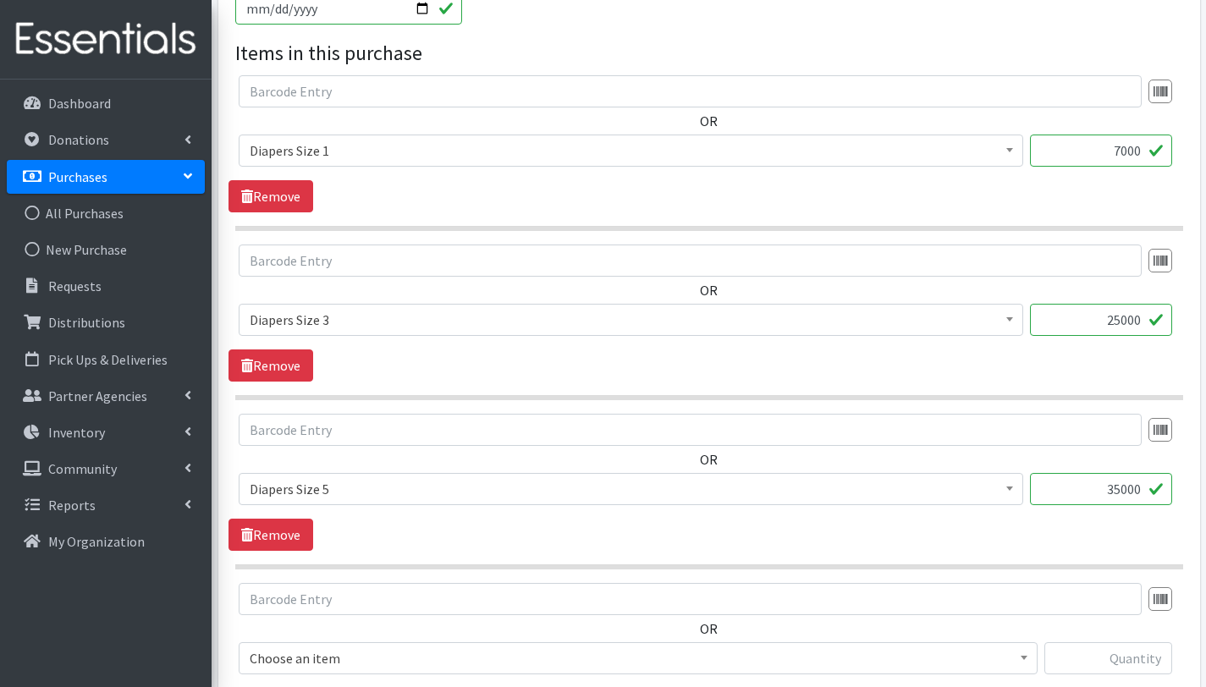
scroll to position [705, 0]
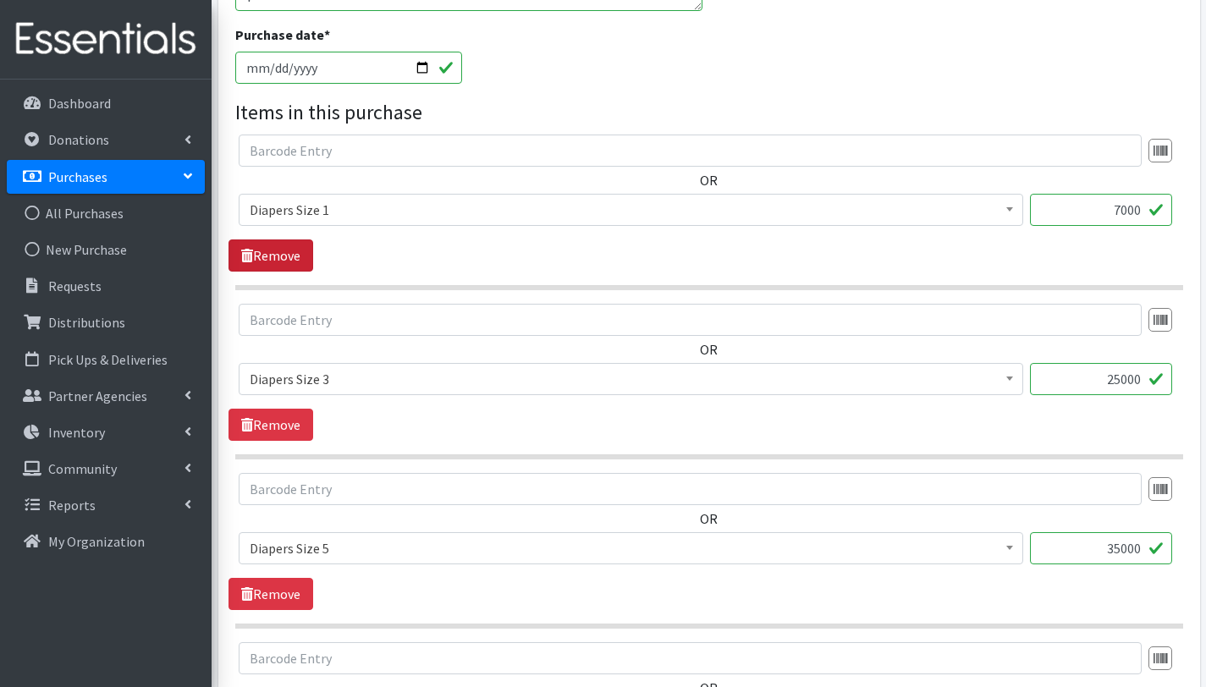
click at [279, 258] on link "Remove" at bounding box center [270, 255] width 85 height 32
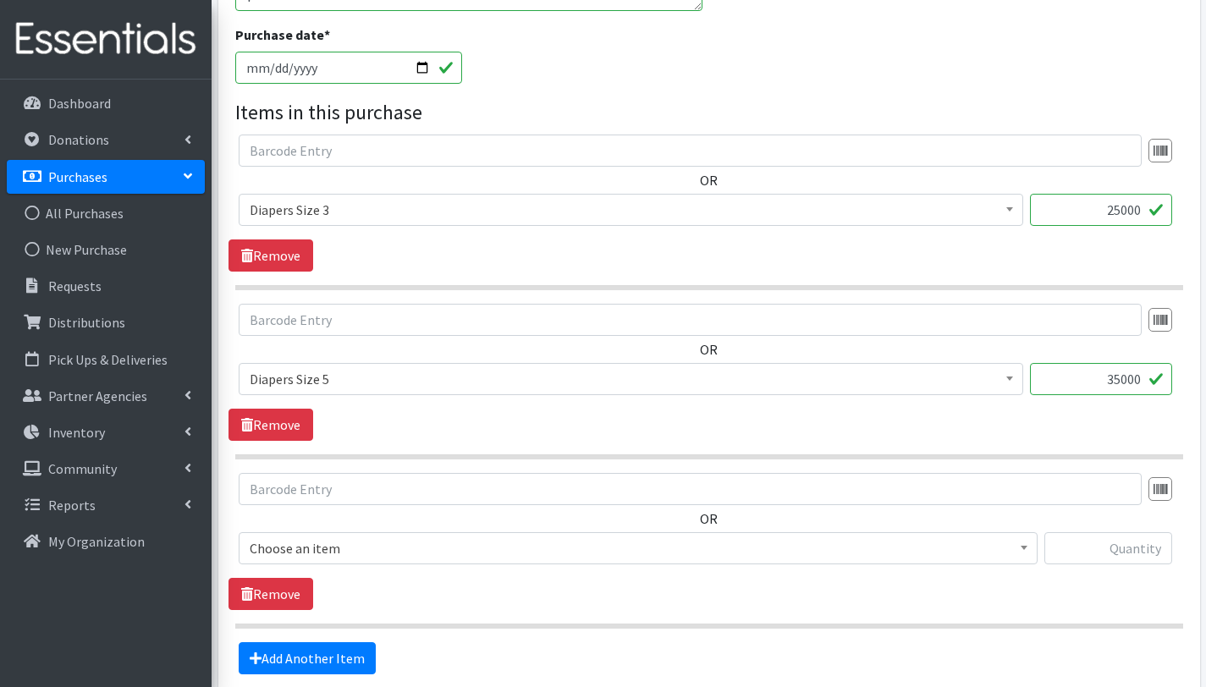
scroll to position [865, 0]
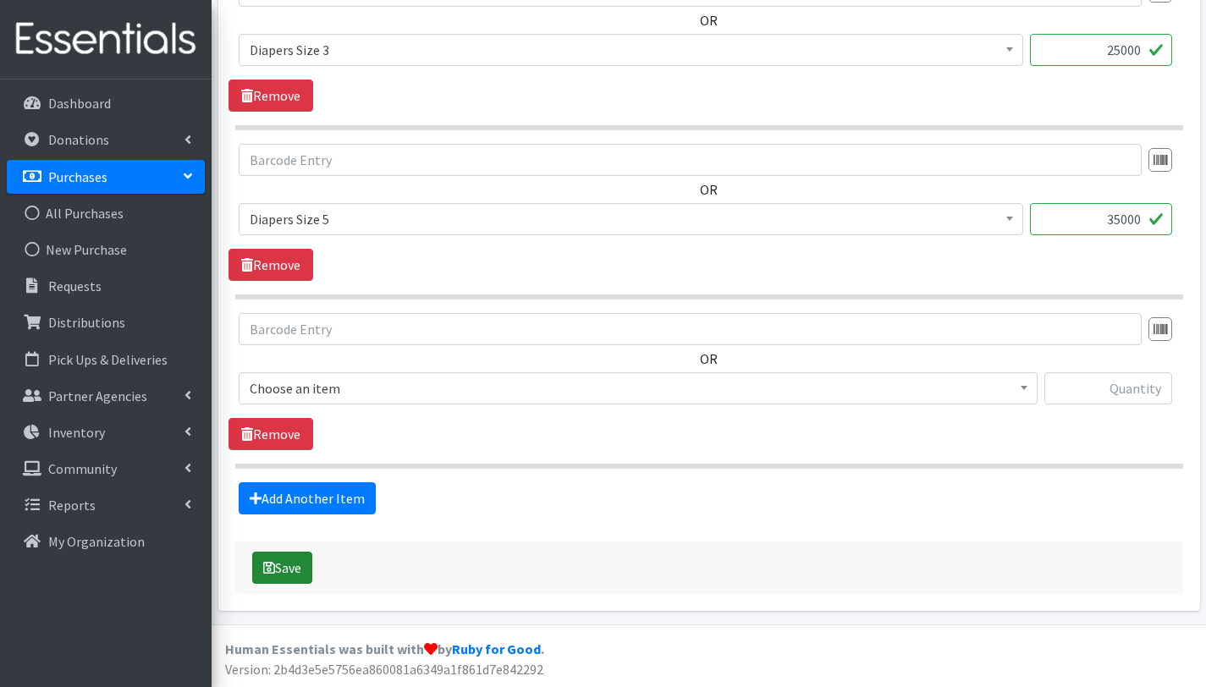
click at [302, 573] on button "Save" at bounding box center [282, 568] width 60 height 32
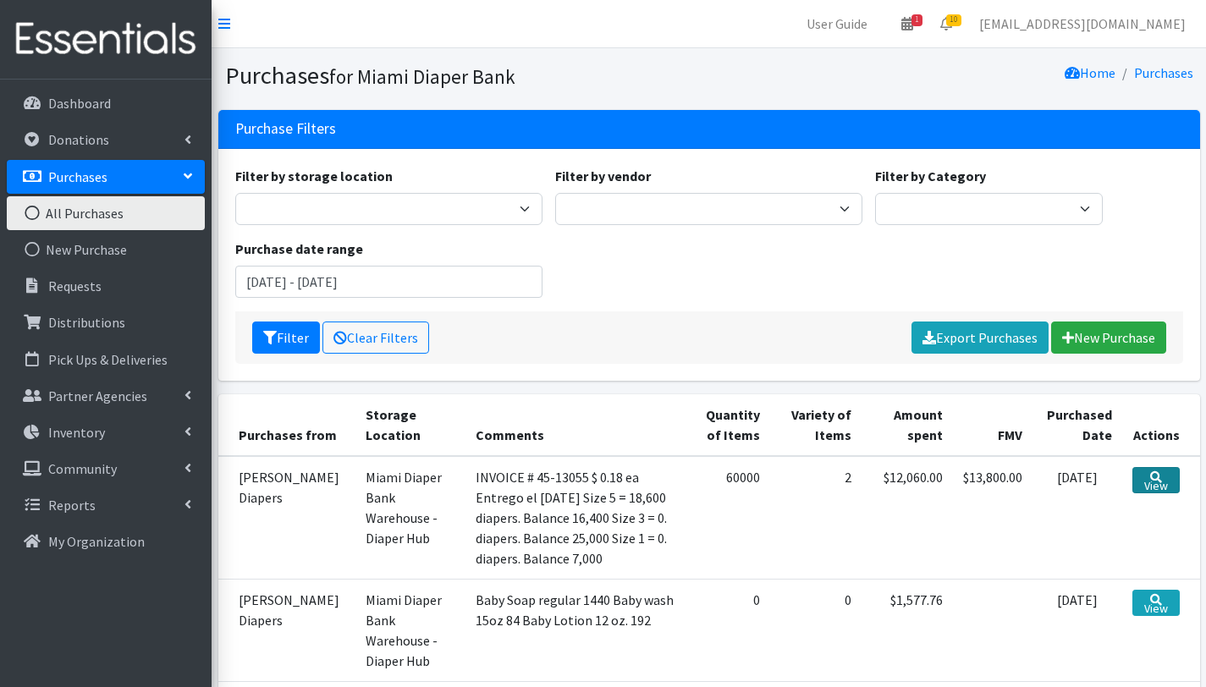
click at [1170, 486] on link "View" at bounding box center [1155, 480] width 47 height 26
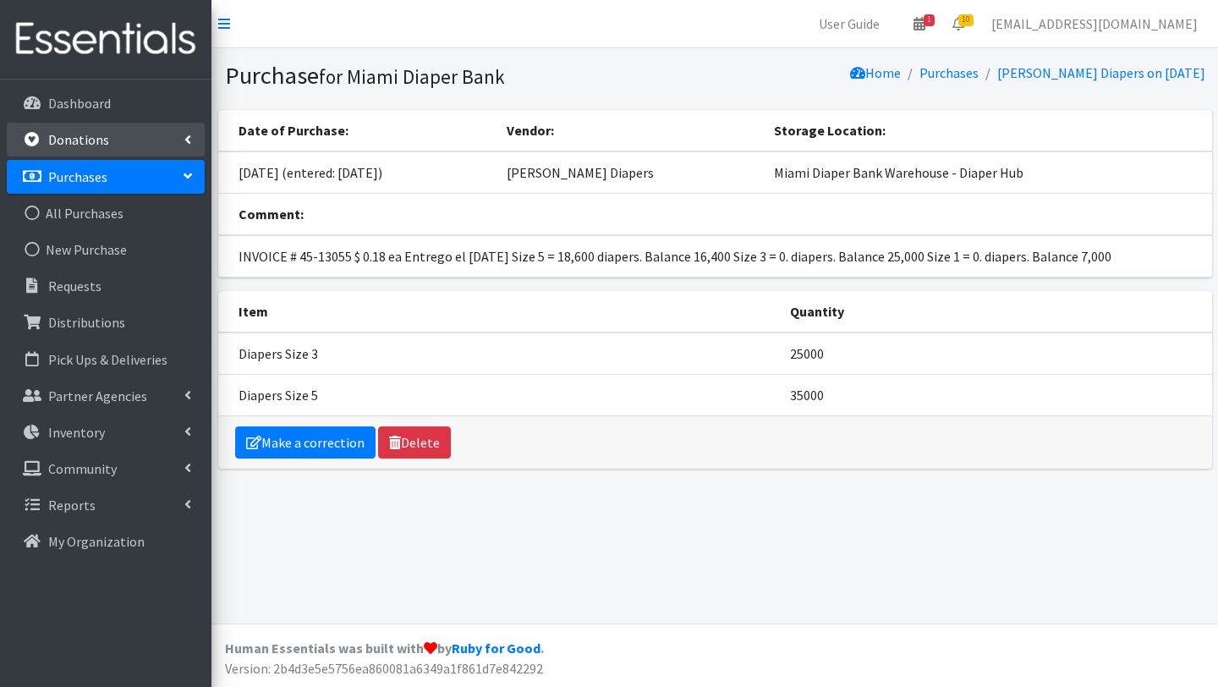
click at [113, 142] on link "Donations" at bounding box center [106, 140] width 198 height 34
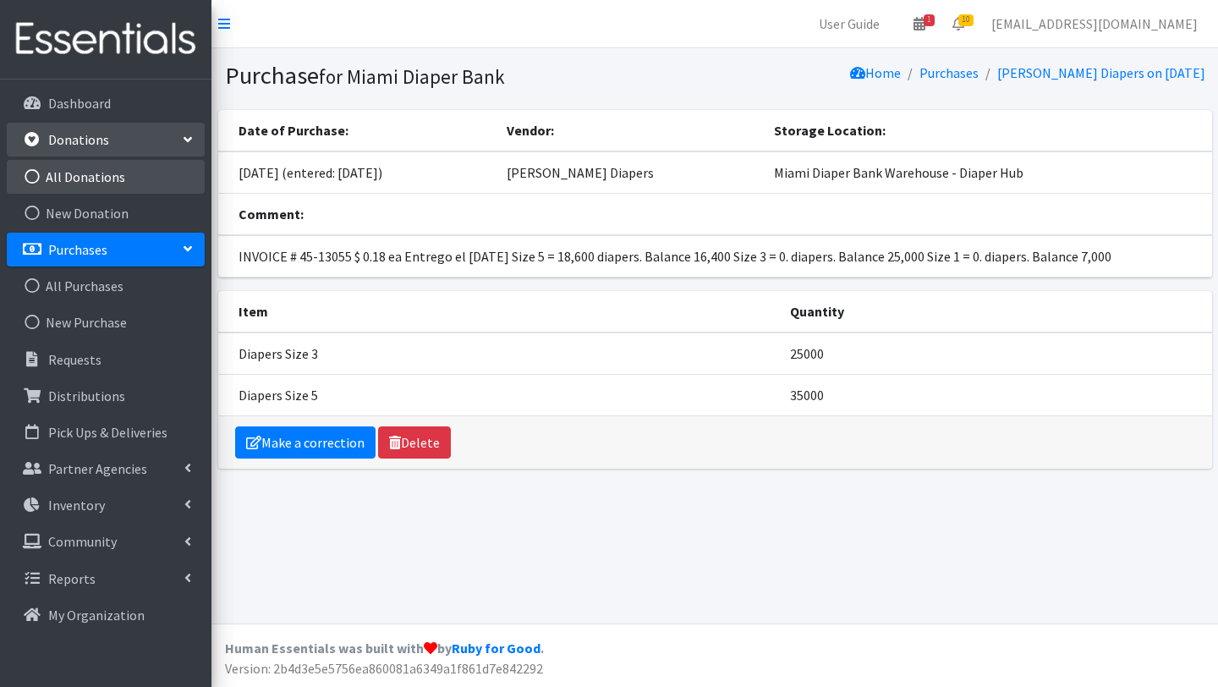
click at [118, 182] on link "All Donations" at bounding box center [106, 177] width 198 height 34
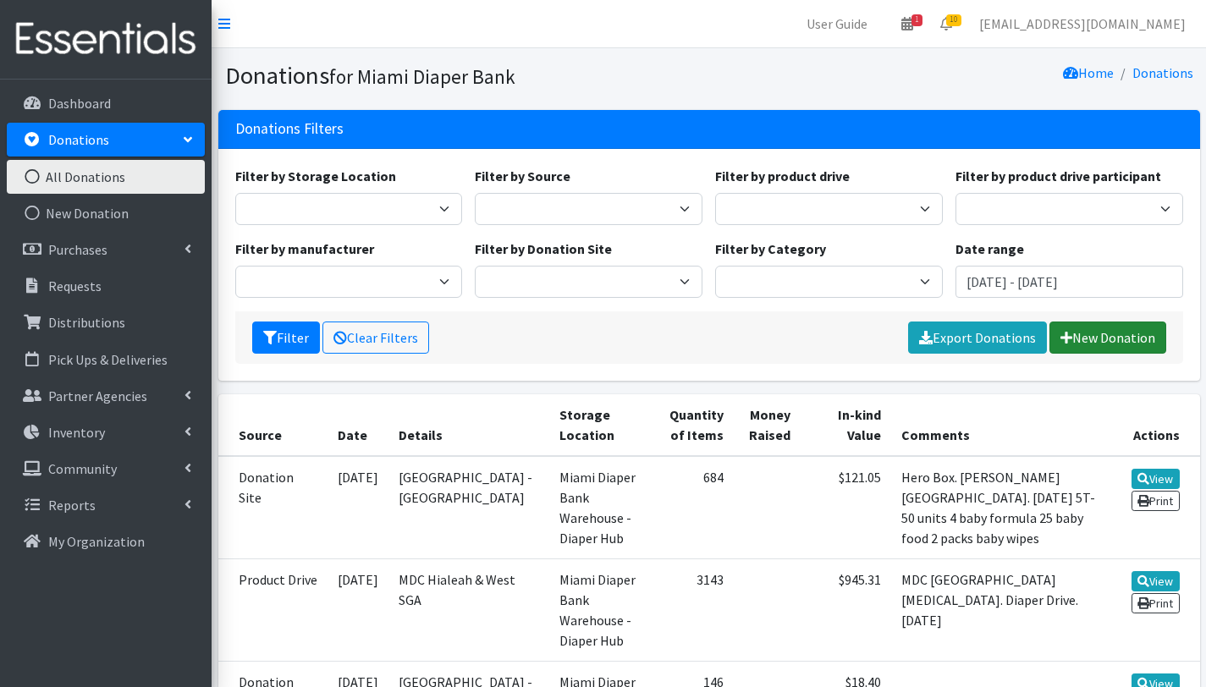
click at [1097, 344] on link "New Donation" at bounding box center [1107, 338] width 117 height 32
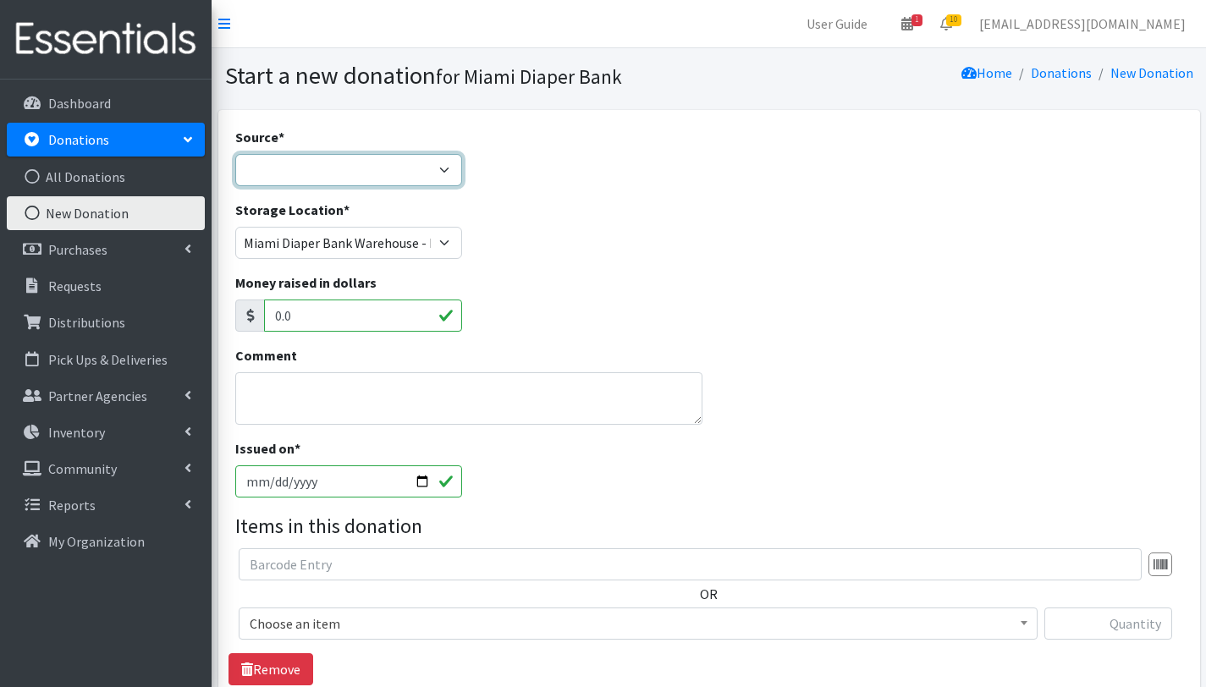
click at [306, 173] on select "Product Drive Manufacturer Donation Site Misc. Donation" at bounding box center [349, 170] width 228 height 32
select select "Misc. Donation"
click at [235, 154] on select "Product Drive Manufacturer Donation Site Misc. Donation" at bounding box center [349, 170] width 228 height 32
click at [284, 387] on textarea "Comment" at bounding box center [469, 398] width 468 height 52
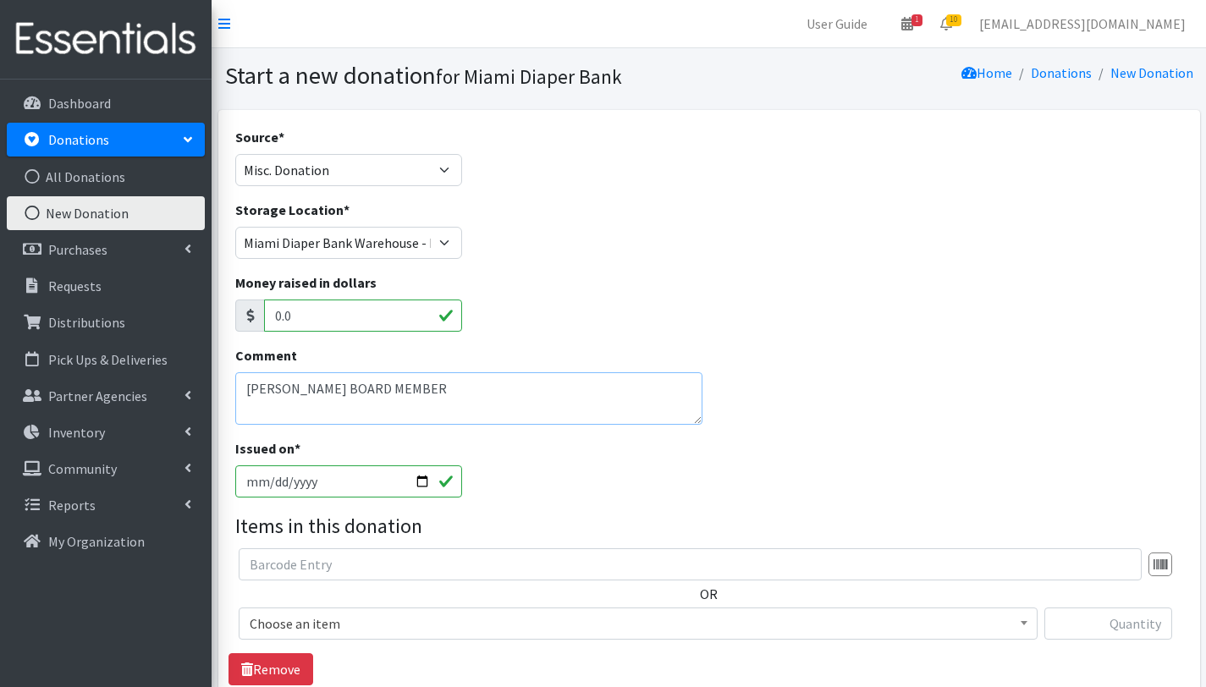
type textarea "LINDA BOARD MEMBER"
click at [421, 480] on input "[DATE]" at bounding box center [349, 481] width 228 height 32
type input "2025-09-04"
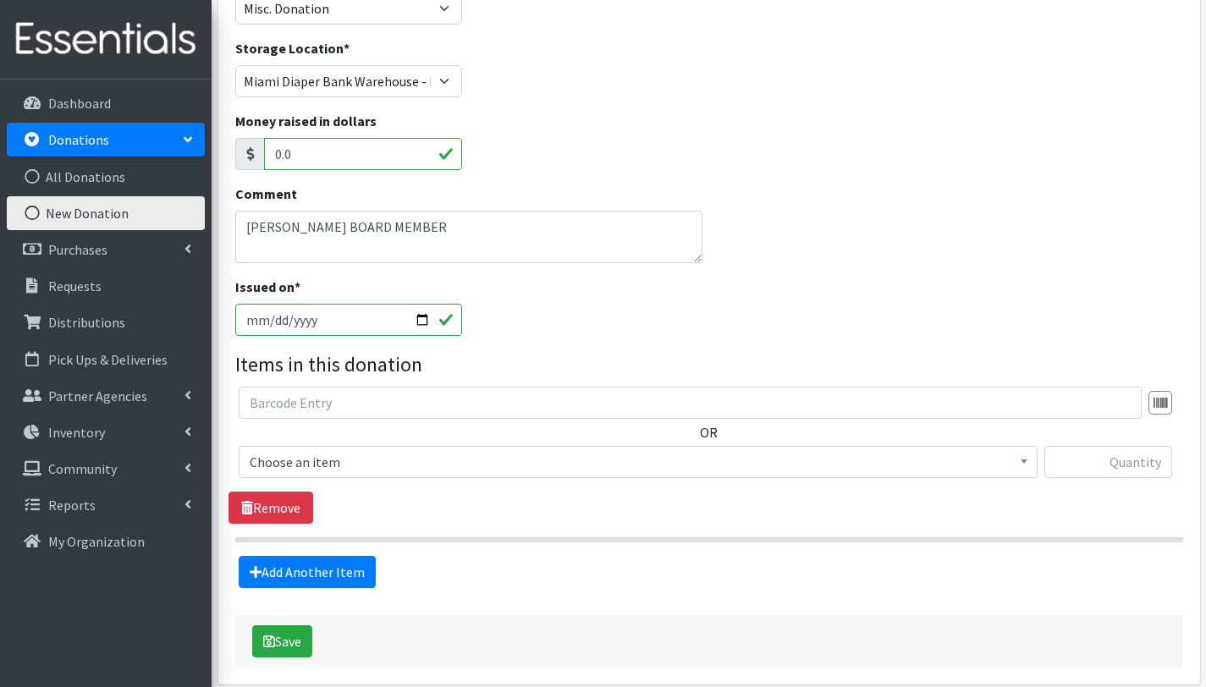
scroll to position [235, 0]
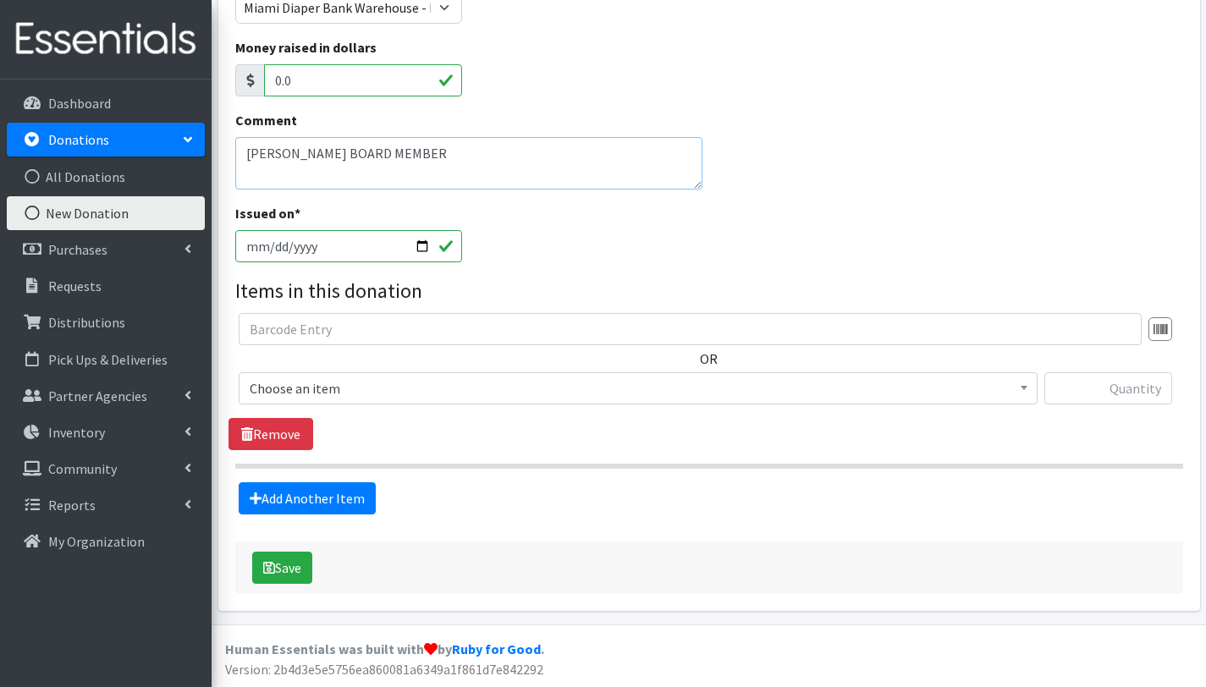
click at [282, 177] on textarea "LINDA BOARD MEMBER" at bounding box center [469, 163] width 468 height 52
click at [349, 183] on textarea "LINDA BOARD MEMBER 5 MIRACLE MILK COOKIES 8 GAUZE PADS 3 BREAT MILK SOTRAGE BAGS" at bounding box center [469, 163] width 468 height 52
click at [443, 182] on textarea "LINDA BOARD MEMBER 5 MIRACLE MILK COOKIES 8 GAUZE PADS 3 BREAT MILK STORAGE BAGS" at bounding box center [469, 163] width 468 height 52
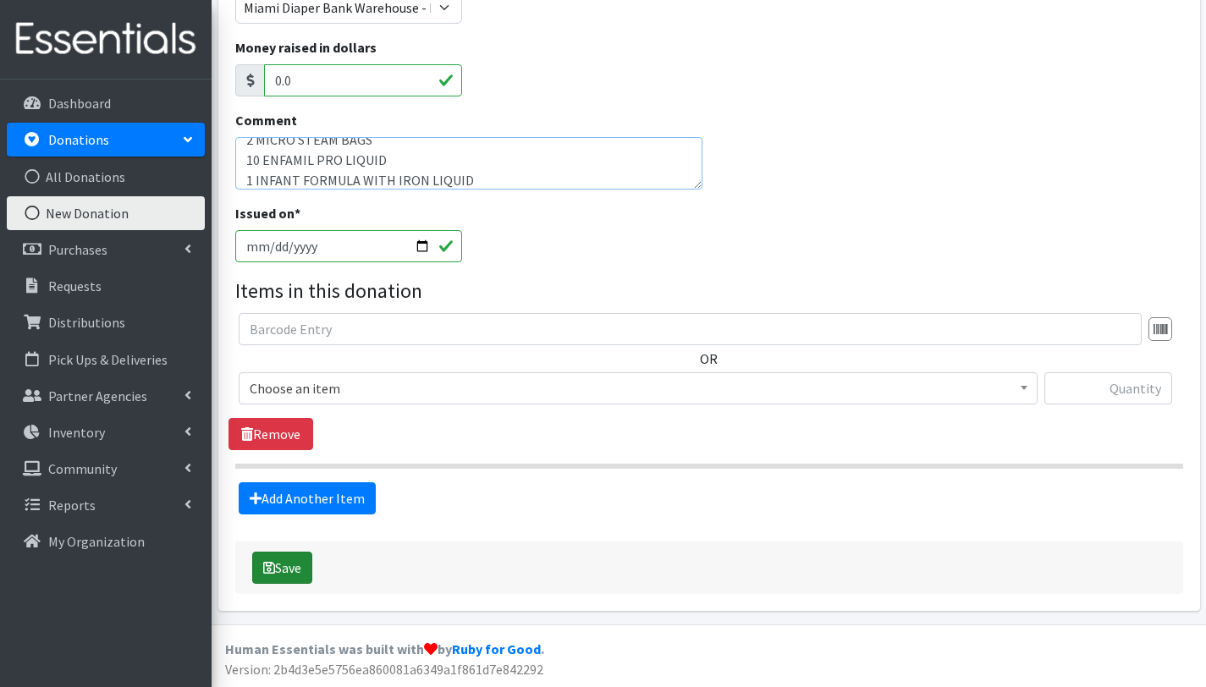
type textarea "LINDA BOARD MEMBER 5 MIRACLE MILK COOKIES 8 GAUZE PADS 3 BREAT MILK STORAGE BAG…"
click at [295, 577] on button "Save" at bounding box center [282, 568] width 60 height 32
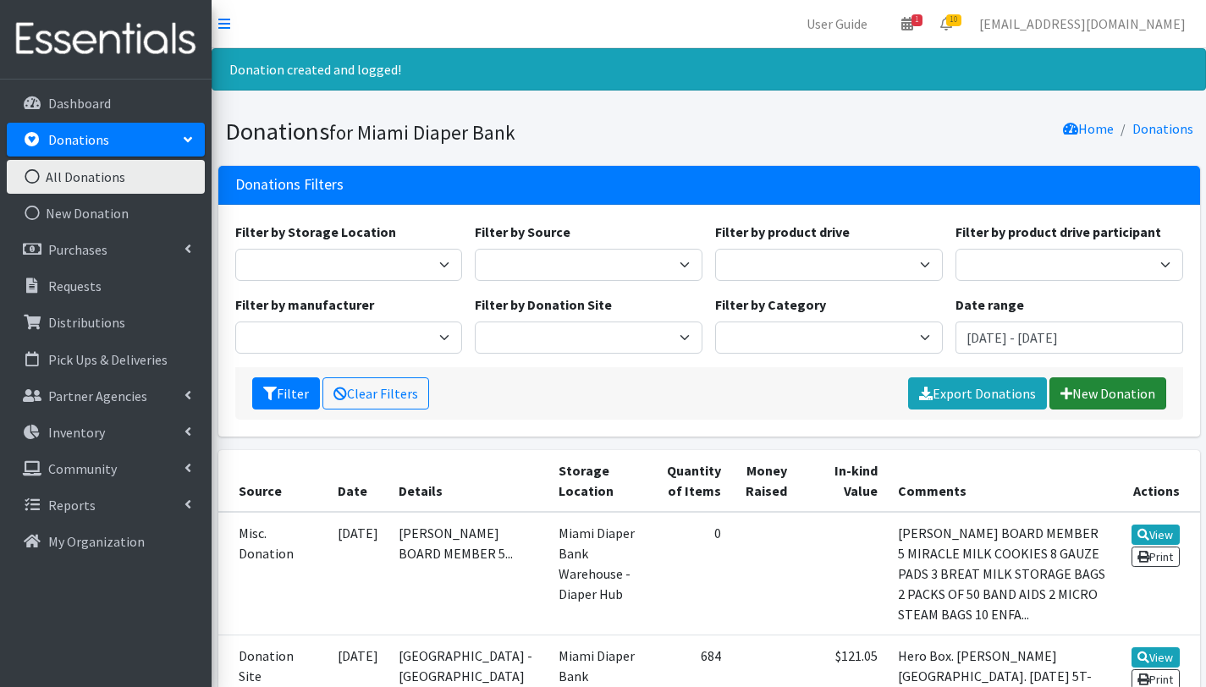
click at [1115, 385] on link "New Donation" at bounding box center [1107, 393] width 117 height 32
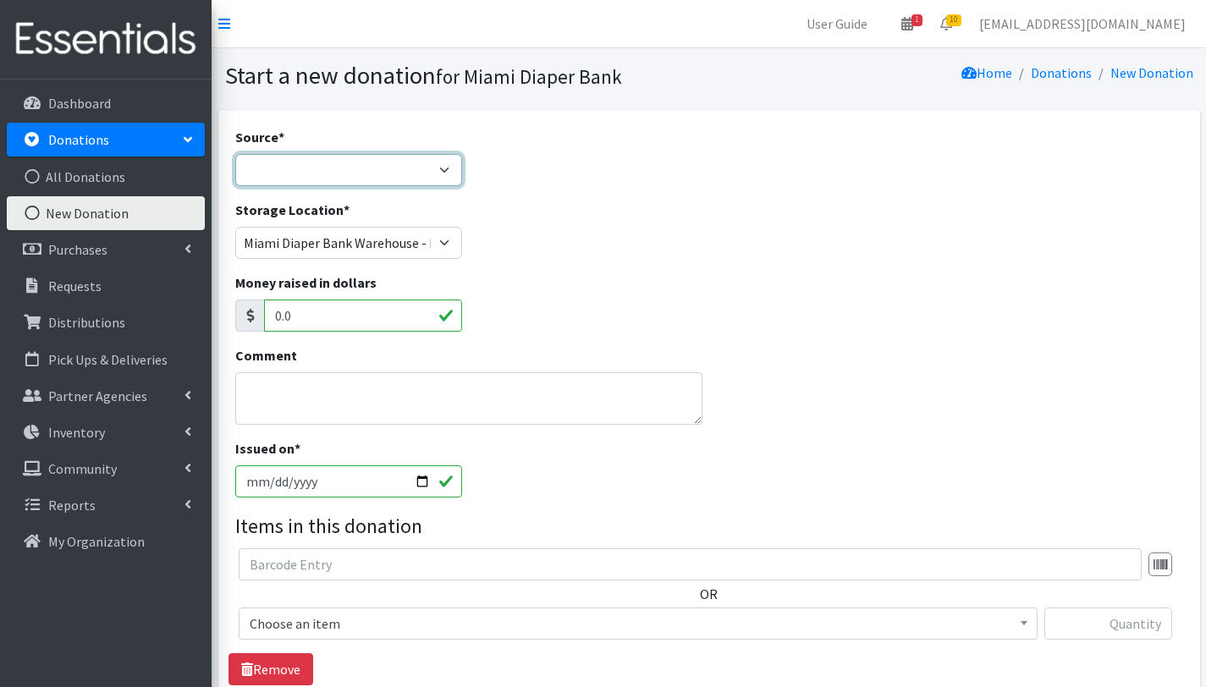
click at [434, 165] on select "Product Drive Manufacturer Donation Site Misc. Donation" at bounding box center [349, 170] width 228 height 32
select select "Misc. Donation"
click at [235, 154] on select "Product Drive Manufacturer Donation Site Misc. Donation" at bounding box center [349, 170] width 228 height 32
click at [326, 375] on textarea "Comment" at bounding box center [469, 398] width 468 height 52
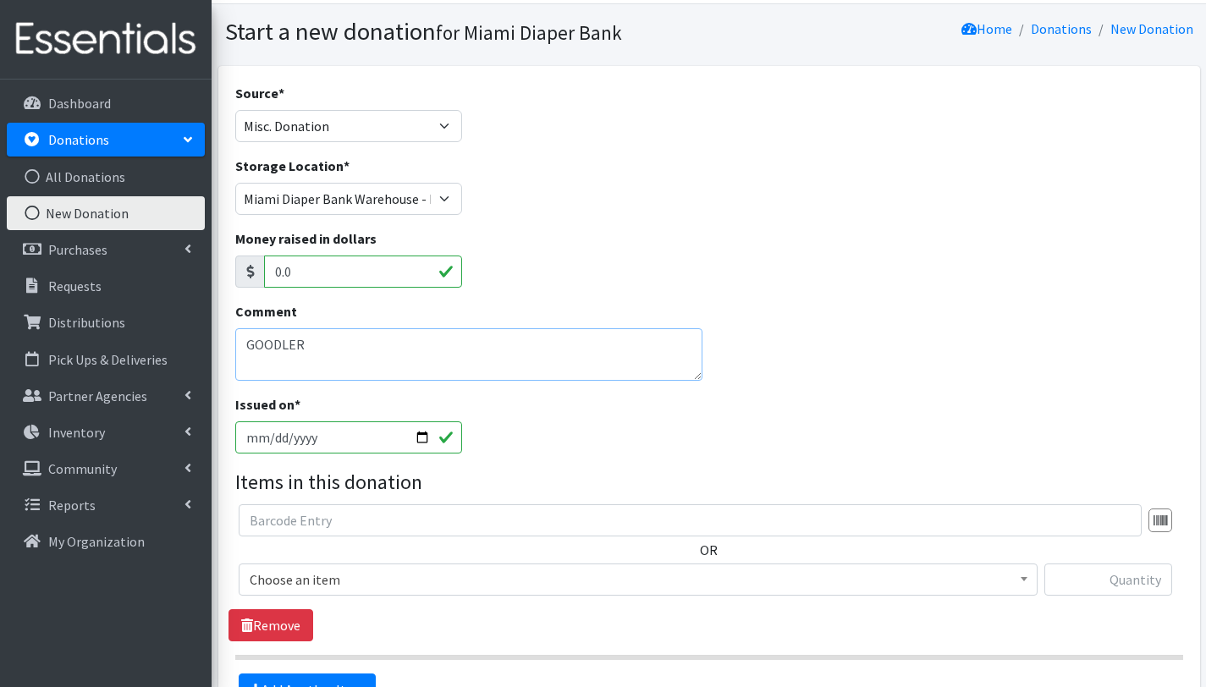
scroll to position [235, 0]
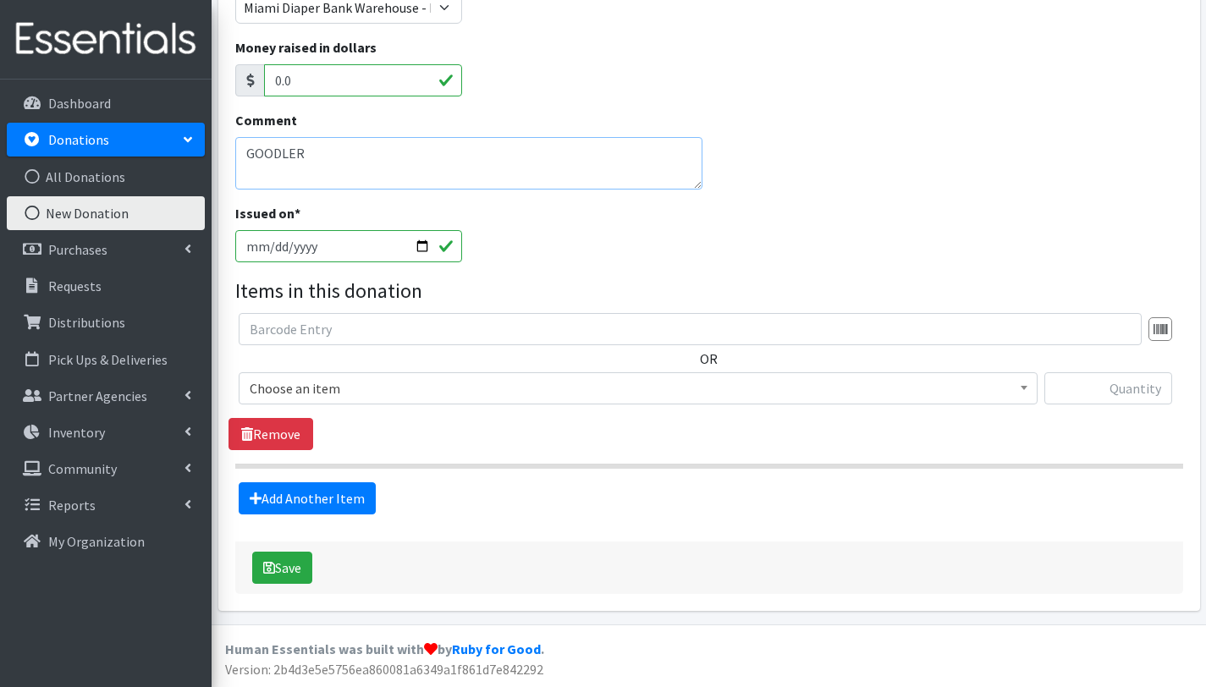
type textarea "GOODLER"
click at [288, 394] on span "Choose an item" at bounding box center [638, 389] width 777 height 24
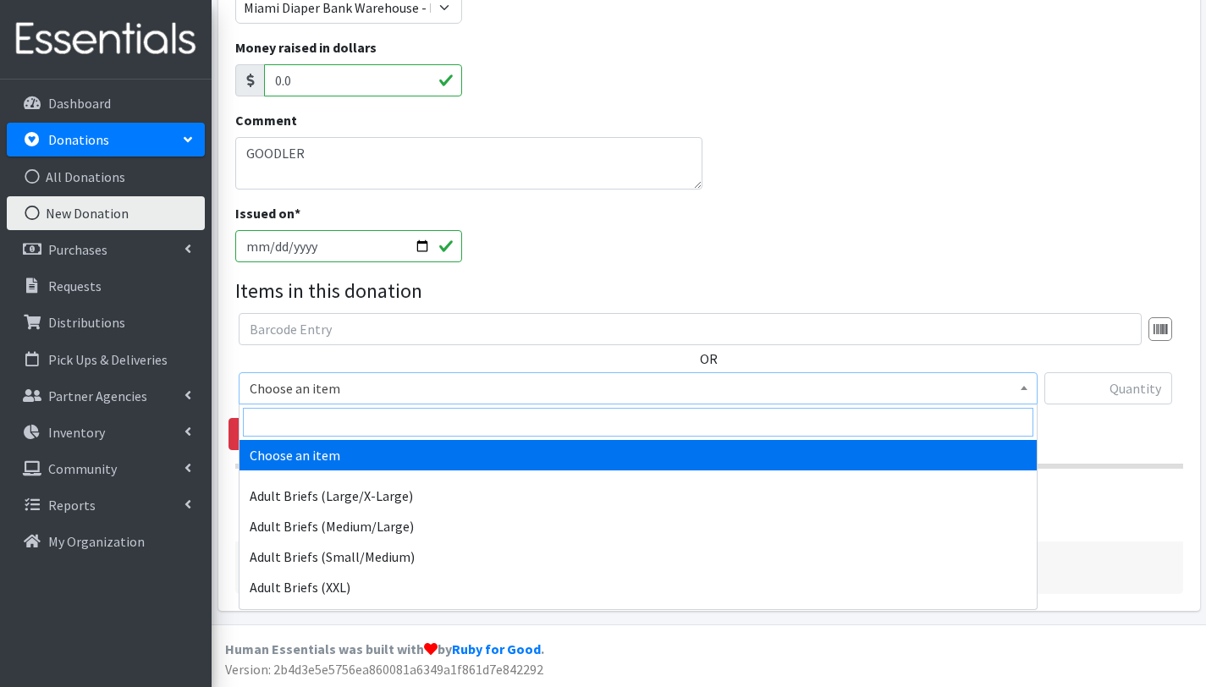
click at [293, 426] on input "search" at bounding box center [638, 422] width 790 height 29
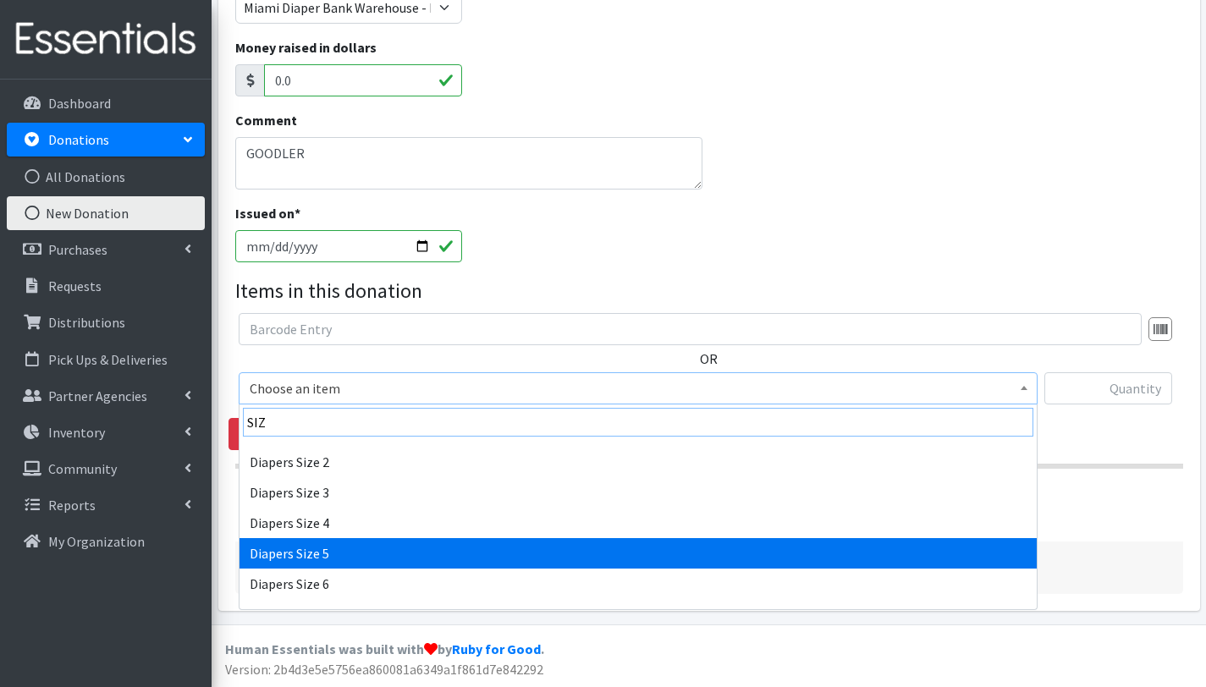
scroll to position [59, 0]
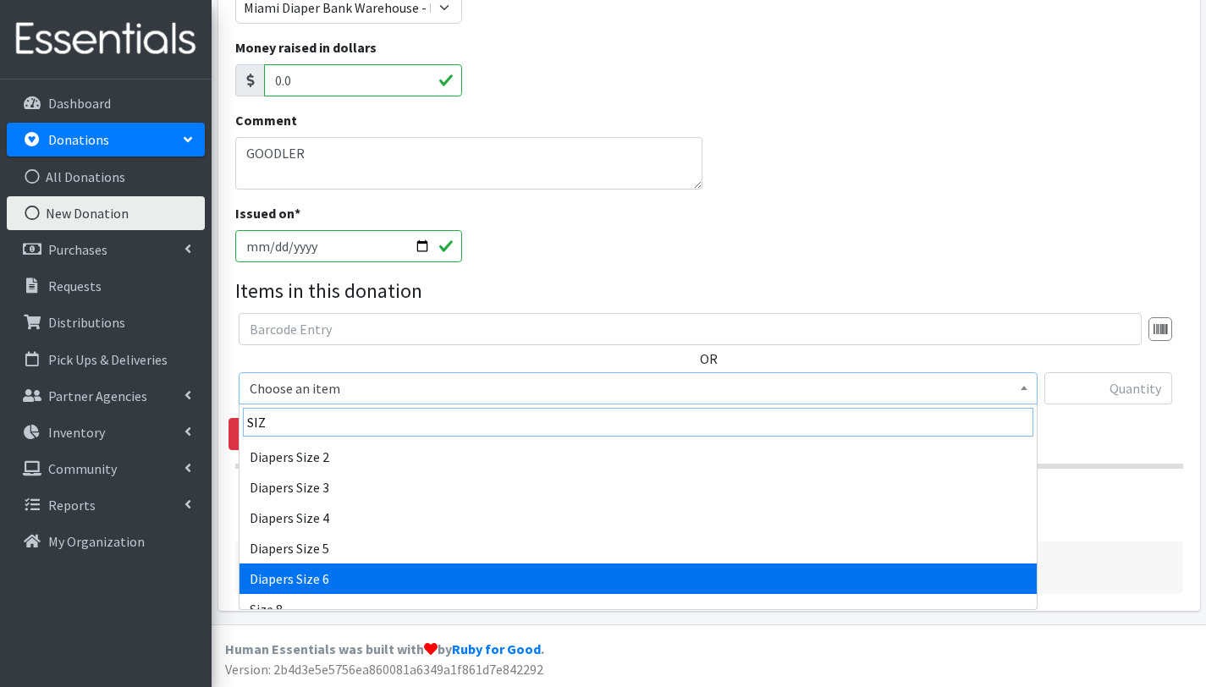
type input "SIZ"
select select "2674"
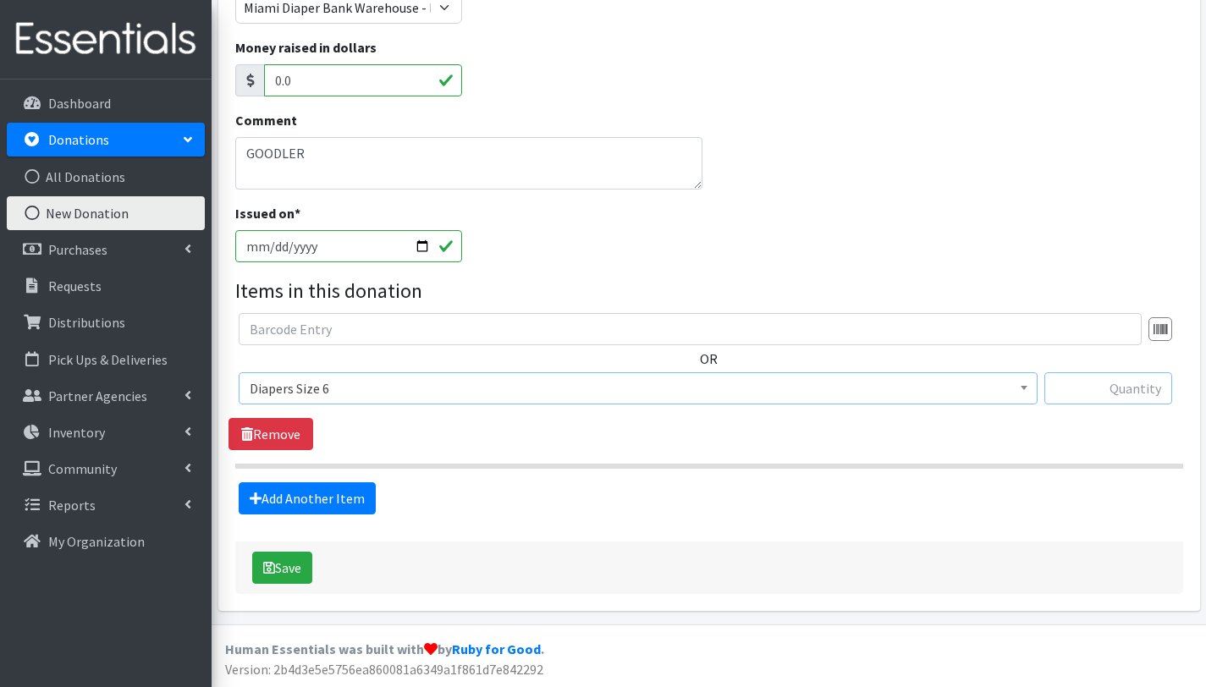
click at [1103, 388] on input "text" at bounding box center [1108, 388] width 128 height 32
type input "58"
click at [340, 501] on link "Add Another Item" at bounding box center [307, 498] width 137 height 32
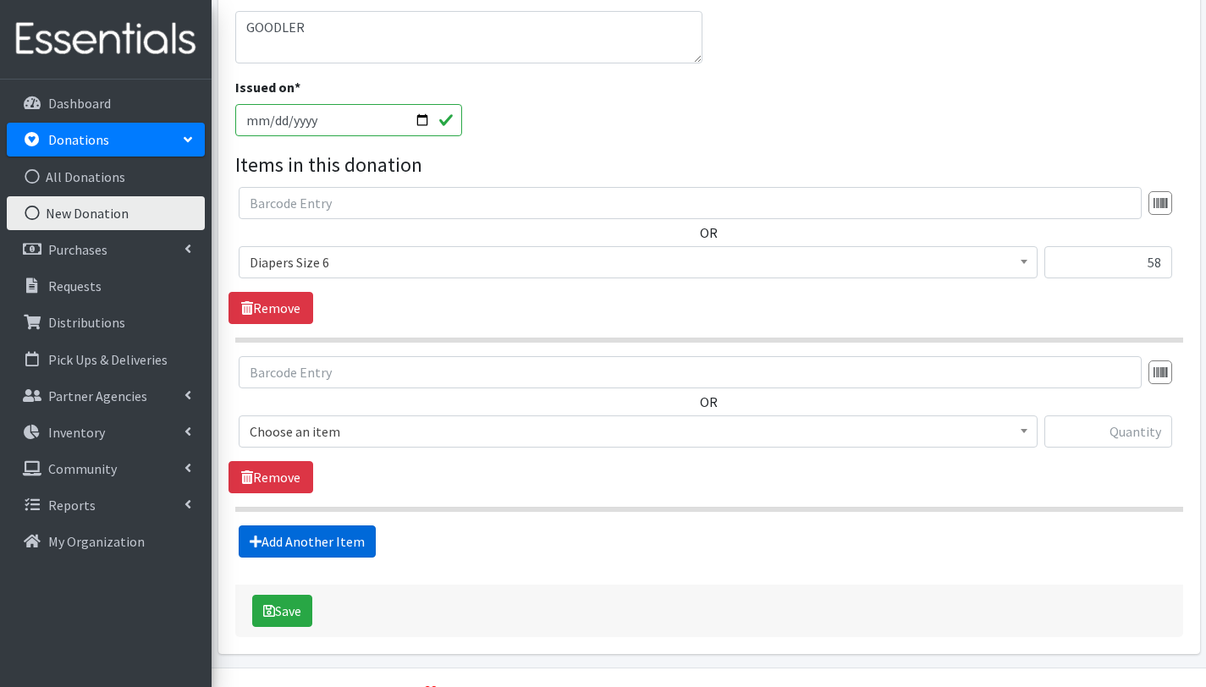
scroll to position [404, 0]
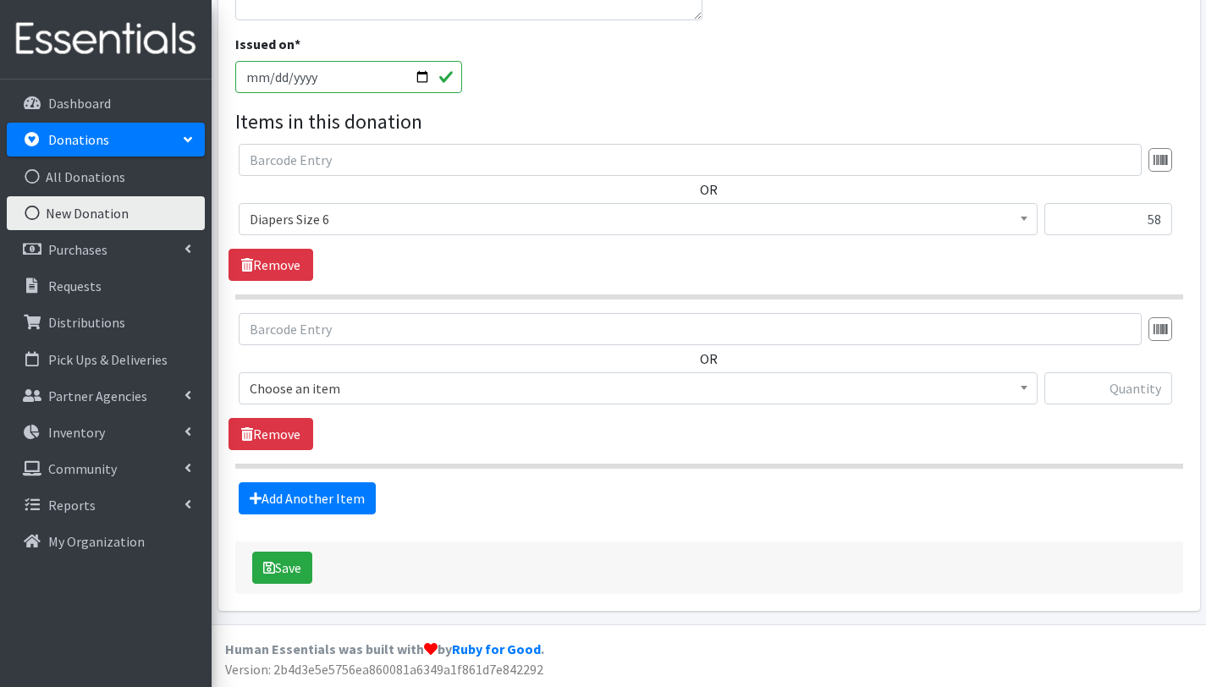
click at [316, 386] on span "Choose an item" at bounding box center [638, 389] width 777 height 24
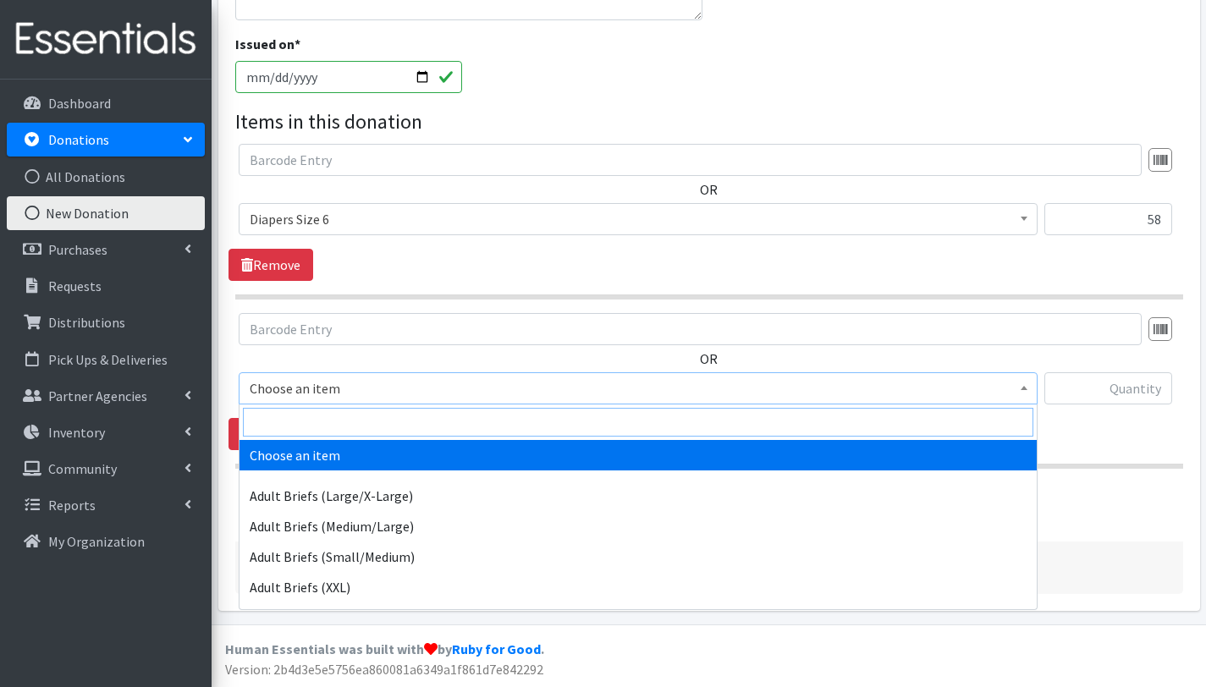
click at [320, 421] on input "search" at bounding box center [638, 422] width 790 height 29
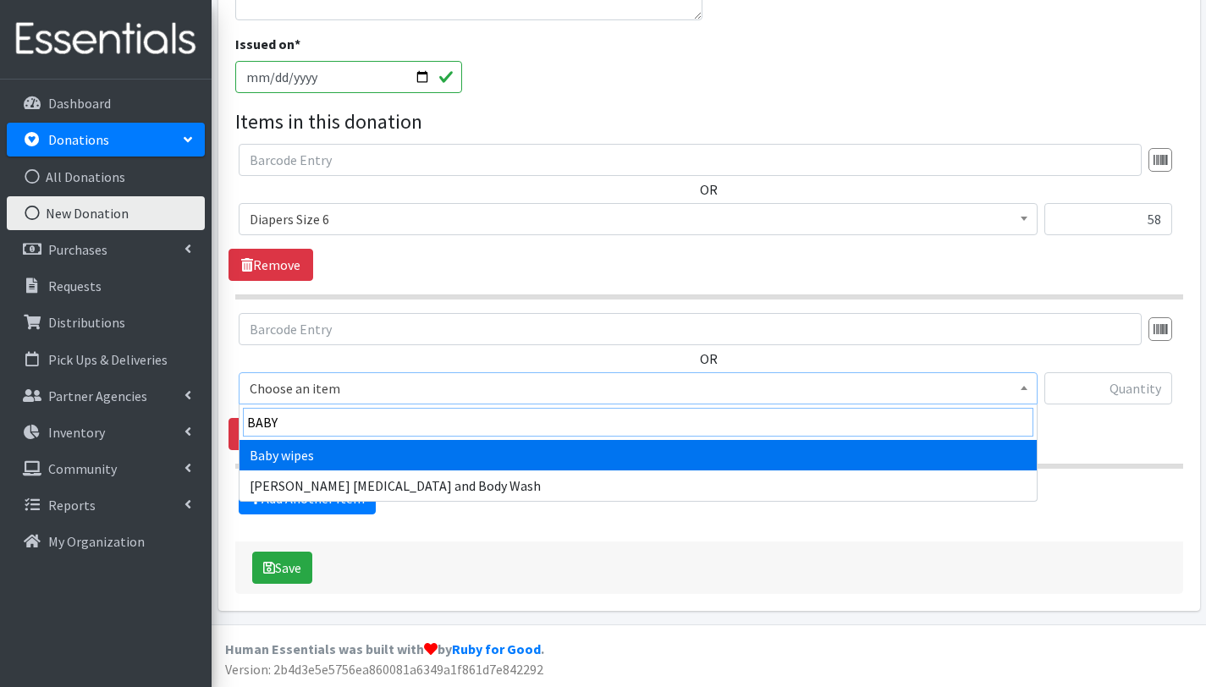
type input "BABY"
select select "2649"
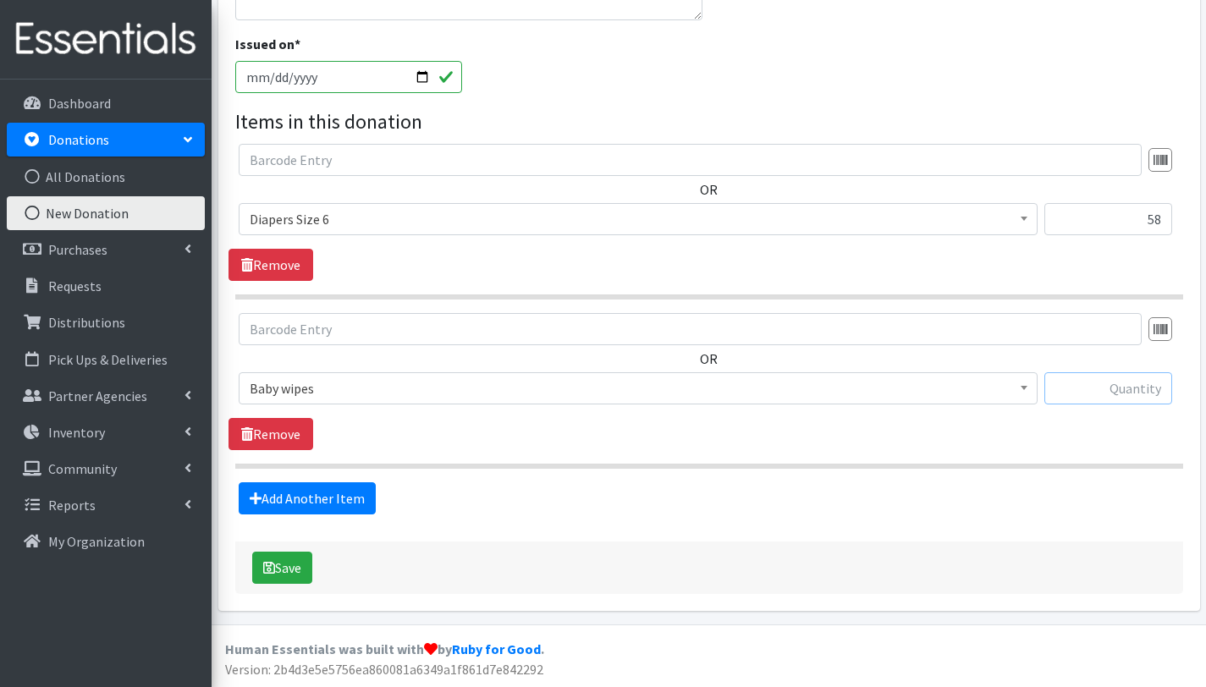
click at [1111, 394] on input "text" at bounding box center [1108, 388] width 128 height 32
type input "3"
click at [304, 569] on button "Save" at bounding box center [282, 568] width 60 height 32
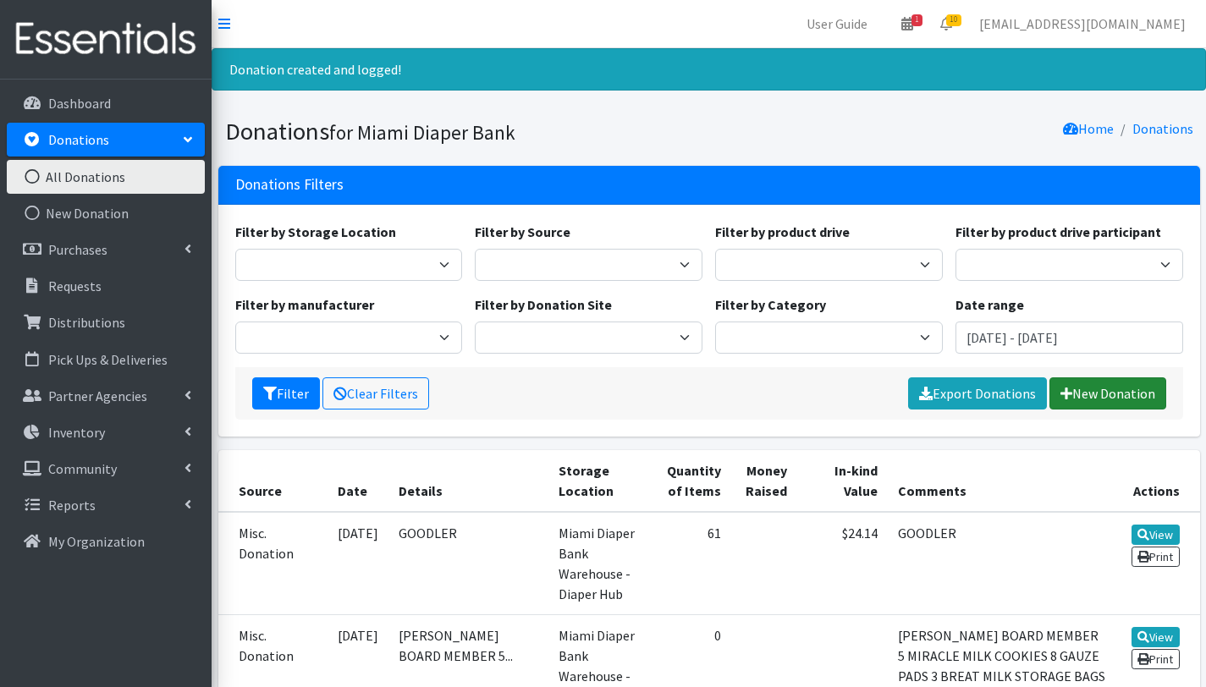
click at [1131, 392] on link "New Donation" at bounding box center [1107, 393] width 117 height 32
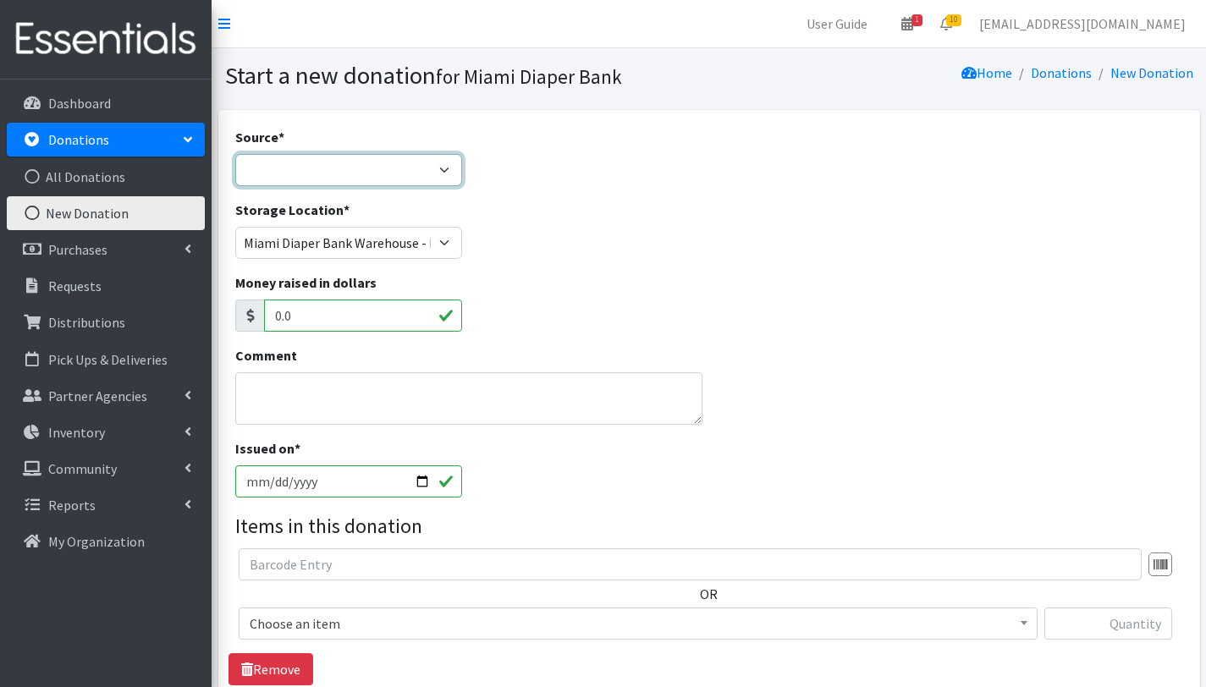
click at [295, 167] on select "Product Drive Manufacturer Donation Site Misc. Donation" at bounding box center [349, 170] width 228 height 32
select select "Misc. Donation"
click at [235, 154] on select "Product Drive Manufacturer Donation Site Misc. Donation" at bounding box center [349, 170] width 228 height 32
click at [322, 385] on textarea "Comment" at bounding box center [469, 398] width 468 height 52
type textarea "IN KIND."
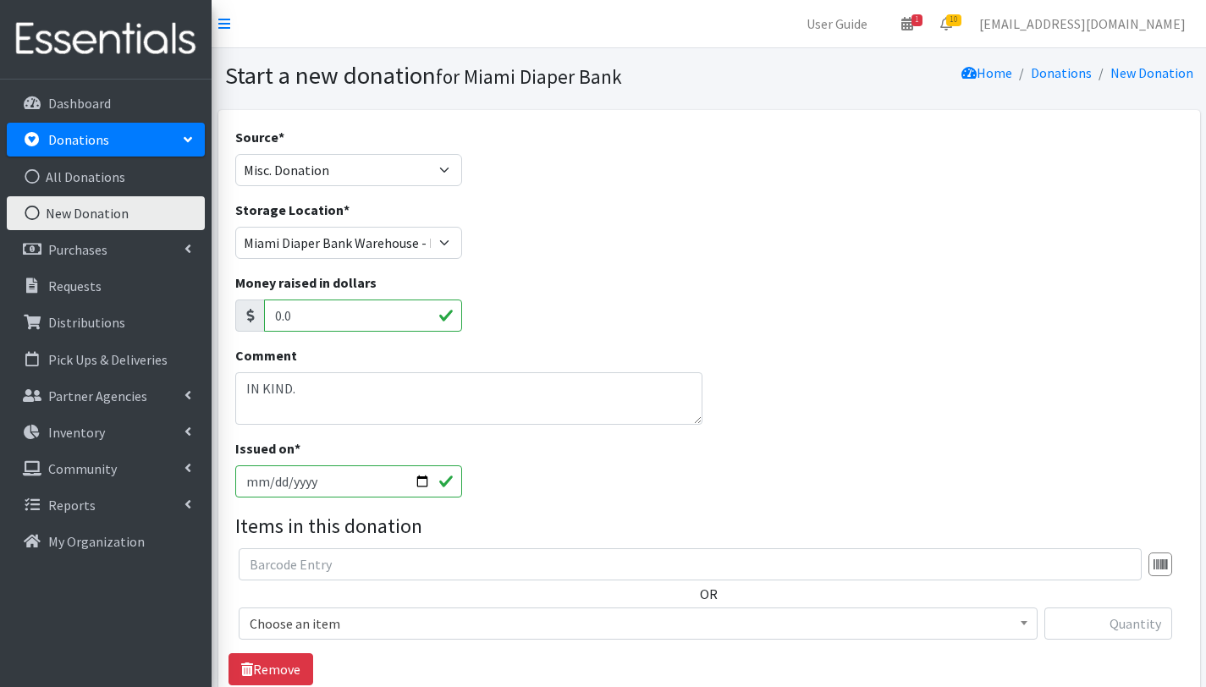
click at [344, 626] on span "Choose an item" at bounding box center [638, 624] width 777 height 24
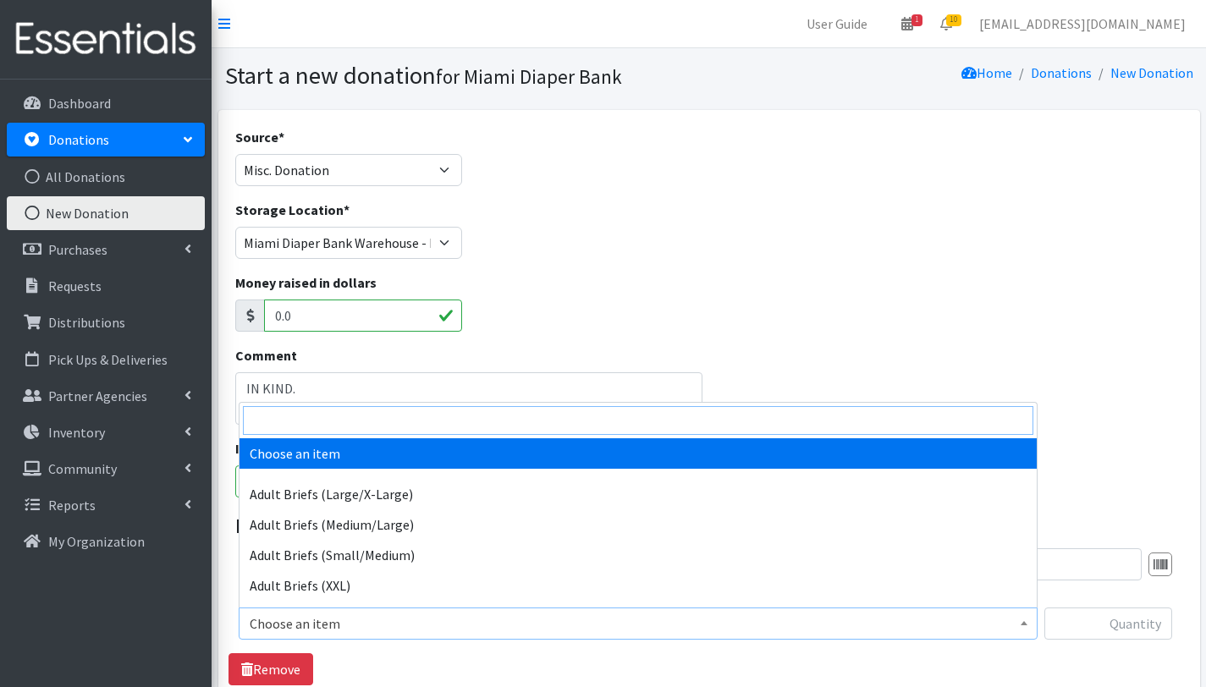
click at [367, 419] on input "search" at bounding box center [638, 420] width 790 height 29
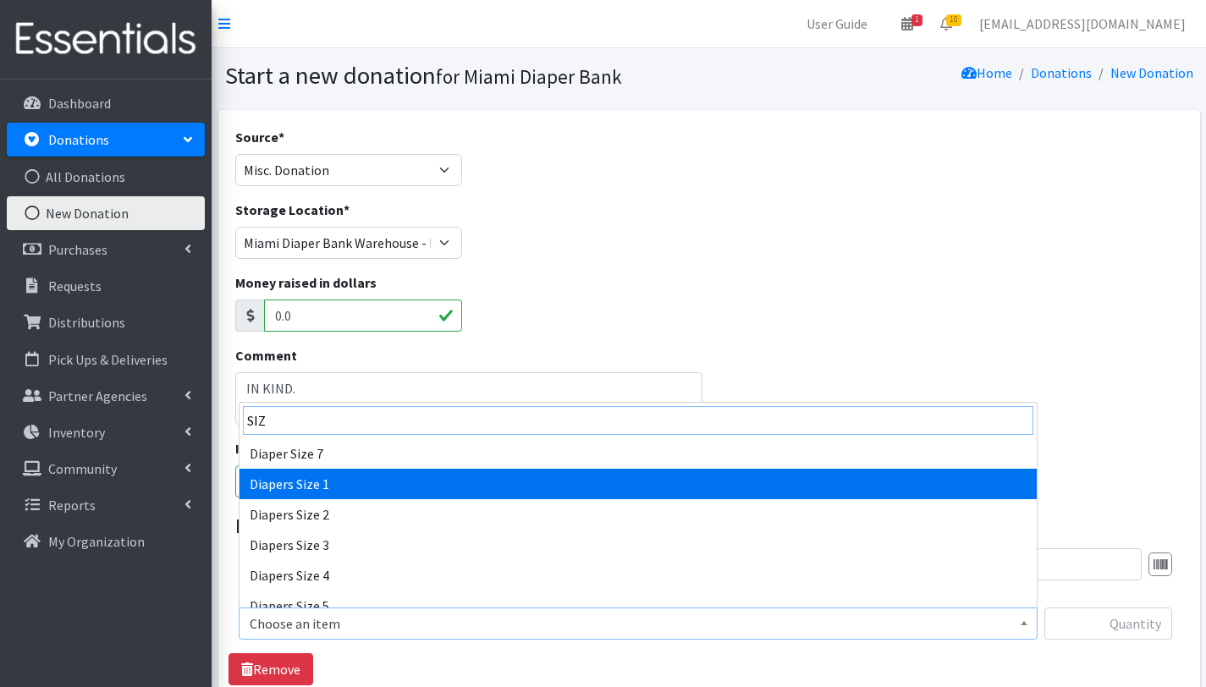
type input "SIZ"
select select "2665"
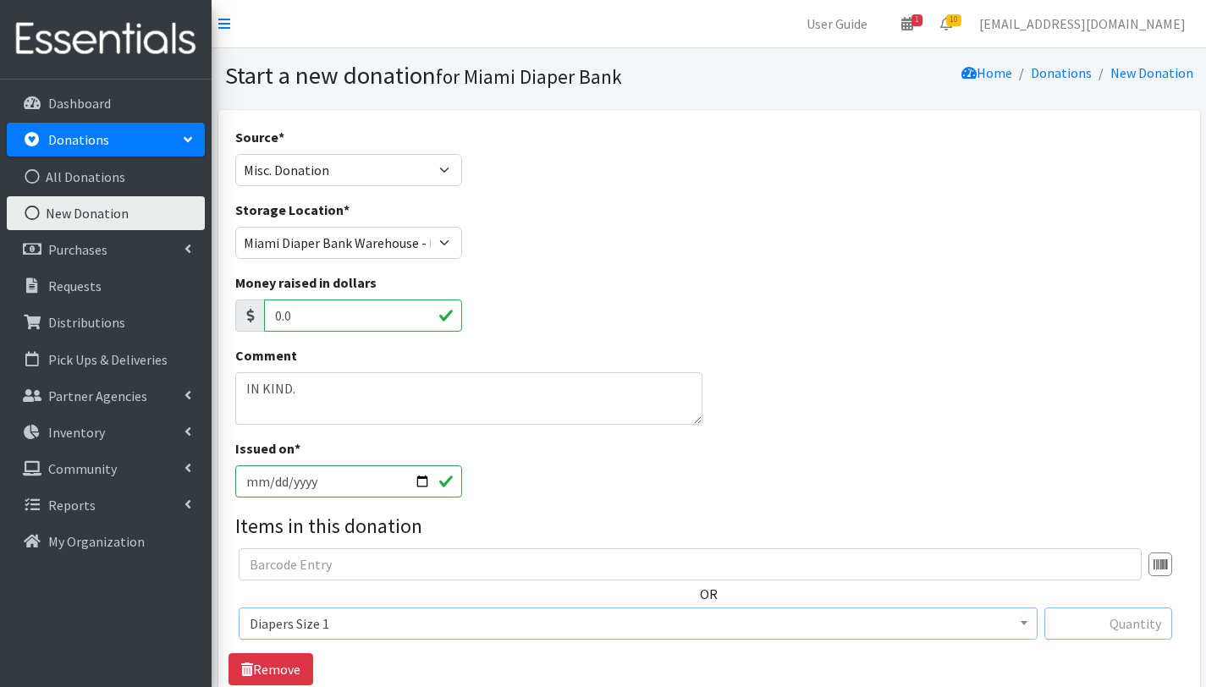
click at [1143, 624] on input "text" at bounding box center [1108, 624] width 128 height 32
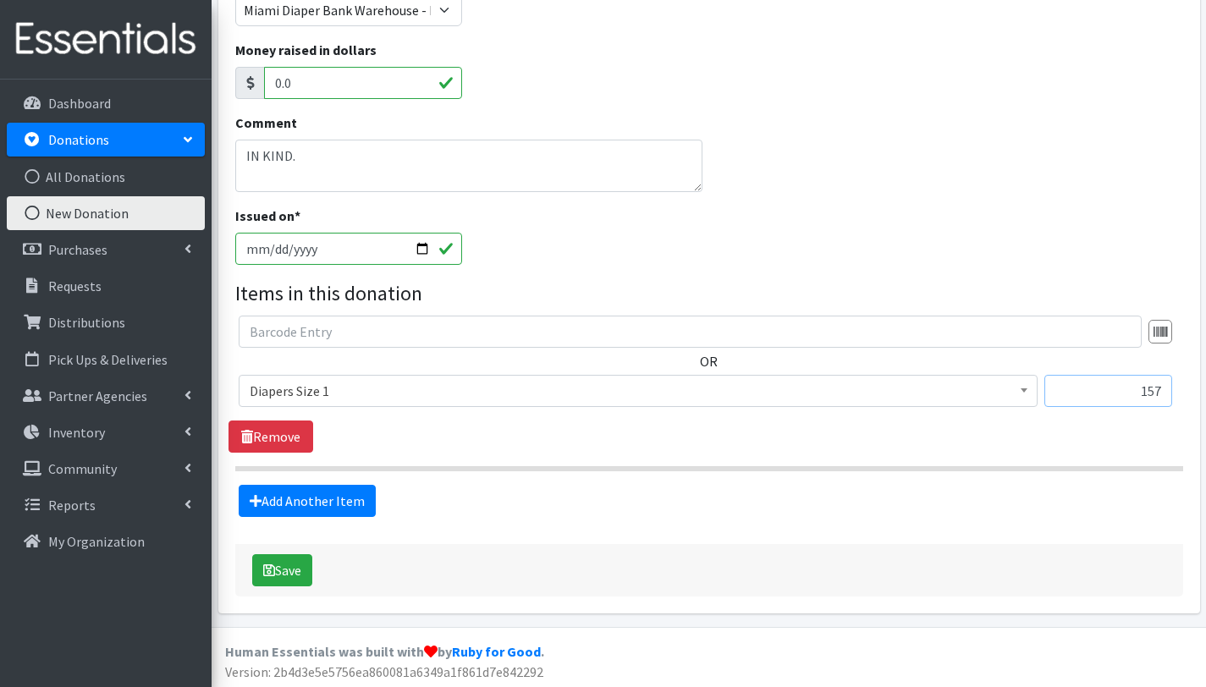
scroll to position [232, 0]
type input "157"
click at [315, 504] on link "Add Another Item" at bounding box center [307, 502] width 137 height 32
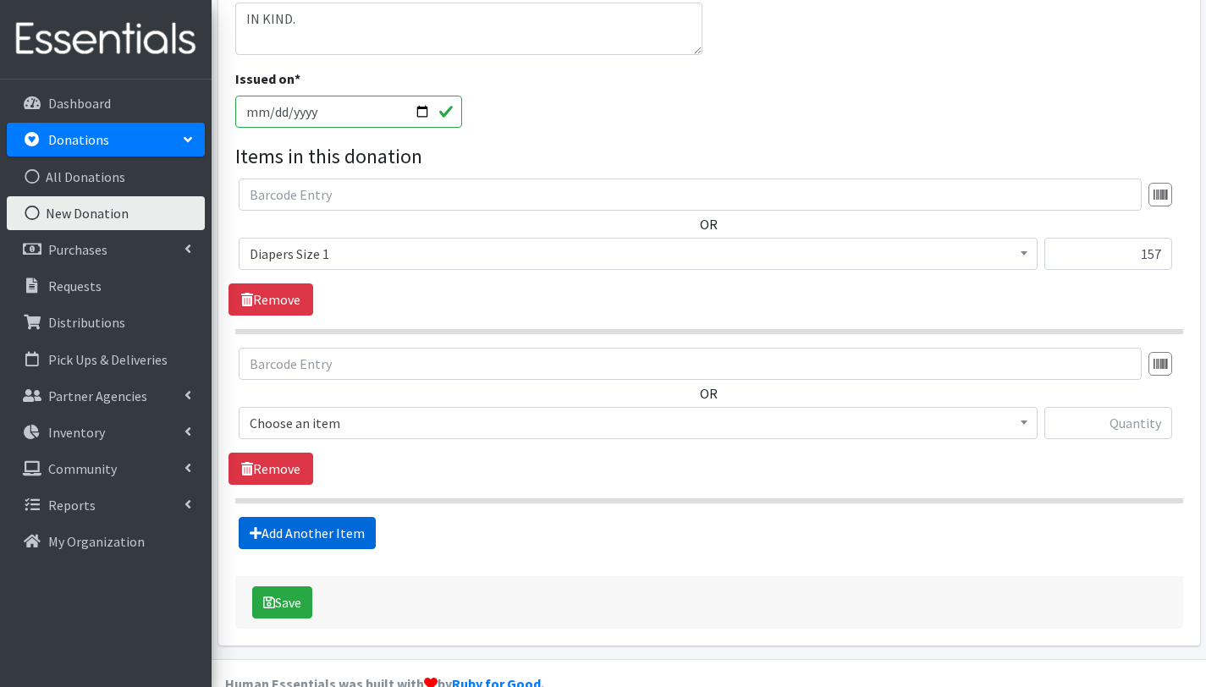
scroll to position [404, 0]
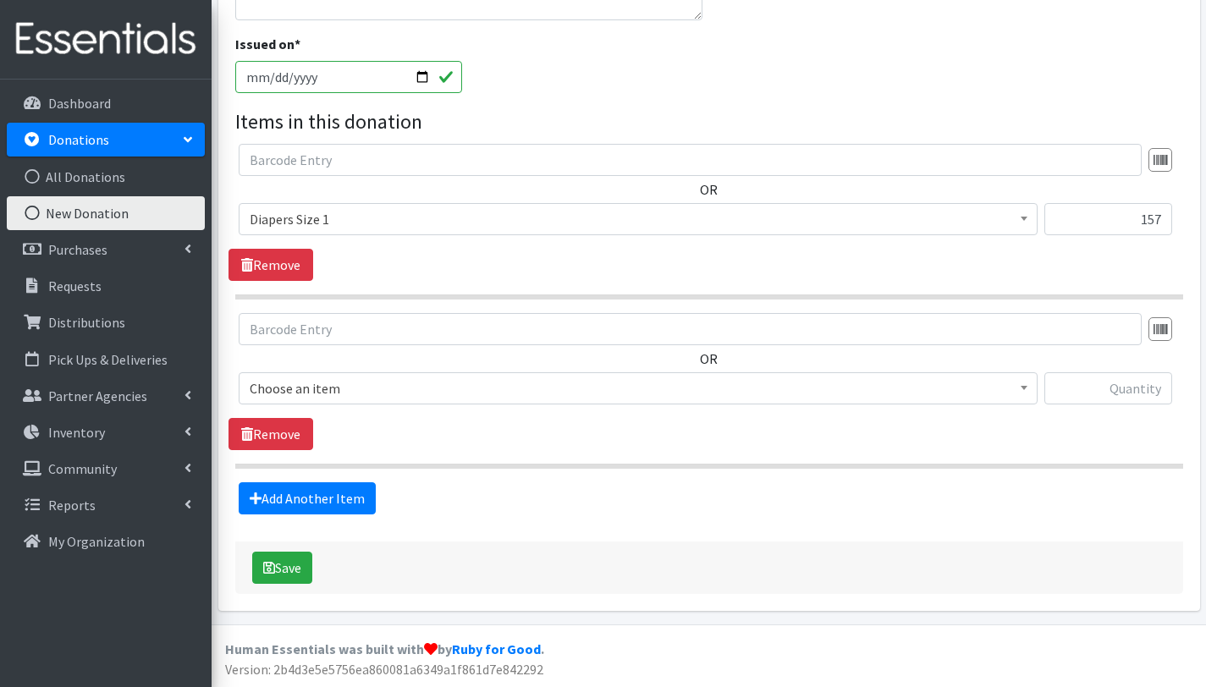
click at [327, 391] on span "Choose an item" at bounding box center [638, 389] width 777 height 24
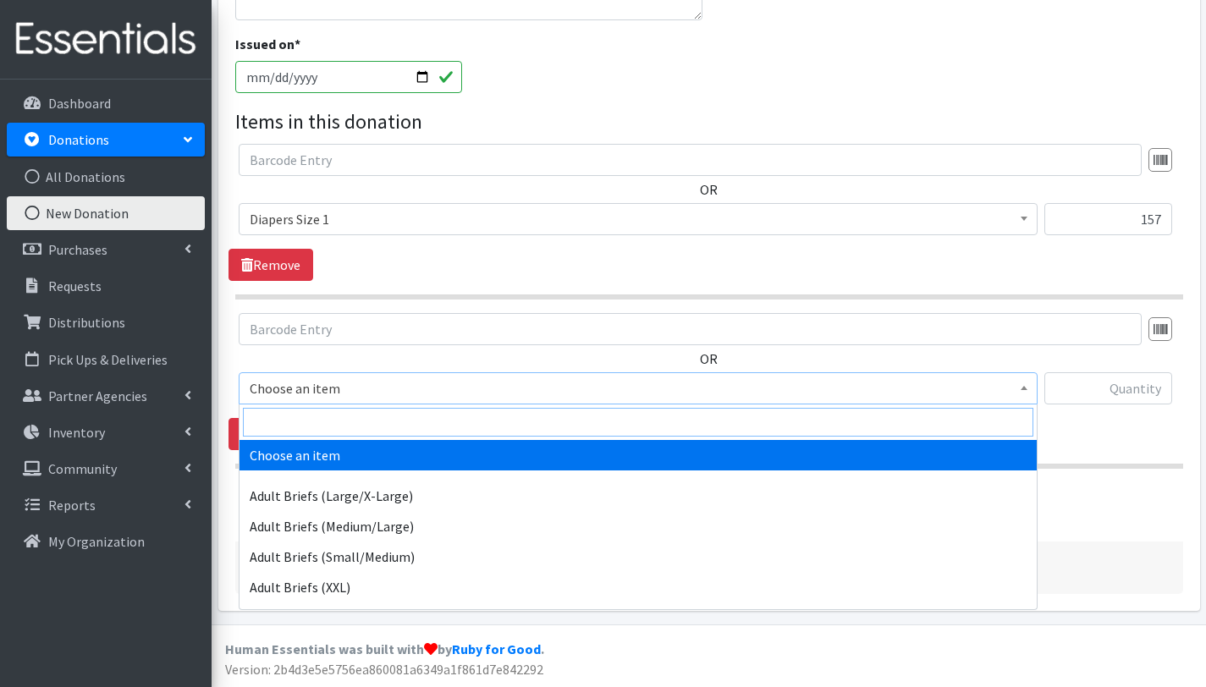
click at [331, 427] on input "search" at bounding box center [638, 422] width 790 height 29
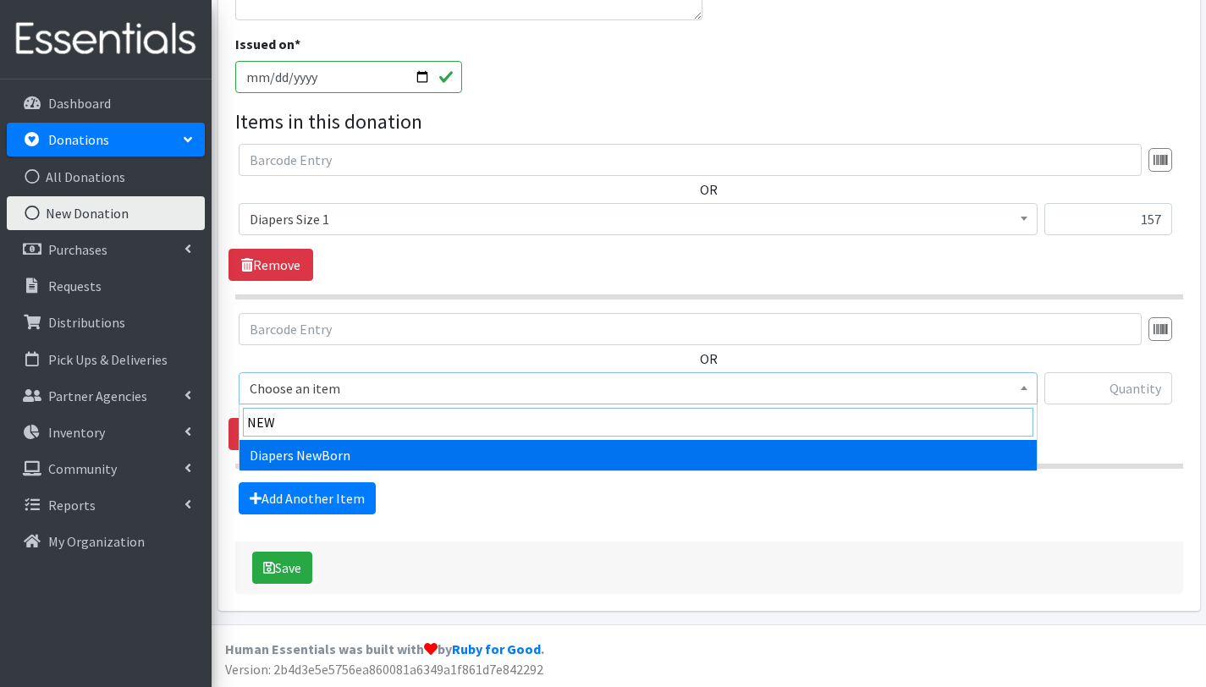
type input "NEW"
select select "2648"
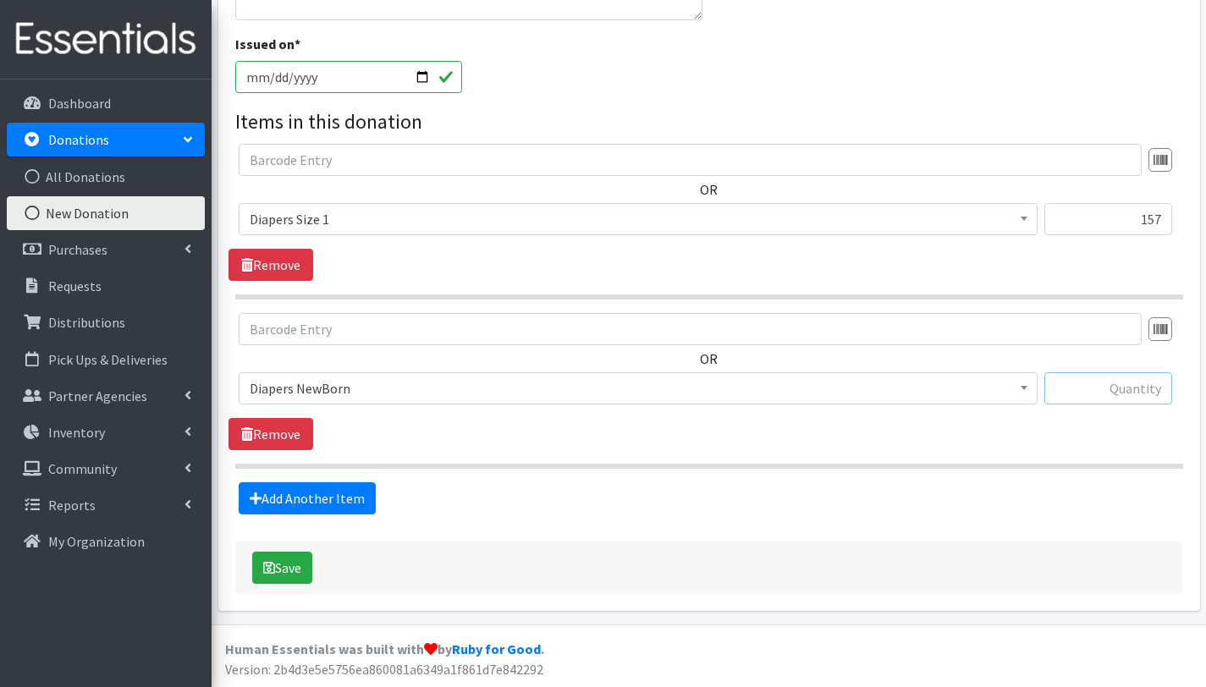
click at [1102, 391] on input "text" at bounding box center [1108, 388] width 128 height 32
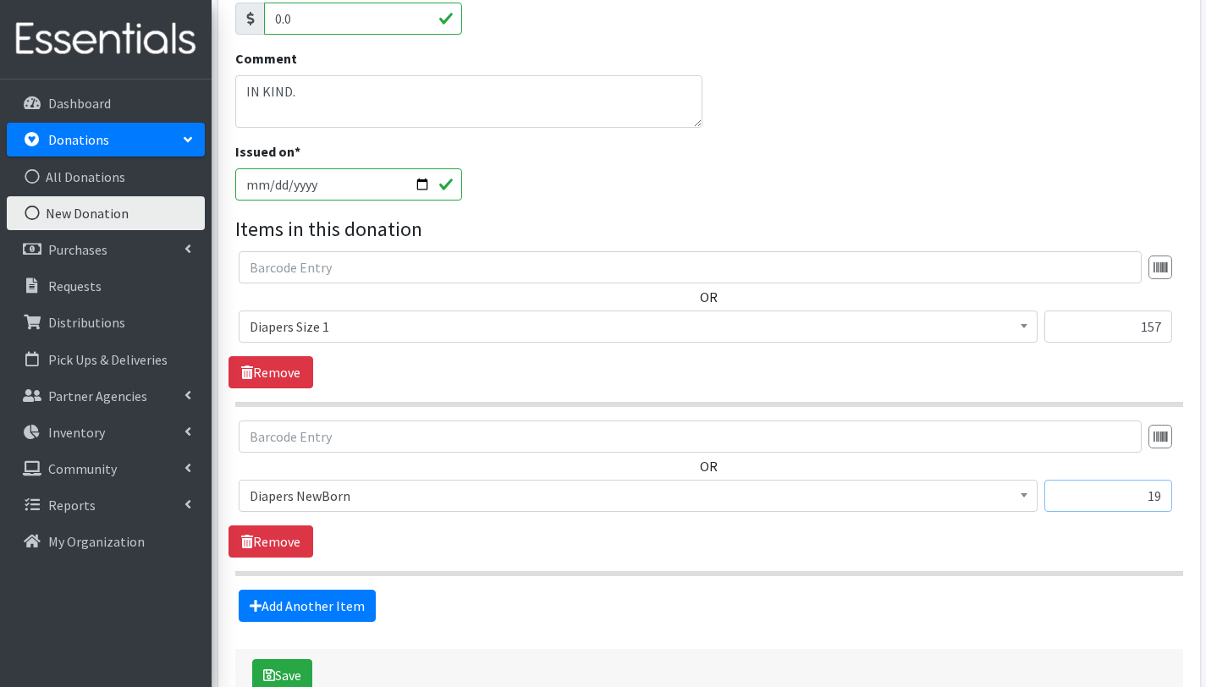
scroll to position [221, 0]
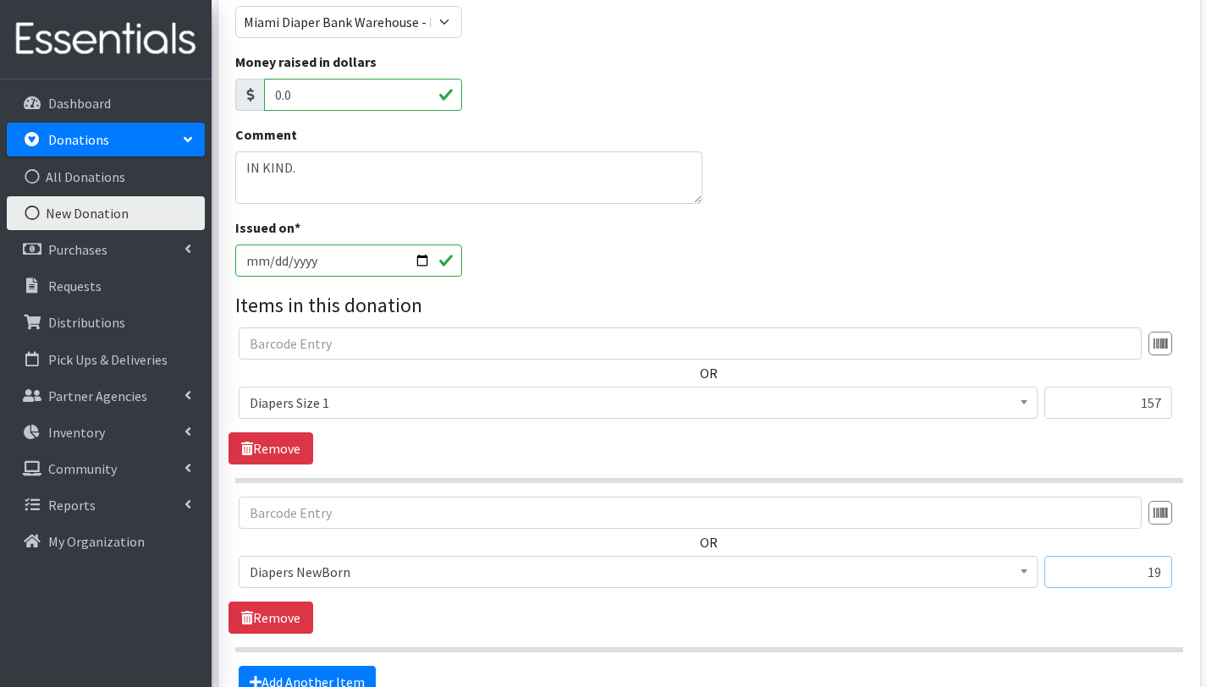
type input "19"
click at [315, 166] on textarea "IN KIND." at bounding box center [469, 177] width 468 height 52
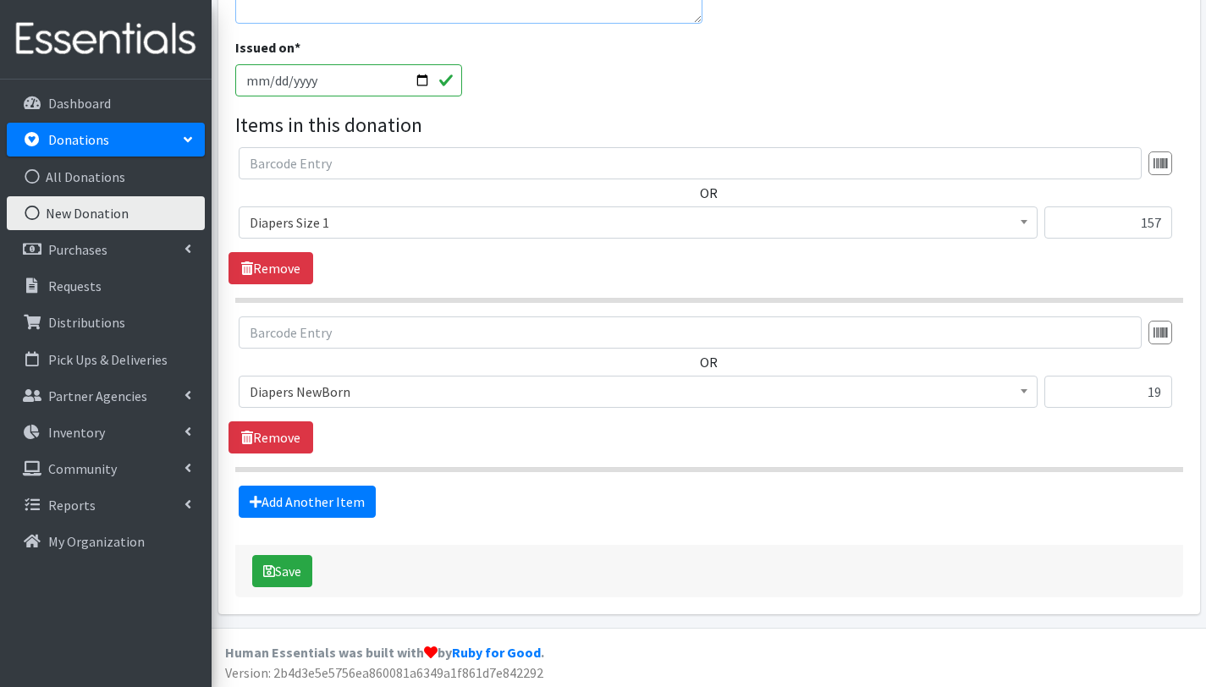
scroll to position [404, 0]
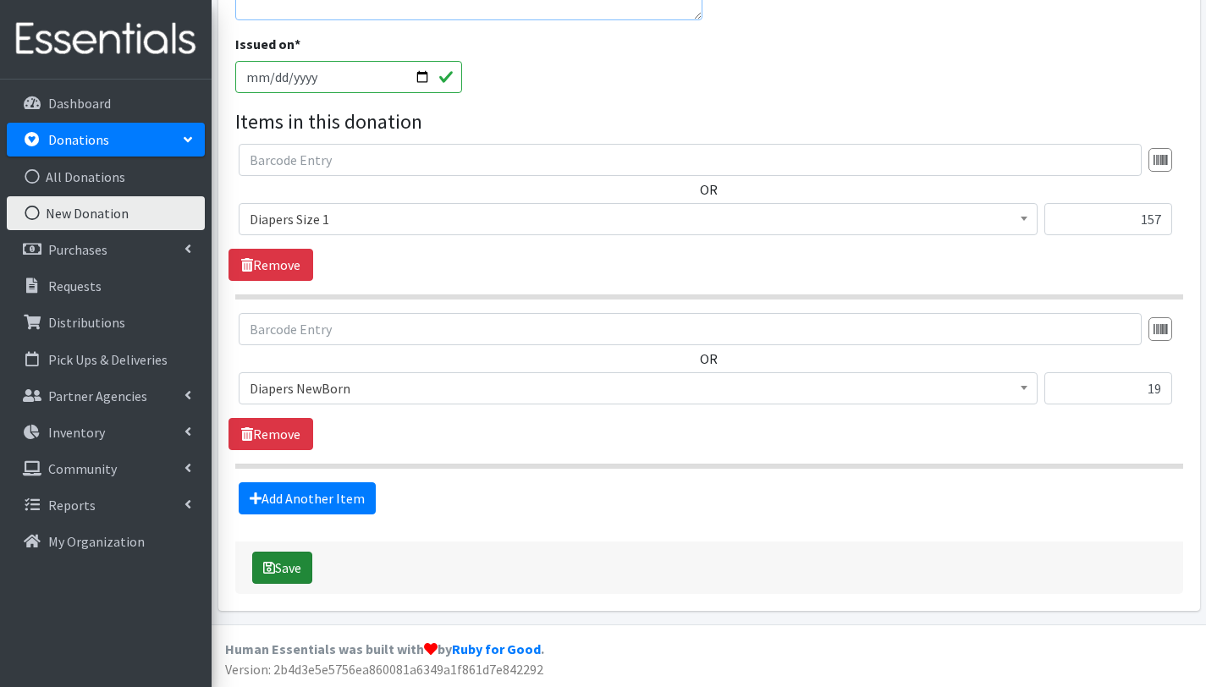
type textarea "IN KIND. KATY"
click at [300, 565] on button "Save" at bounding box center [282, 568] width 60 height 32
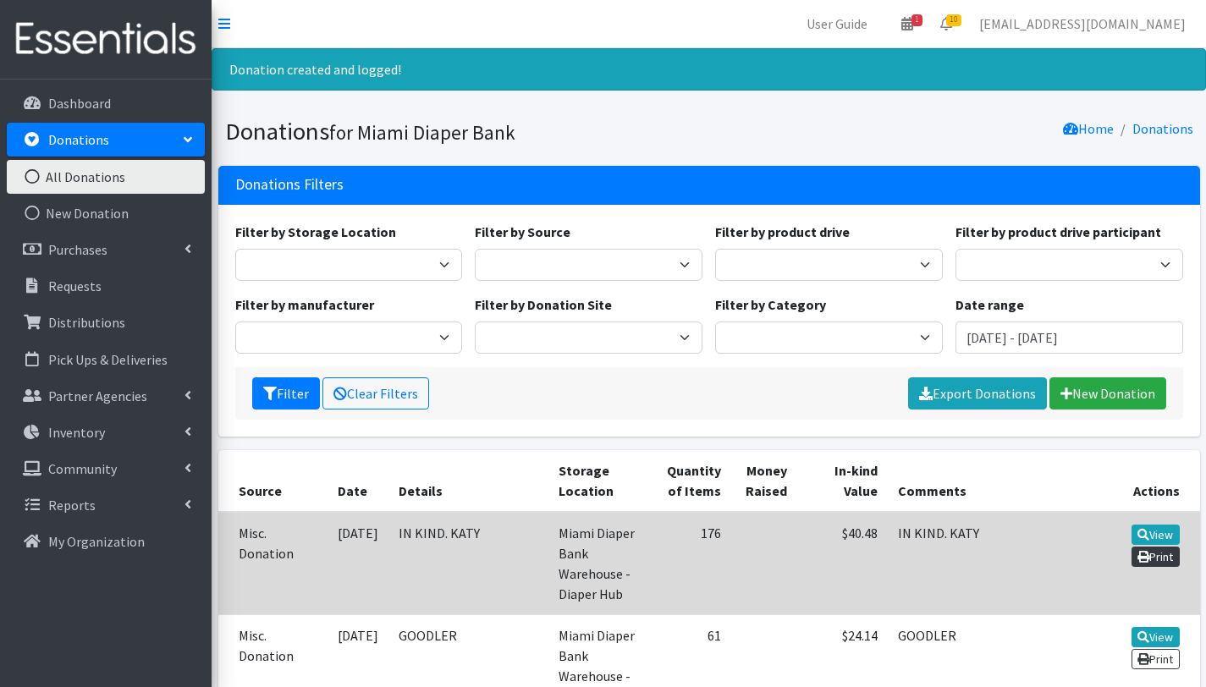
click at [1150, 558] on link "Print" at bounding box center [1155, 557] width 48 height 20
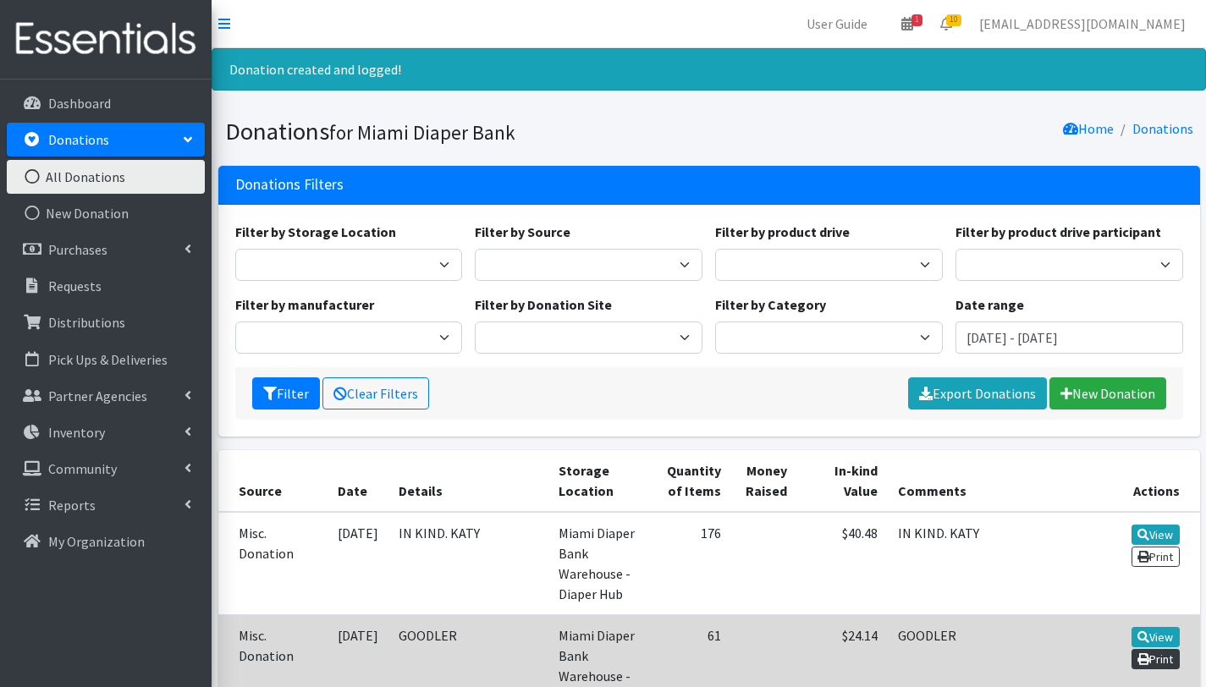
click at [1150, 649] on link "Print" at bounding box center [1155, 659] width 48 height 20
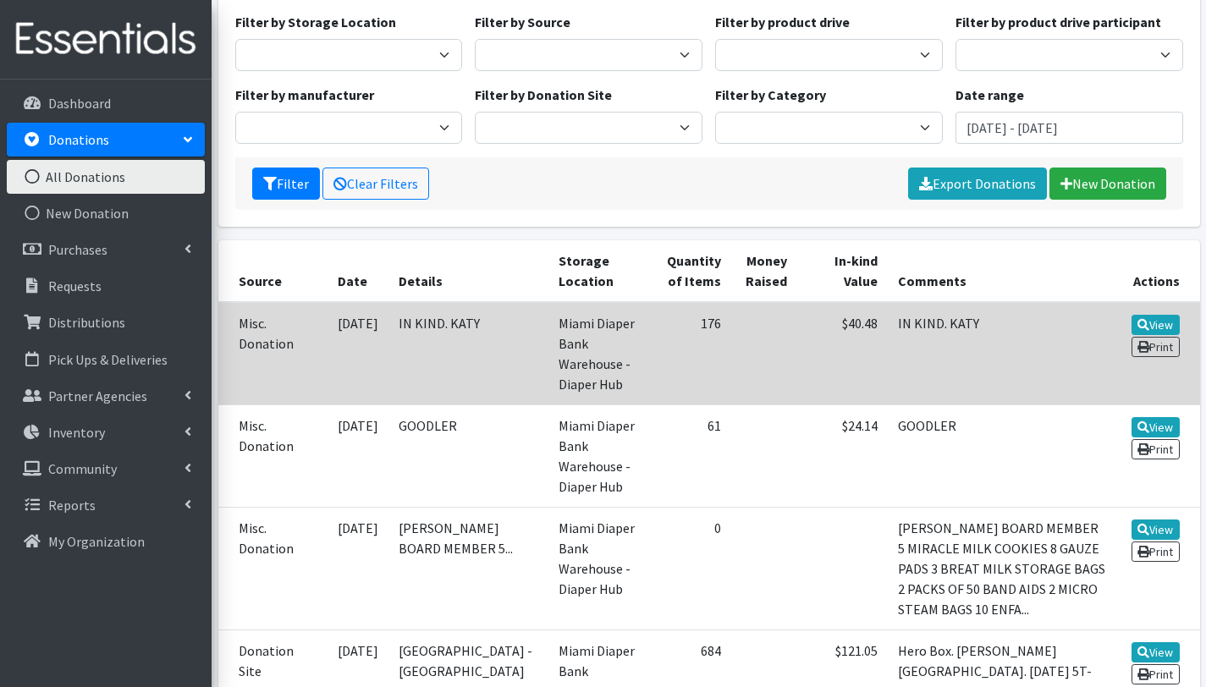
scroll to position [239, 0]
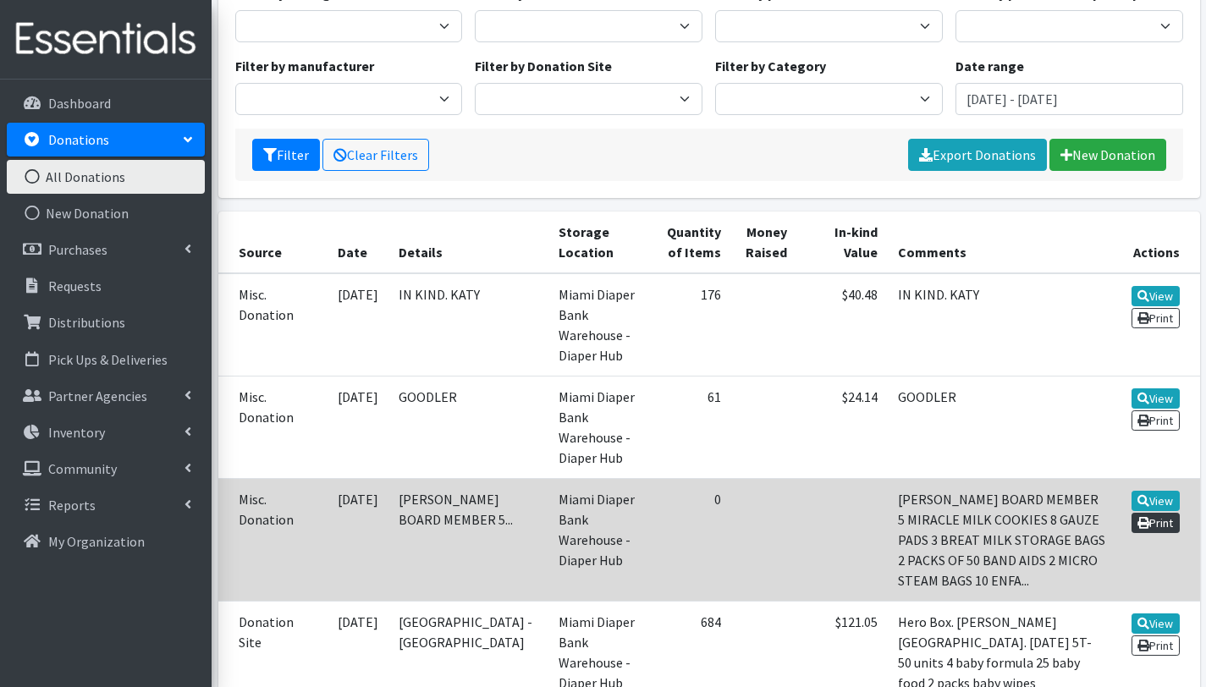
click at [1172, 513] on link "Print" at bounding box center [1155, 523] width 48 height 20
